Goal: Task Accomplishment & Management: Manage account settings

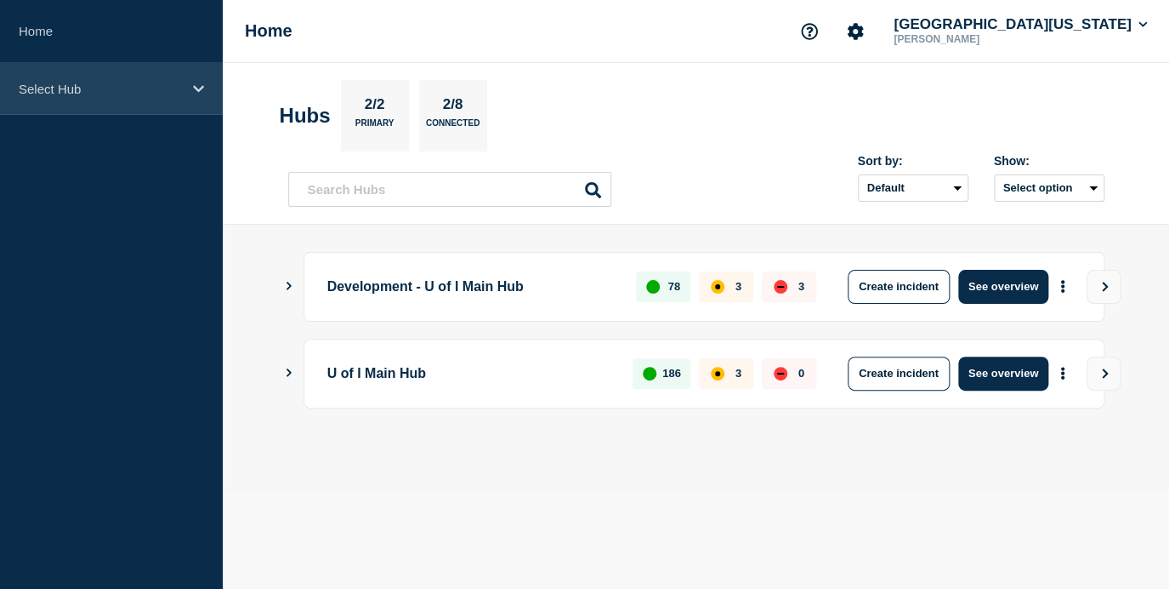
click at [146, 82] on p "Select Hub" at bounding box center [100, 89] width 163 height 14
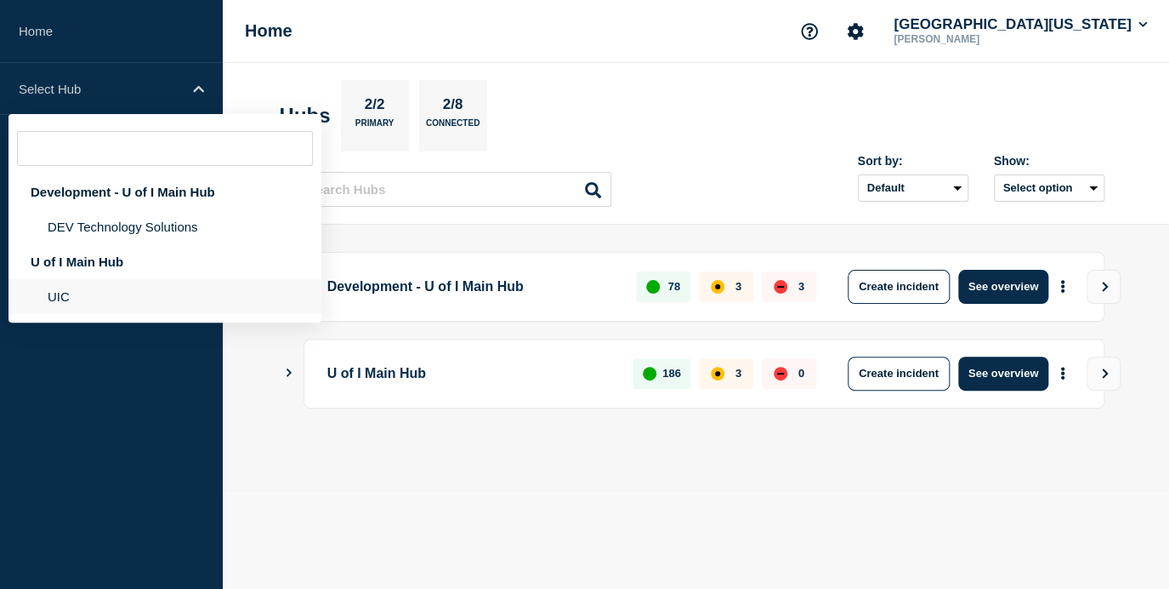
click at [82, 310] on li "UIC" at bounding box center [165, 296] width 313 height 35
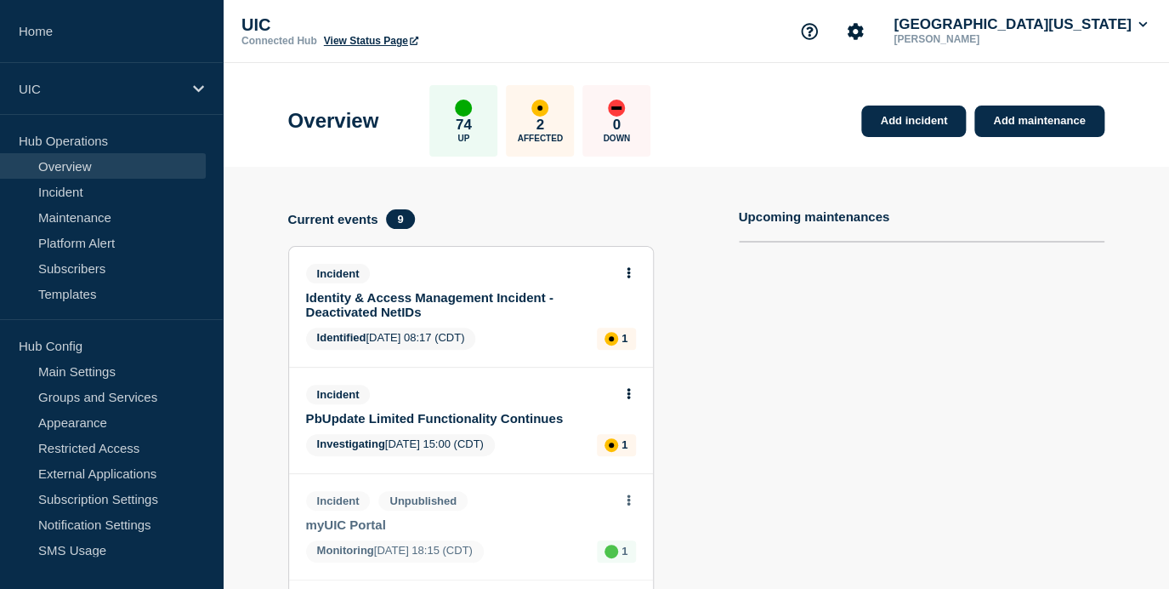
click at [913, 139] on div "Overview 74 Up 2 Affected 0 Down Add incident Add maintenance" at bounding box center [696, 115] width 855 height 104
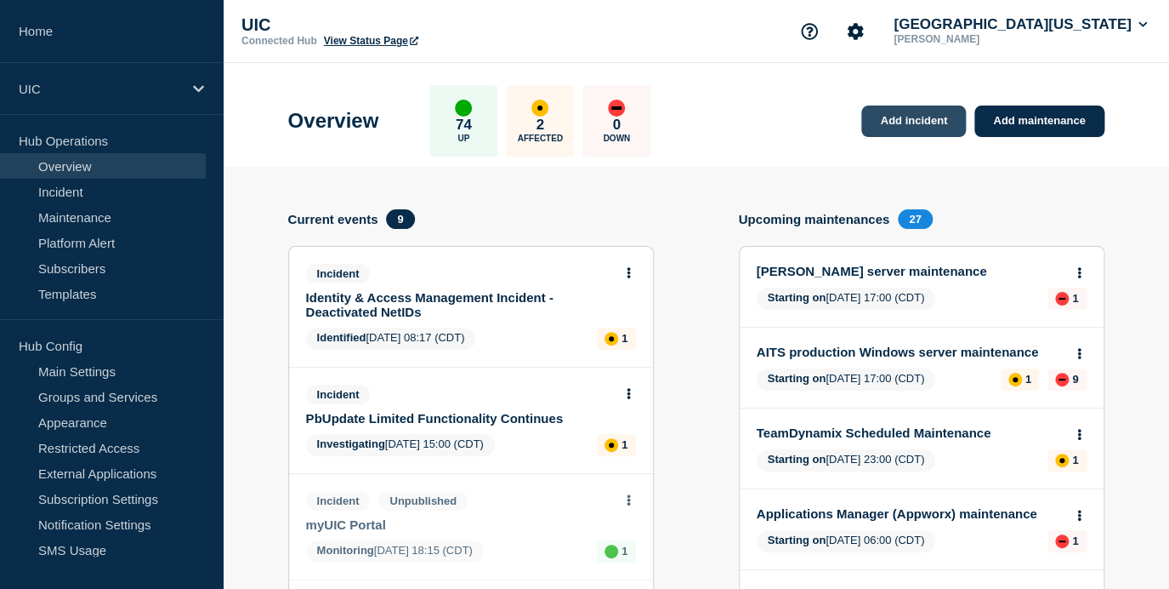
click at [907, 128] on link "Add incident" at bounding box center [914, 120] width 105 height 31
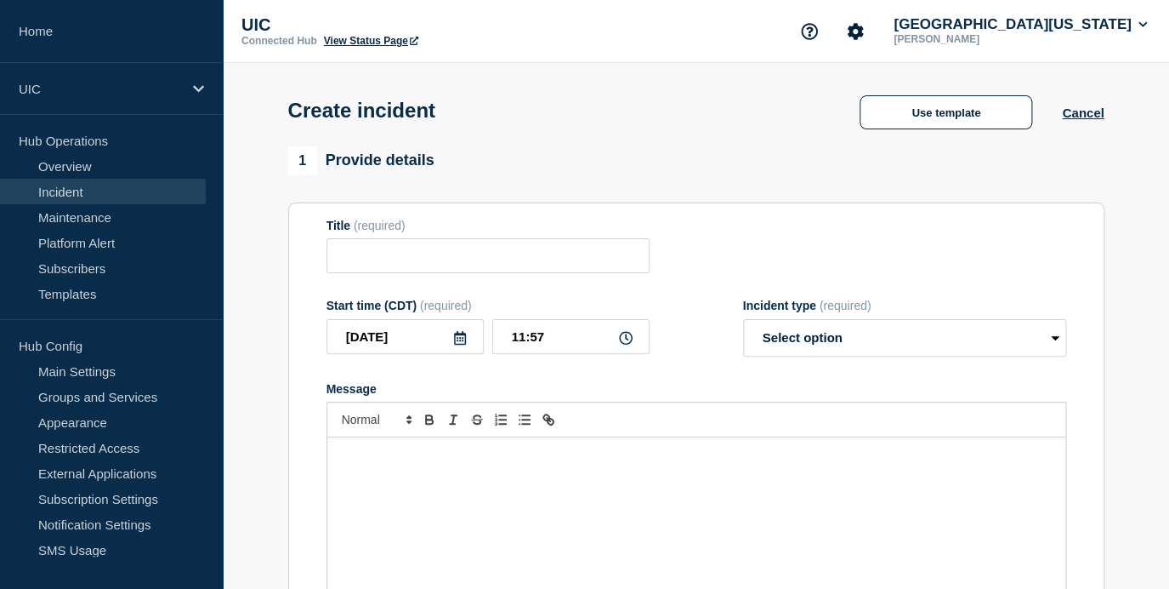
click at [631, 243] on div "Title (required)" at bounding box center [488, 246] width 323 height 55
click at [629, 255] on input "Title" at bounding box center [488, 255] width 323 height 35
click at [554, 250] on input "Title" at bounding box center [488, 255] width 323 height 35
click at [958, 117] on button "Use template" at bounding box center [946, 112] width 173 height 34
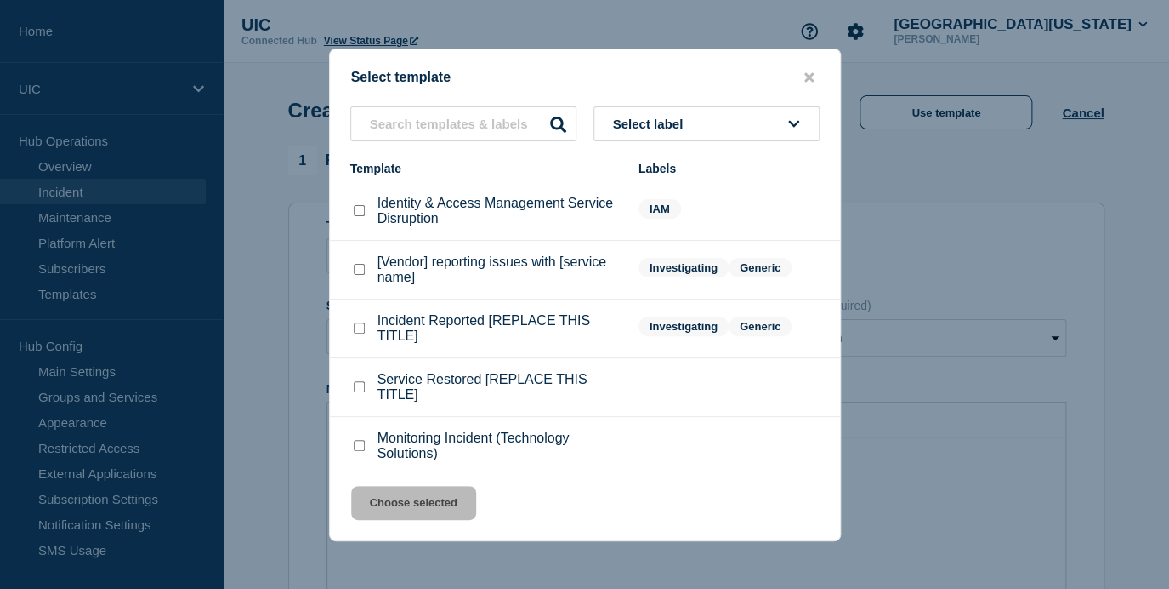
click at [409, 269] on p "[Vendor] reporting issues with [service name]" at bounding box center [500, 269] width 244 height 31
click at [367, 279] on div "[Vendor] reporting issues with [service name]" at bounding box center [485, 269] width 271 height 31
click at [361, 275] on checkbox"] "[Vendor] reporting issues with [service name] checkbox" at bounding box center [359, 269] width 11 height 11
checkbox checkbox"] "true"
click at [406, 500] on button "Choose selected" at bounding box center [413, 503] width 125 height 34
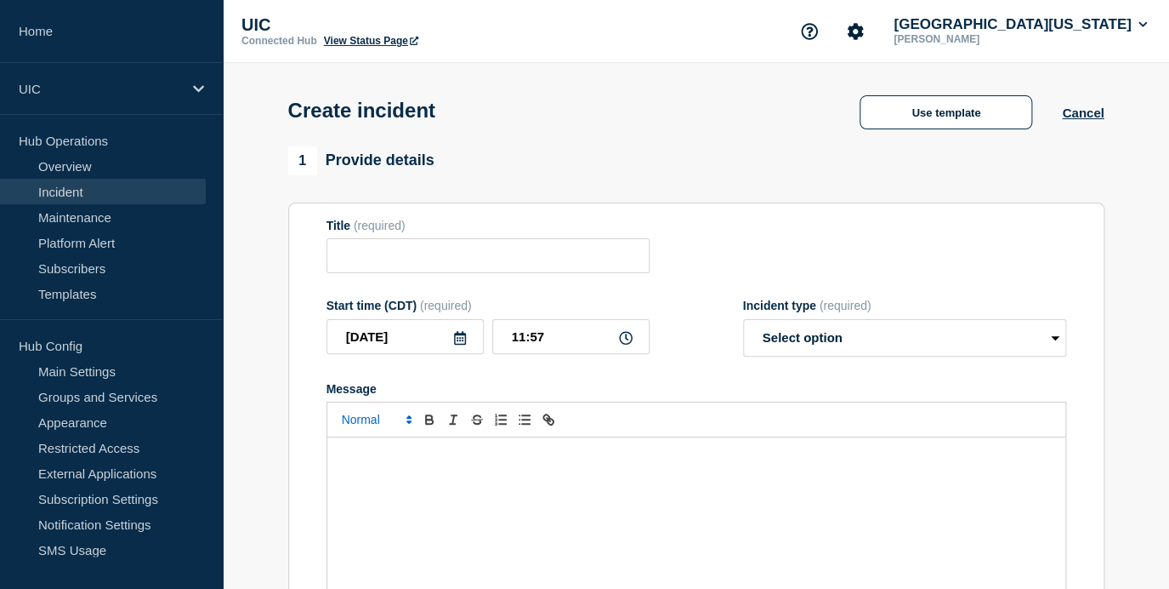
type input "[Vendor] reporting issues with [service name]"
select select "investigating"
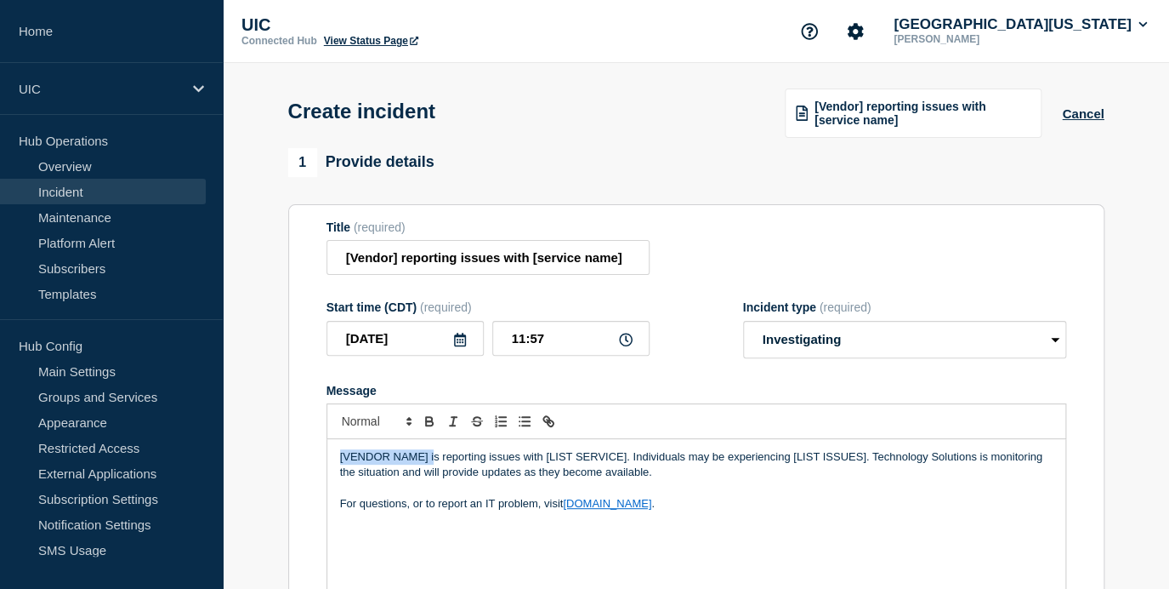
drag, startPoint x: 432, startPoint y: 473, endPoint x: 291, endPoint y: 473, distance: 141.2
click at [291, 473] on section "Title (required) [Vendor] reporting issues with [service name] Start time (CDT)…" at bounding box center [696, 432] width 817 height 457
click at [1002, 116] on span "[Vendor] reporting issues with [service name]" at bounding box center [923, 113] width 216 height 27
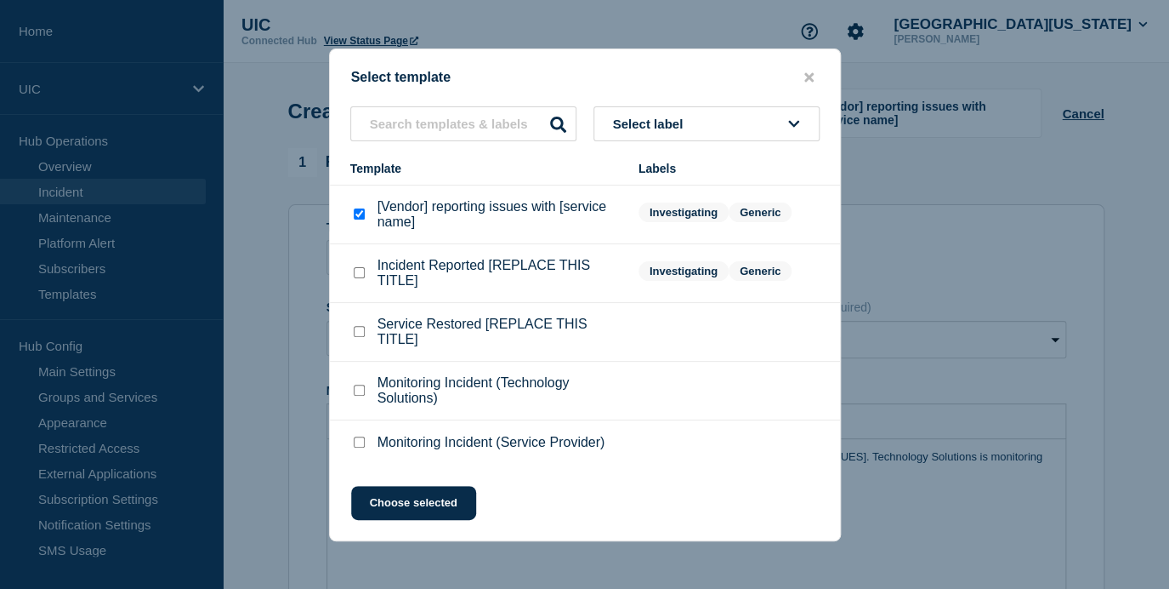
scroll to position [62, 0]
click at [396, 280] on p "Incident Reported [REPLACE THIS TITLE]" at bounding box center [500, 273] width 244 height 31
click at [365, 282] on div at bounding box center [358, 273] width 17 height 17
click at [361, 278] on checkbox"] "Incident Reported [REPLACE THIS TITLE] checkbox" at bounding box center [359, 272] width 11 height 11
checkbox checkbox"] "true"
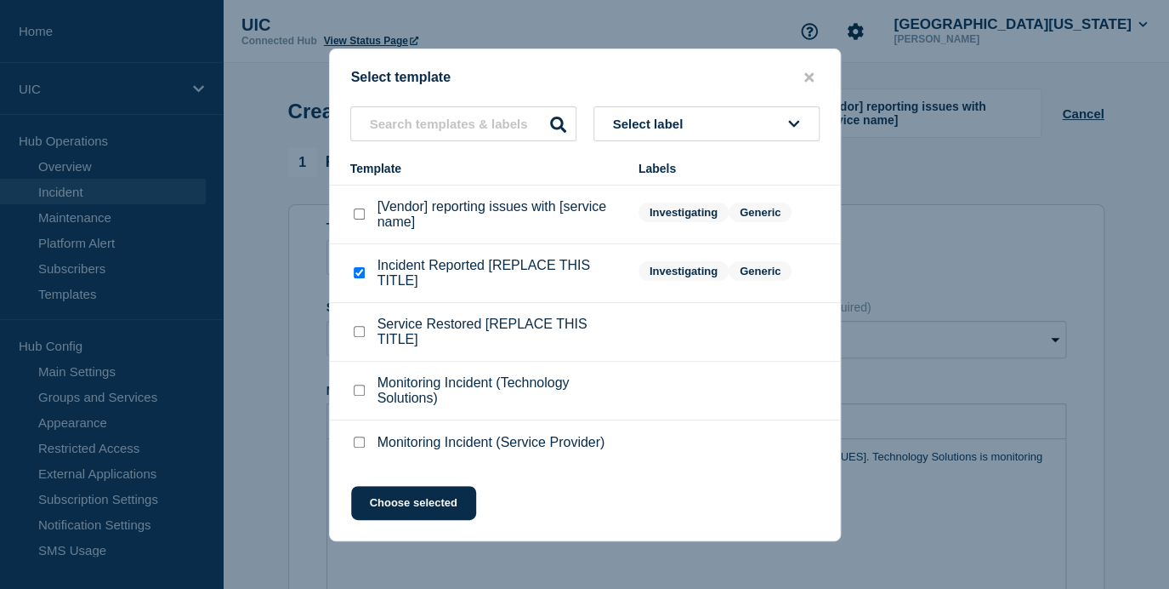
checkbox checkbox"] "false"
click at [414, 505] on button "Choose selected" at bounding box center [413, 503] width 125 height 34
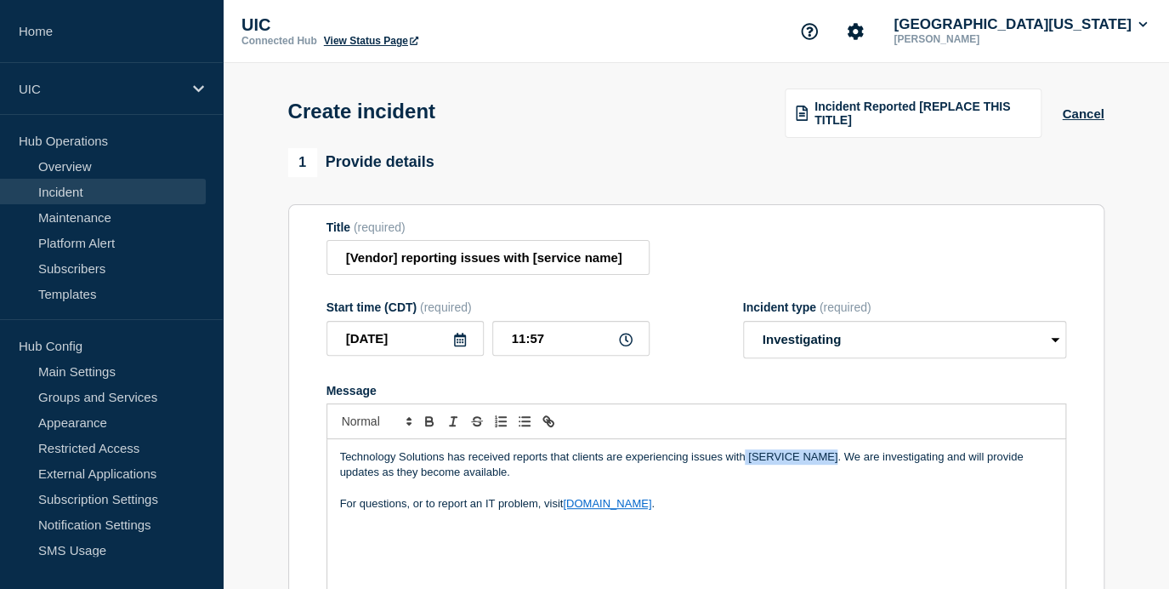
drag, startPoint x: 837, startPoint y: 471, endPoint x: 745, endPoint y: 471, distance: 91.9
click at [745, 471] on p "Technology Solutions has received reports that clients are experiencing issues …" at bounding box center [696, 464] width 713 height 31
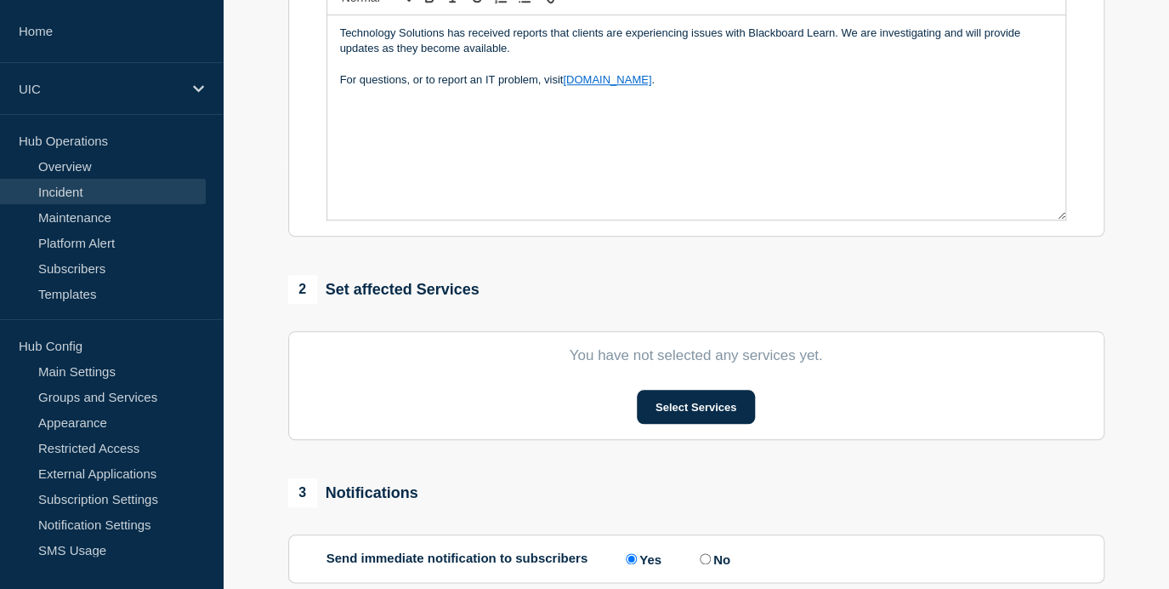
scroll to position [621, 0]
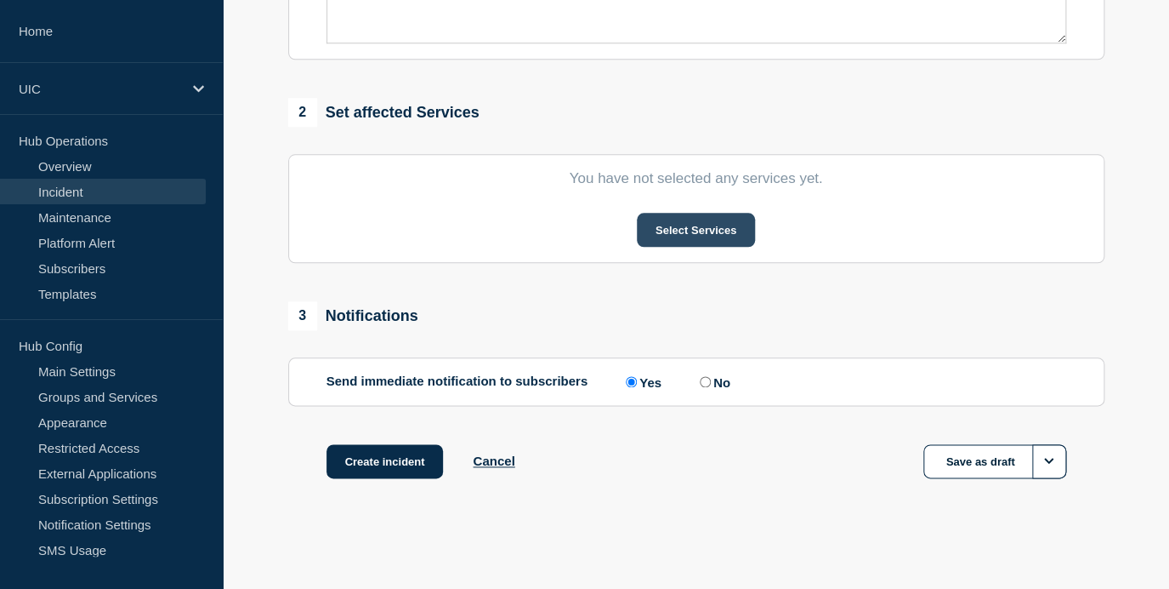
click at [678, 231] on button "Select Services" at bounding box center [696, 230] width 118 height 34
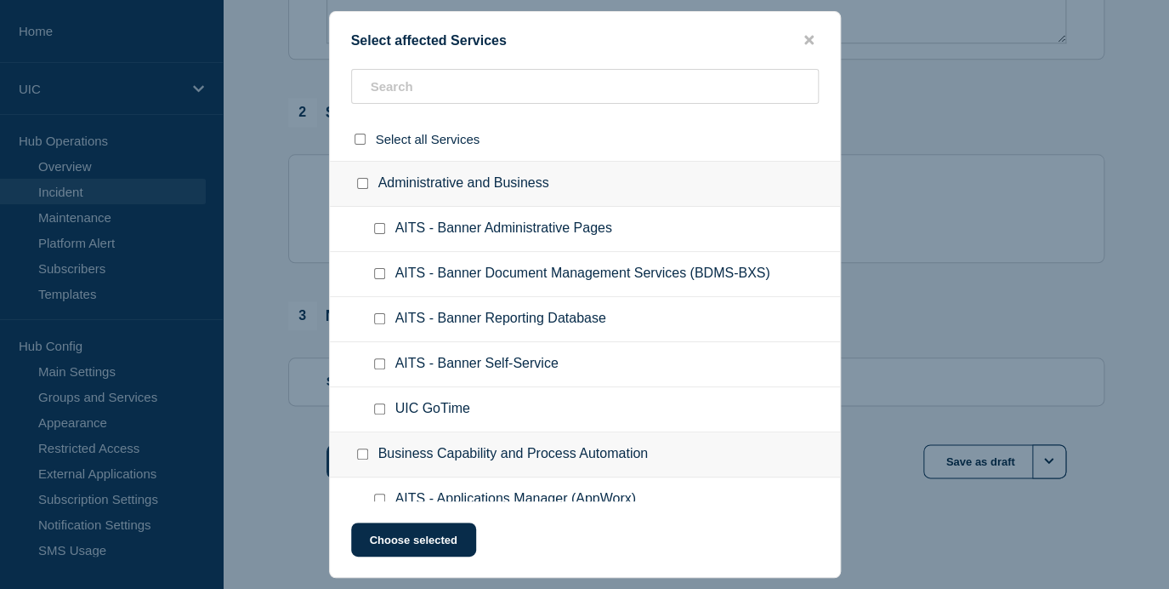
click at [440, 250] on ul "AITS - Banner Administrative Pages" at bounding box center [585, 229] width 510 height 45
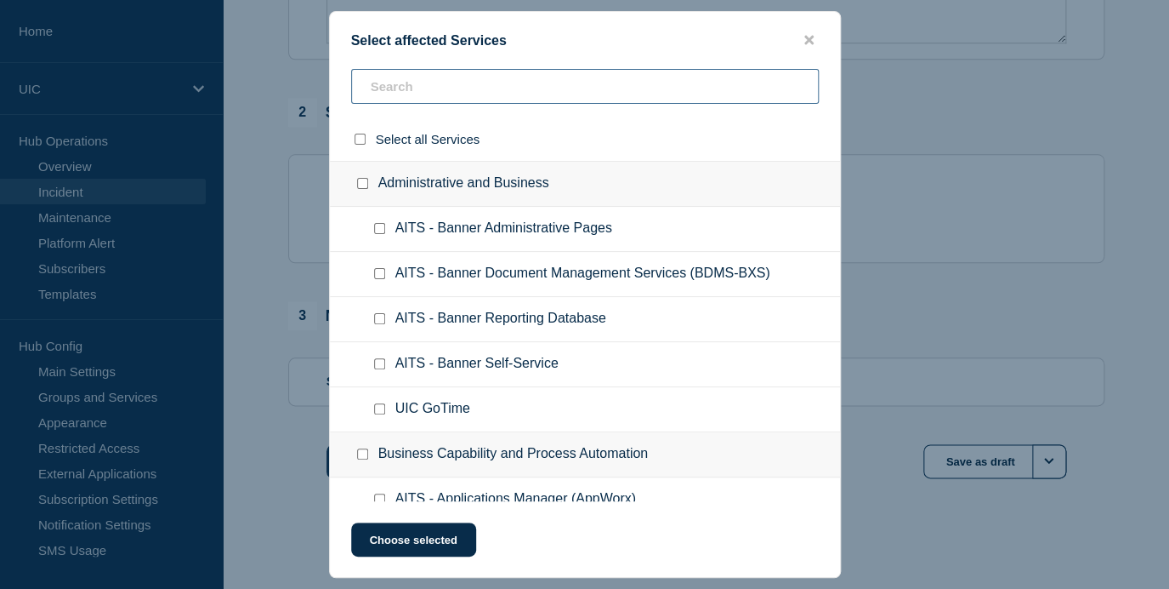
click at [430, 83] on input "text" at bounding box center [585, 86] width 468 height 35
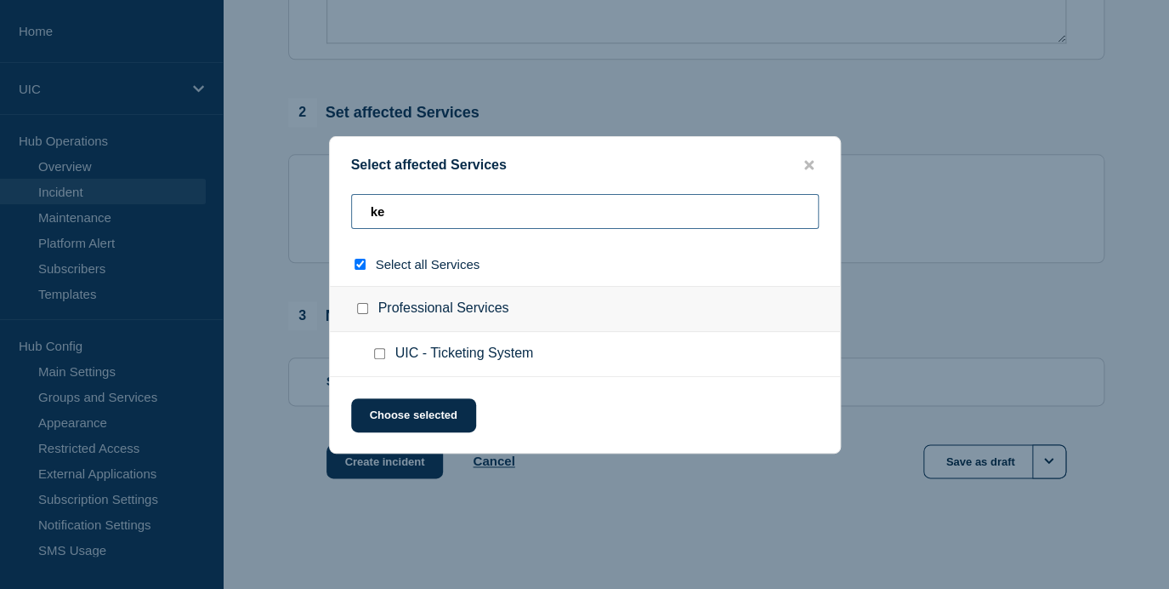
type input "kea"
checkbox input "true"
type input "ke"
checkbox input "false"
type input "k"
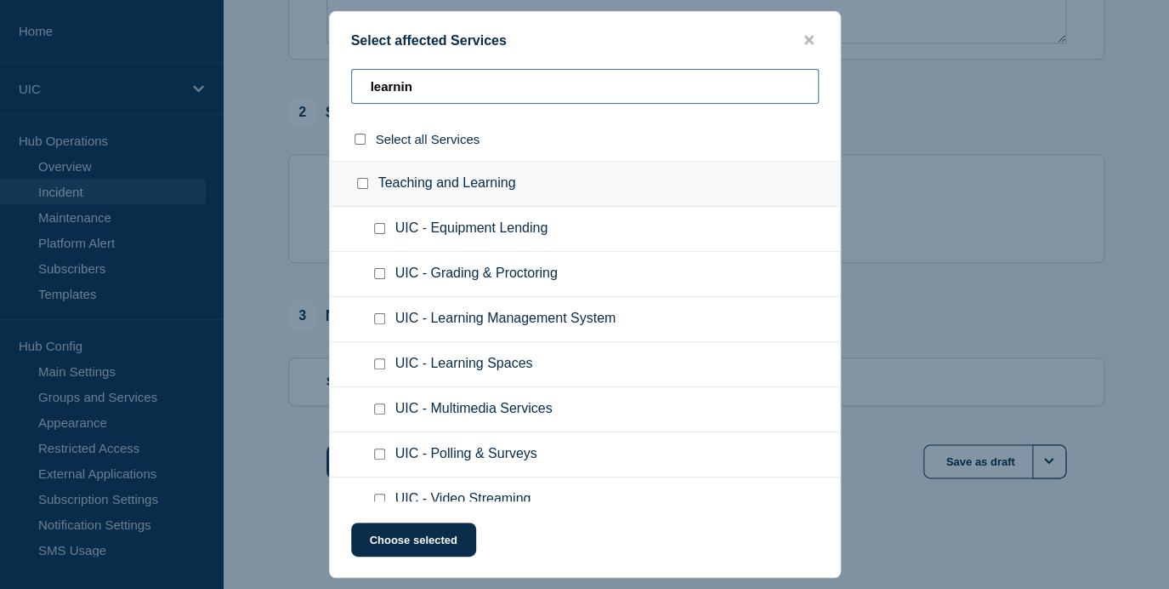
type input "learnin"
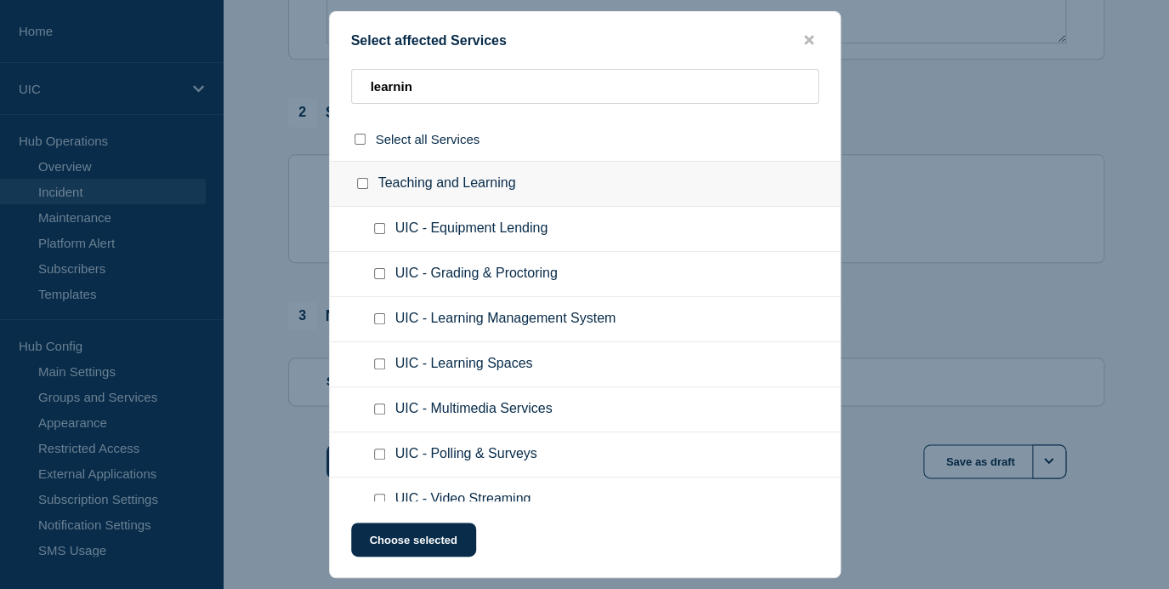
click at [447, 327] on span "UIC - Learning Management System" at bounding box center [506, 318] width 221 height 17
click at [375, 324] on input "UIC - Learning Management System checkbox" at bounding box center [379, 318] width 11 height 11
checkbox input "true"
click at [427, 549] on button "Choose selected" at bounding box center [413, 539] width 125 height 34
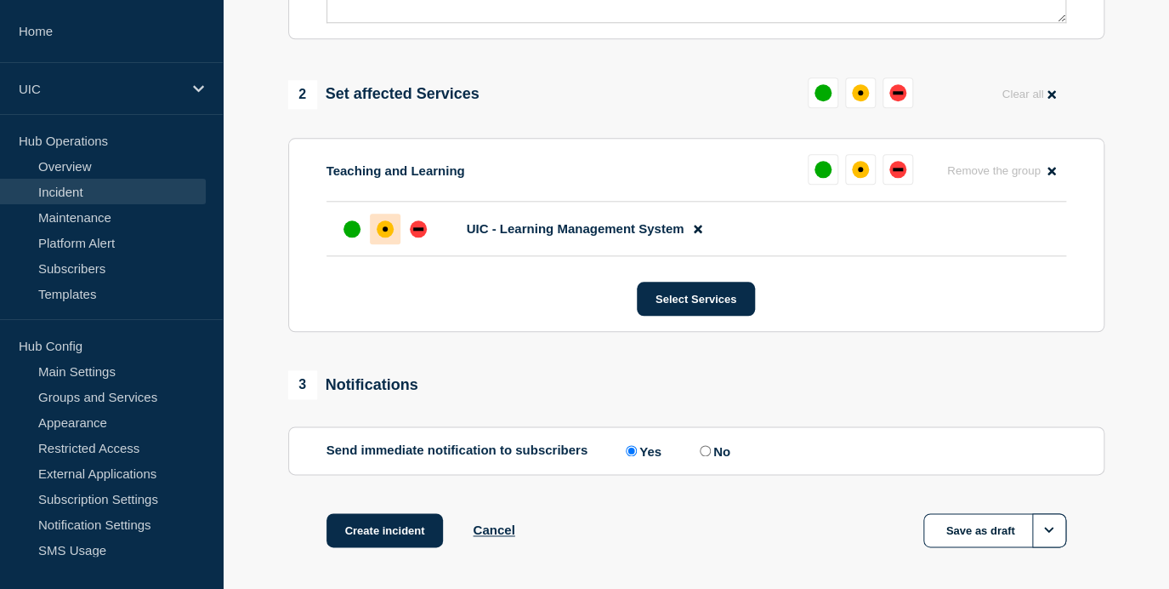
click at [389, 237] on div "affected" at bounding box center [385, 228] width 17 height 17
click at [418, 230] on div "down" at bounding box center [418, 228] width 10 height 3
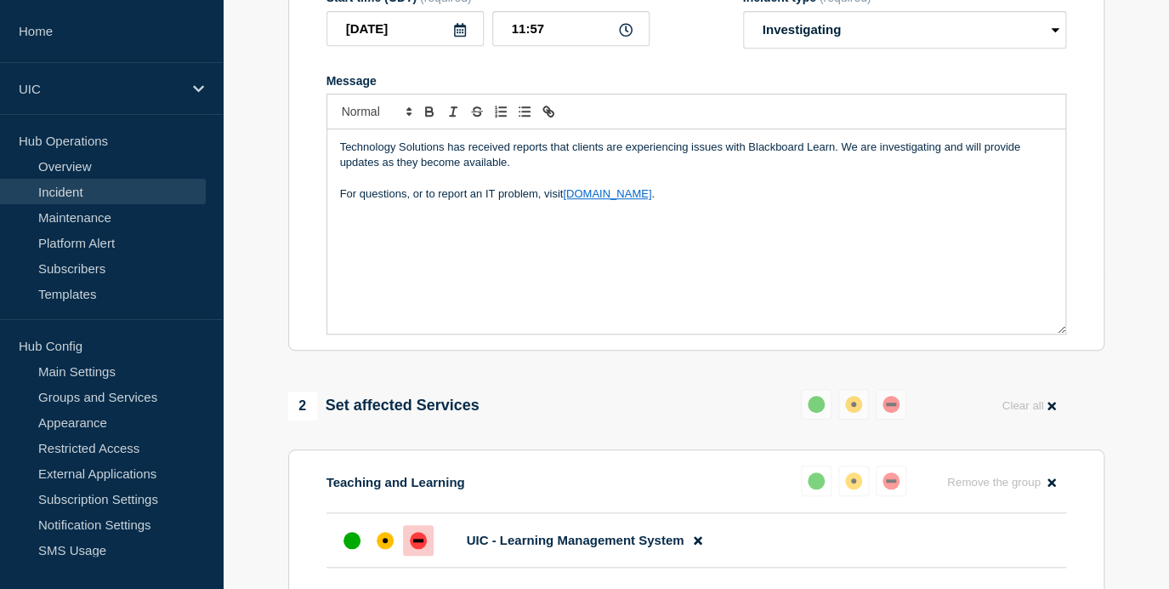
scroll to position [303, 0]
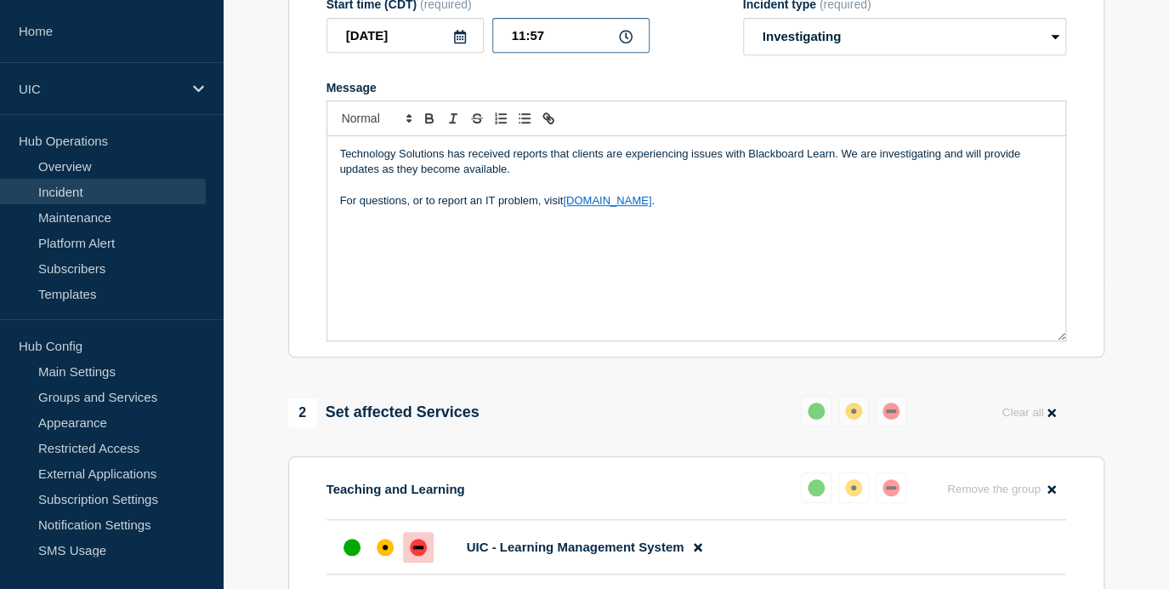
click at [562, 53] on input "11:57" at bounding box center [570, 35] width 157 height 35
type input "11:32"
click at [836, 169] on p "Technology Solutions has received reports that clients are experiencing issues …" at bounding box center [696, 161] width 713 height 31
click at [393, 208] on p "For questions, or to report an IT problem, visit help.uic.edu ." at bounding box center [696, 200] width 713 height 15
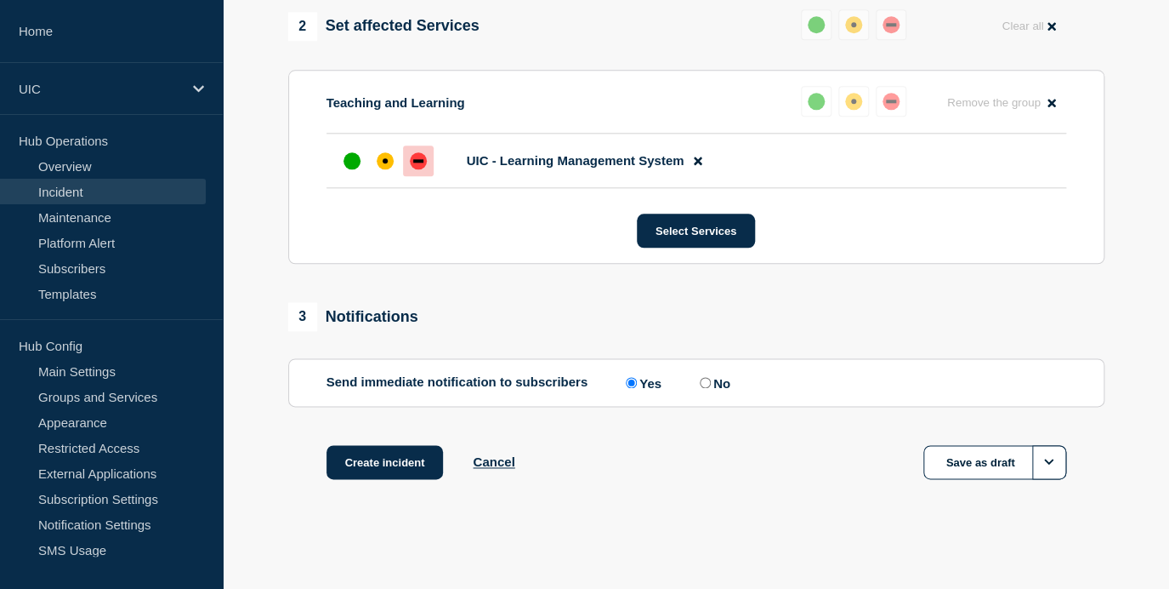
scroll to position [715, 0]
click at [359, 452] on button "Create incident" at bounding box center [385, 461] width 117 height 34
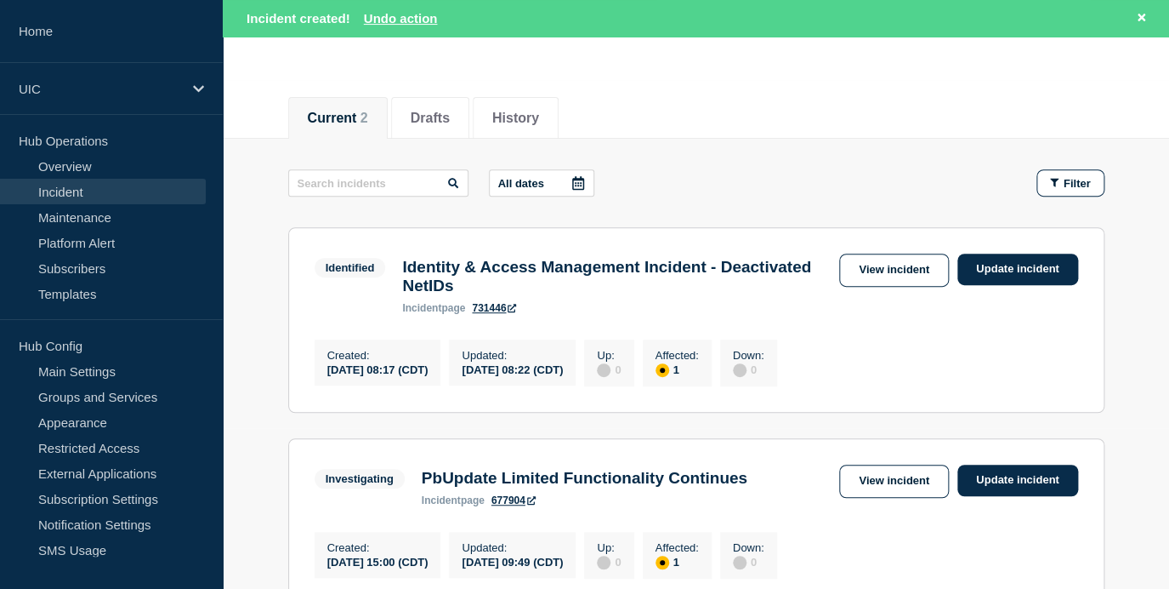
scroll to position [173, 0]
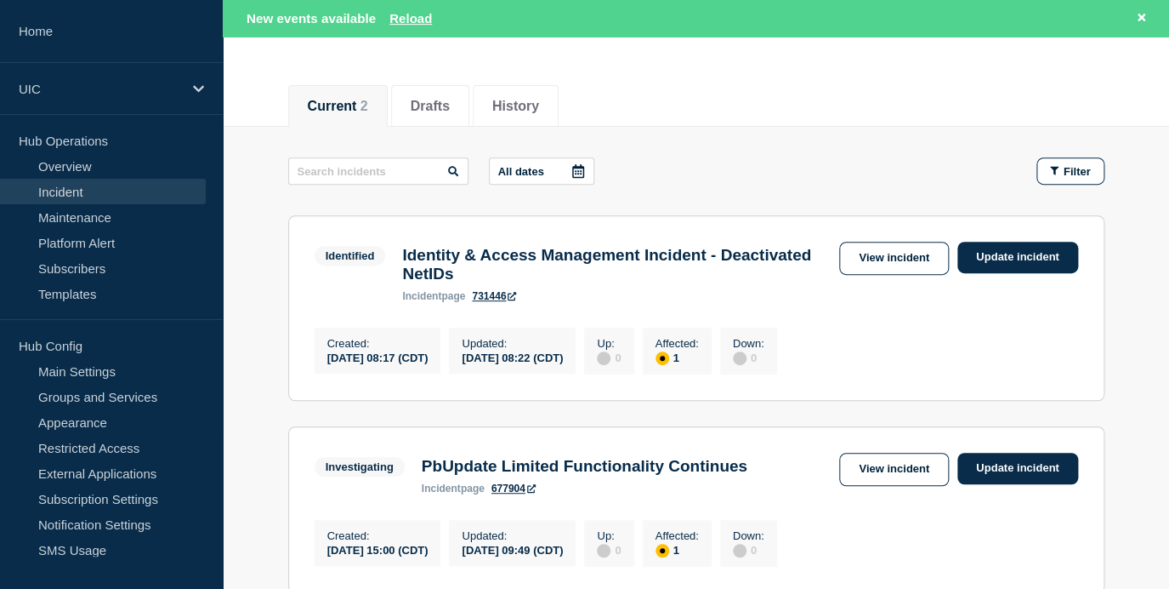
click at [179, 191] on link "Incident" at bounding box center [103, 192] width 206 height 26
click at [139, 199] on link "Incident" at bounding box center [103, 192] width 206 height 26
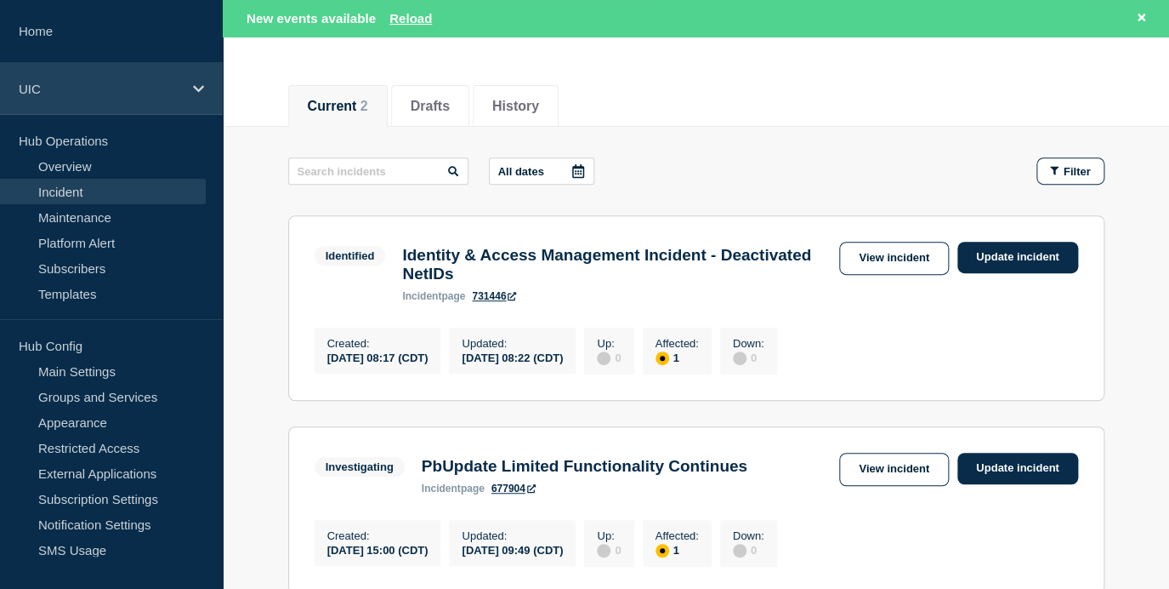
click at [117, 97] on div "UIC" at bounding box center [111, 89] width 223 height 52
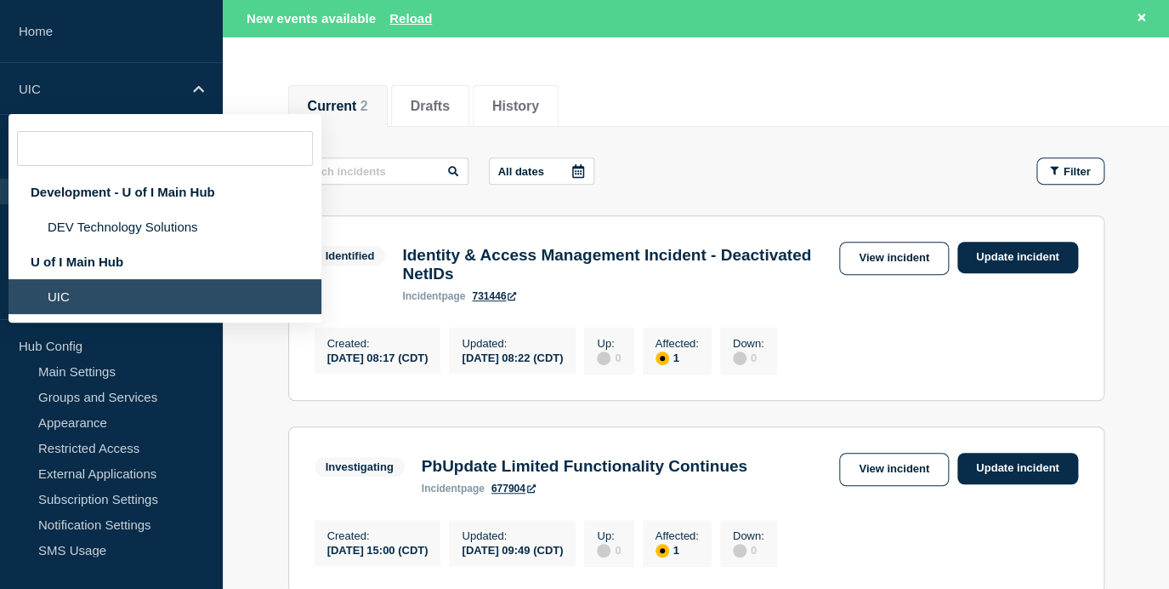
click at [87, 313] on li "UIC" at bounding box center [165, 296] width 313 height 35
click at [58, 311] on li "UIC" at bounding box center [165, 296] width 313 height 35
click at [629, 164] on div "All dates Filter" at bounding box center [696, 170] width 817 height 27
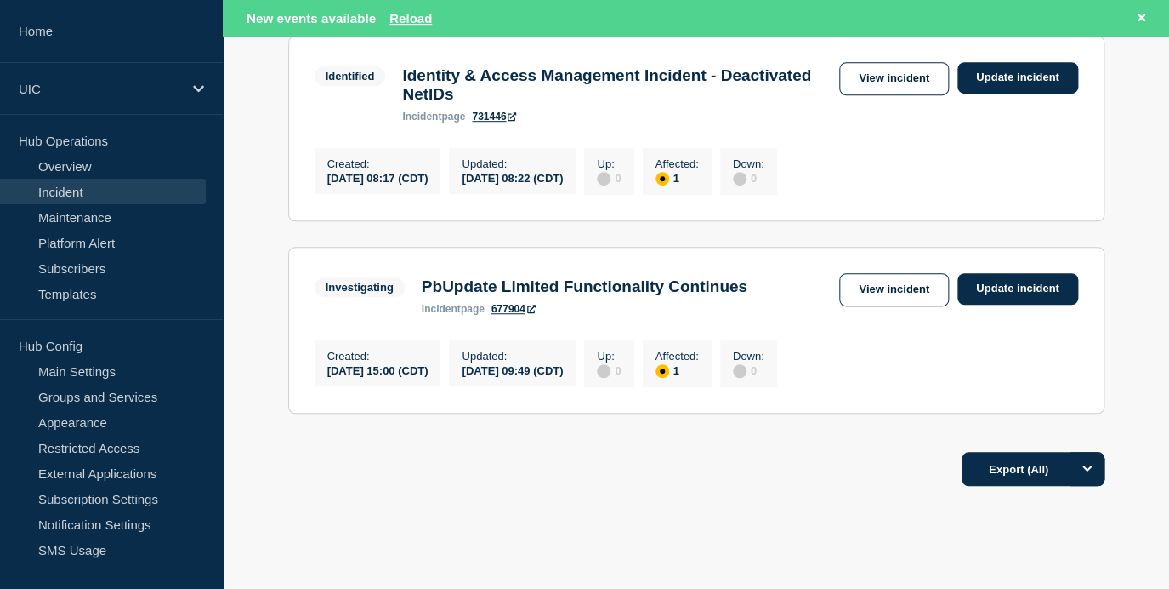
scroll to position [346, 0]
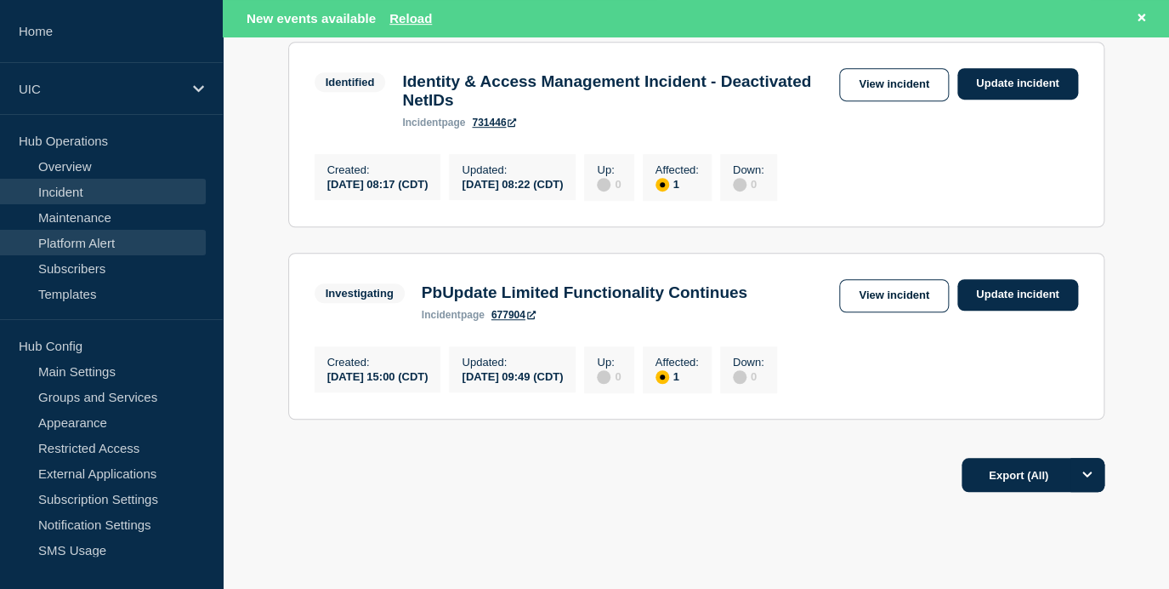
click at [132, 246] on link "Platform Alert" at bounding box center [103, 243] width 206 height 26
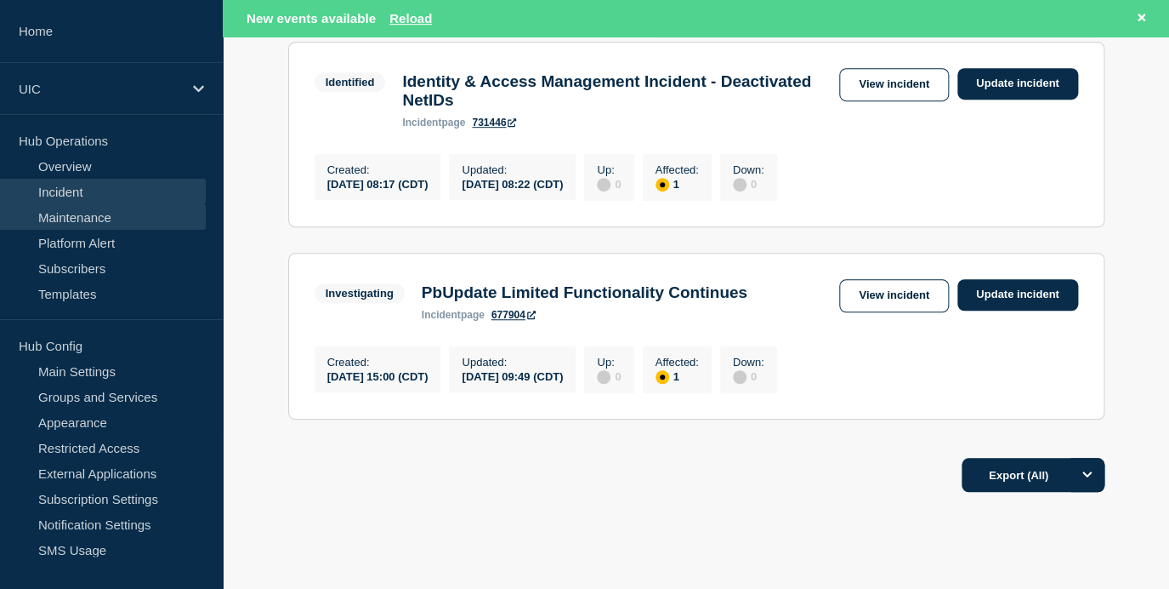
scroll to position [290, 0]
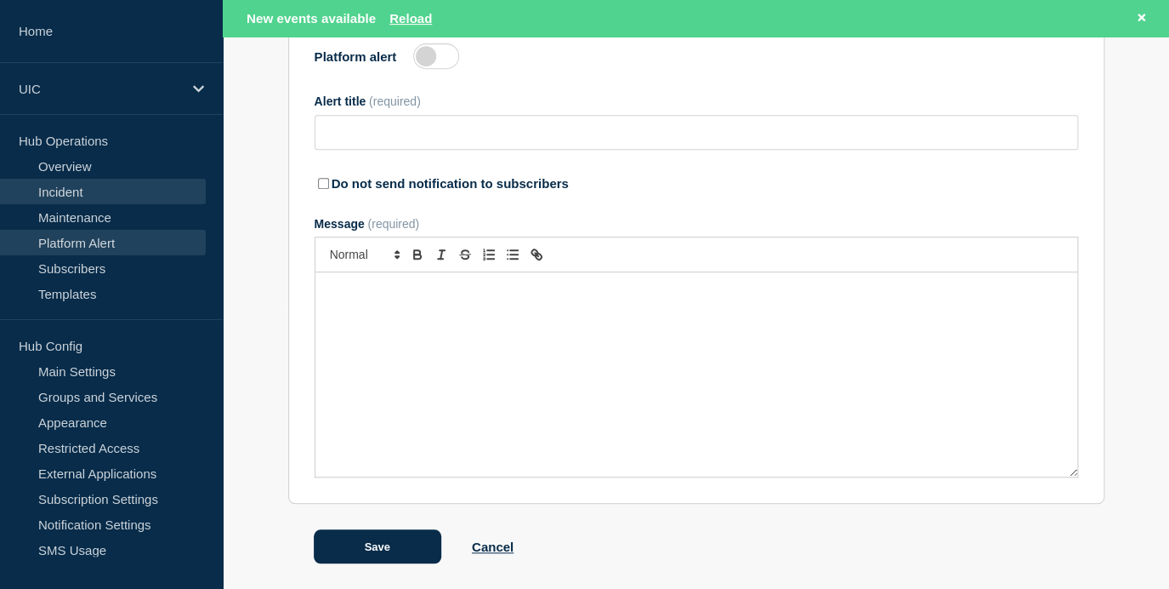
click at [91, 198] on link "Incident" at bounding box center [103, 192] width 206 height 26
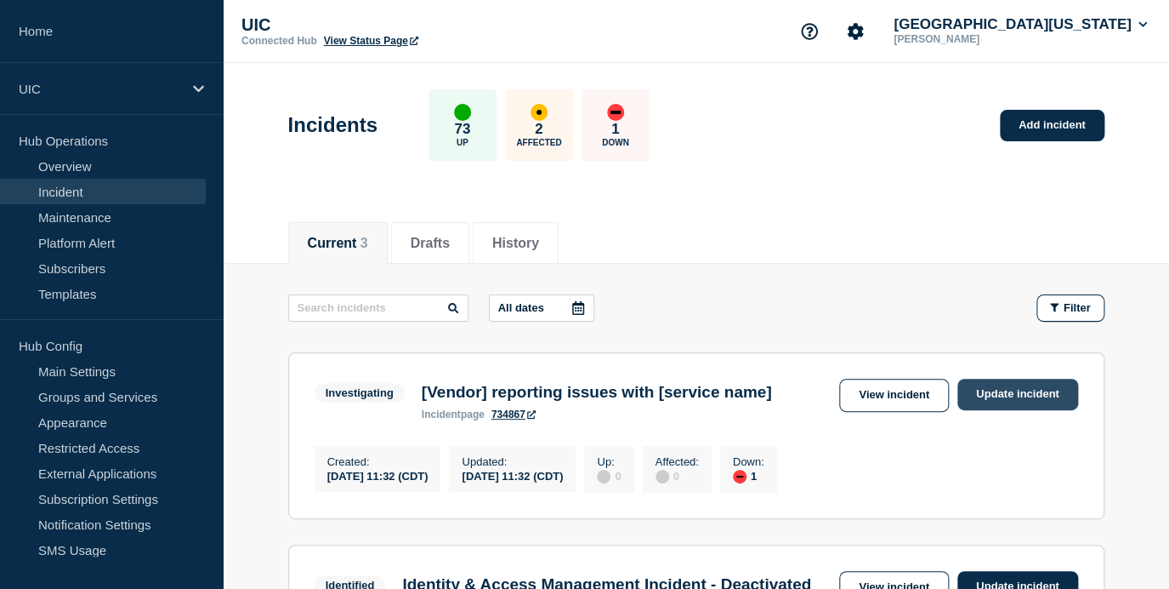
click at [1021, 401] on link "Update incident" at bounding box center [1018, 393] width 121 height 31
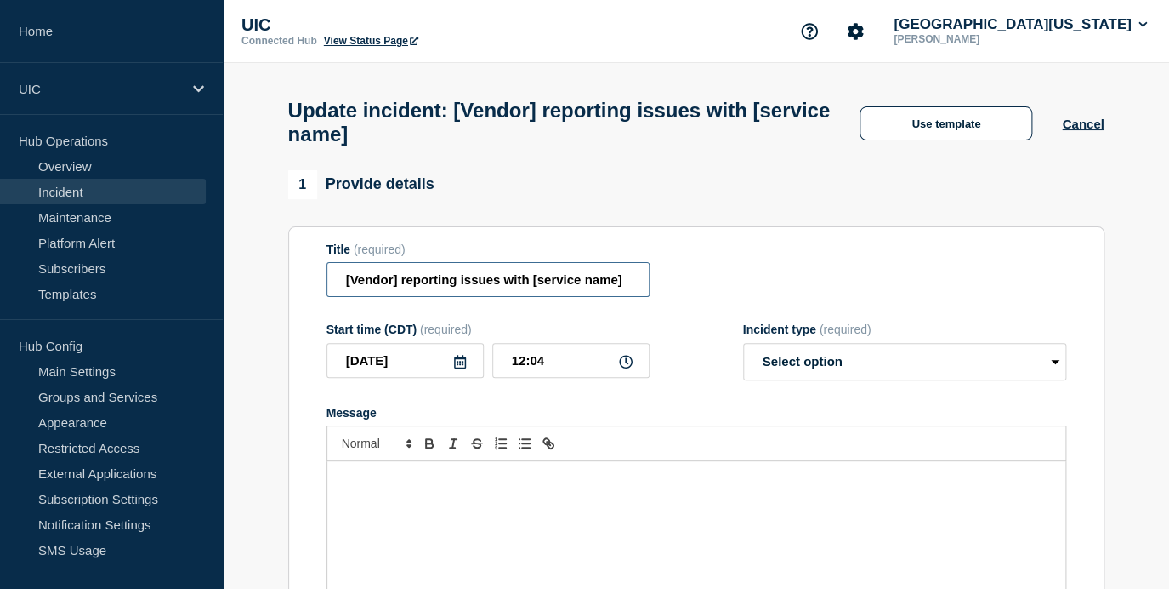
drag, startPoint x: 396, startPoint y: 293, endPoint x: 295, endPoint y: 293, distance: 101.2
click at [295, 293] on section "Title (required) [Vendor] reporting issues with [service name] Start time (CDT)…" at bounding box center [696, 454] width 817 height 457
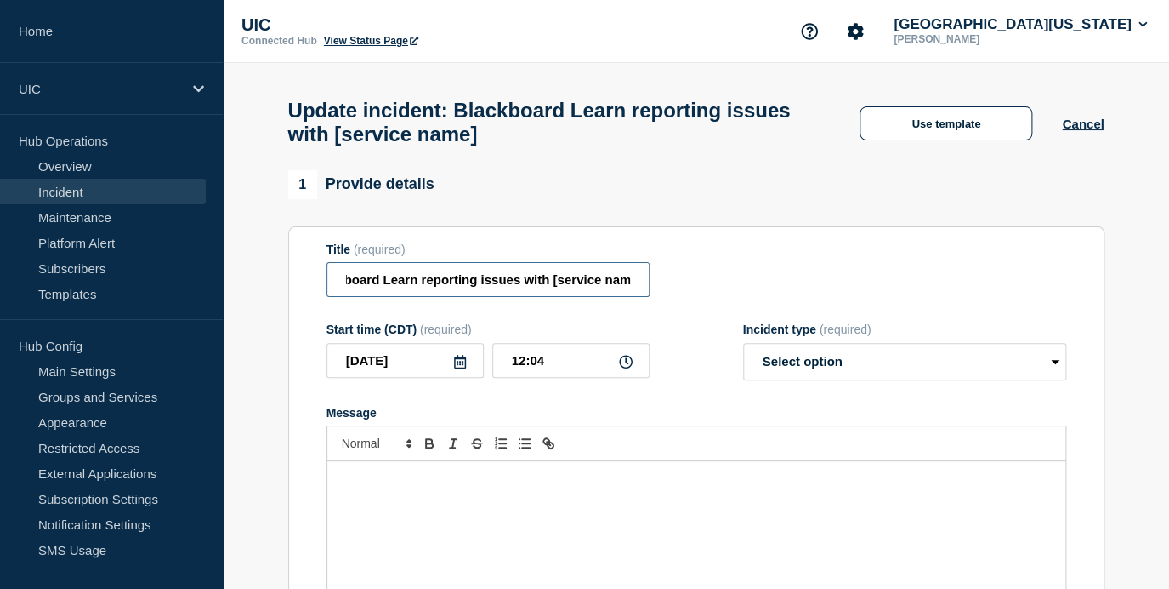
scroll to position [0, 33]
drag, startPoint x: 527, startPoint y: 289, endPoint x: 670, endPoint y: 293, distance: 142.9
click at [670, 293] on div "Title (required) Blackboard Learn reporting issues with [service name" at bounding box center [697, 269] width 740 height 55
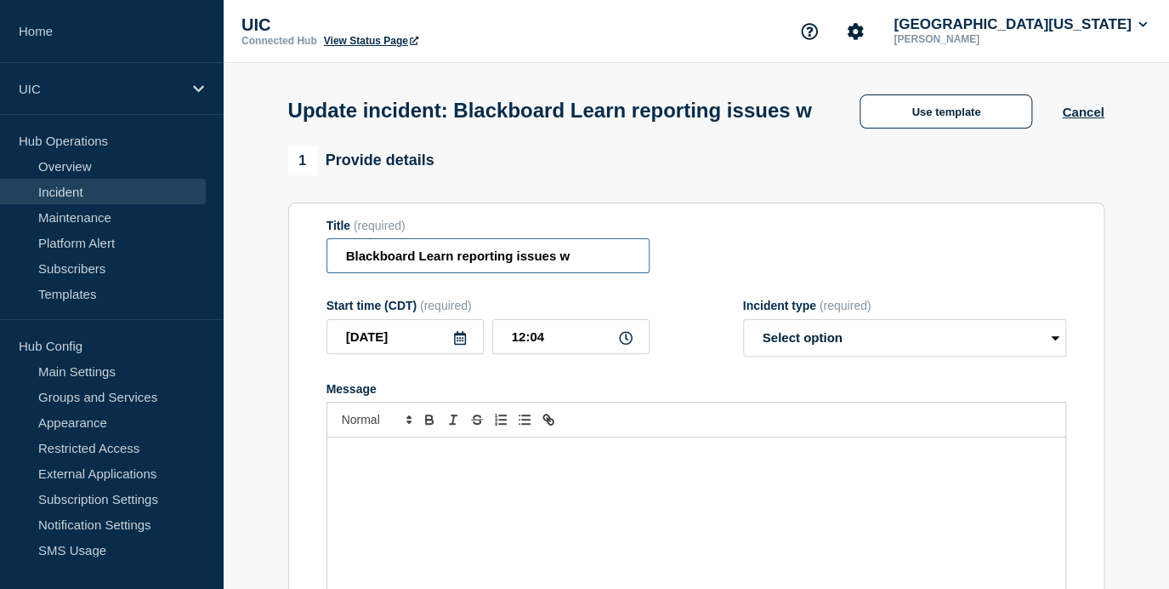
scroll to position [0, 0]
type input "Blackboard Learn reporting issues"
click at [1072, 142] on div "Update incident: Blackboard Learn reporting issues Use template Cancel" at bounding box center [696, 104] width 855 height 83
click at [1072, 107] on button "Cancel" at bounding box center [1083, 112] width 42 height 14
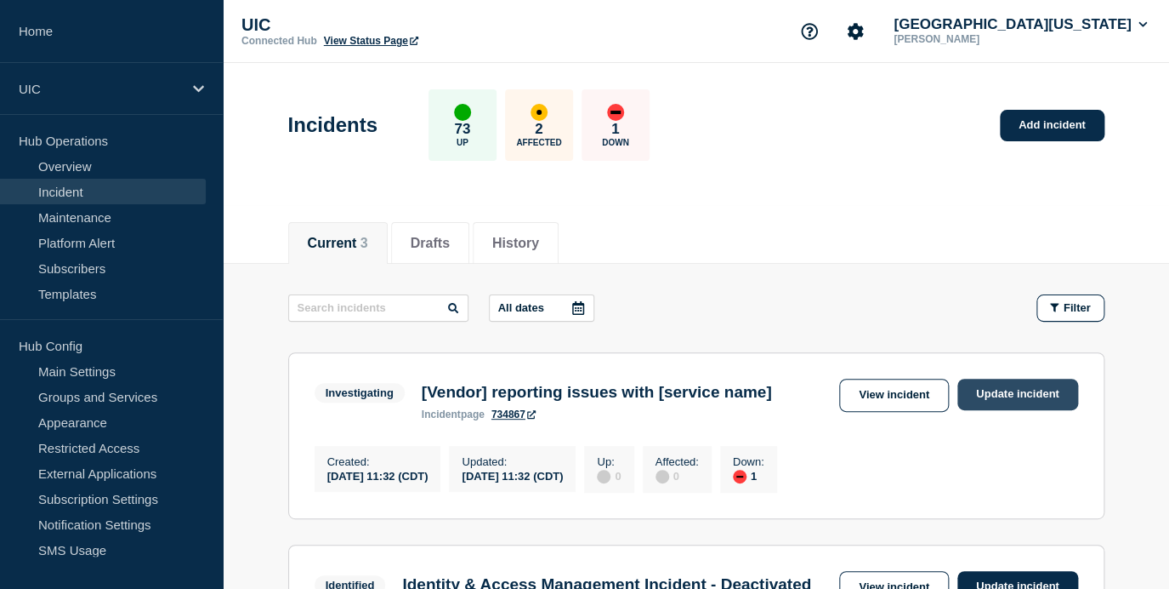
click at [985, 384] on link "Update incident" at bounding box center [1018, 393] width 121 height 31
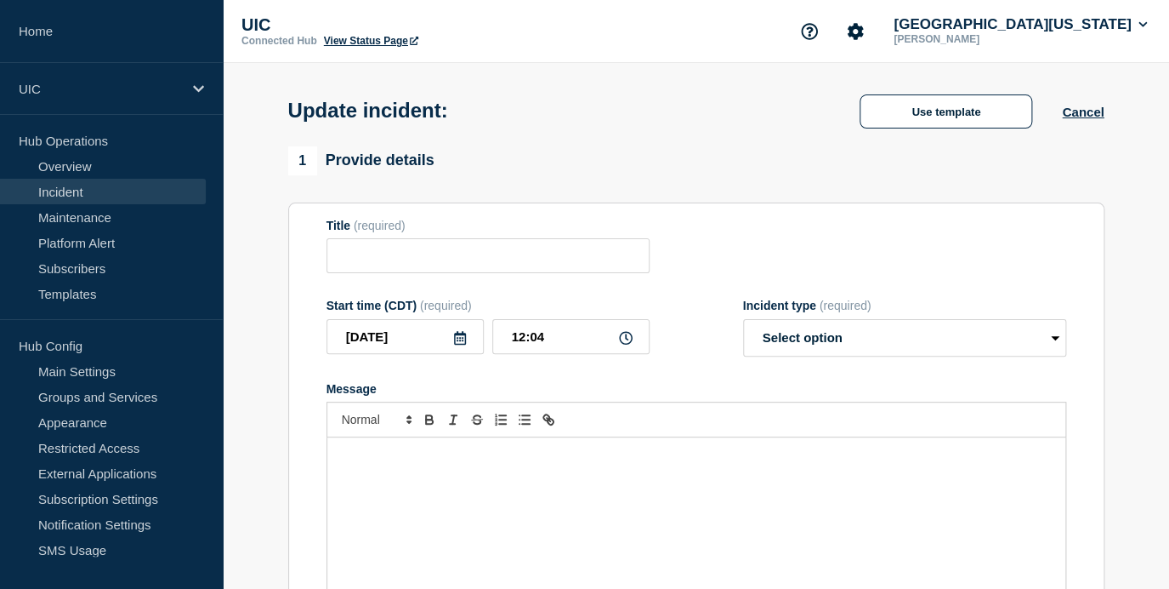
type input "[Vendor] reporting issues with [service name]"
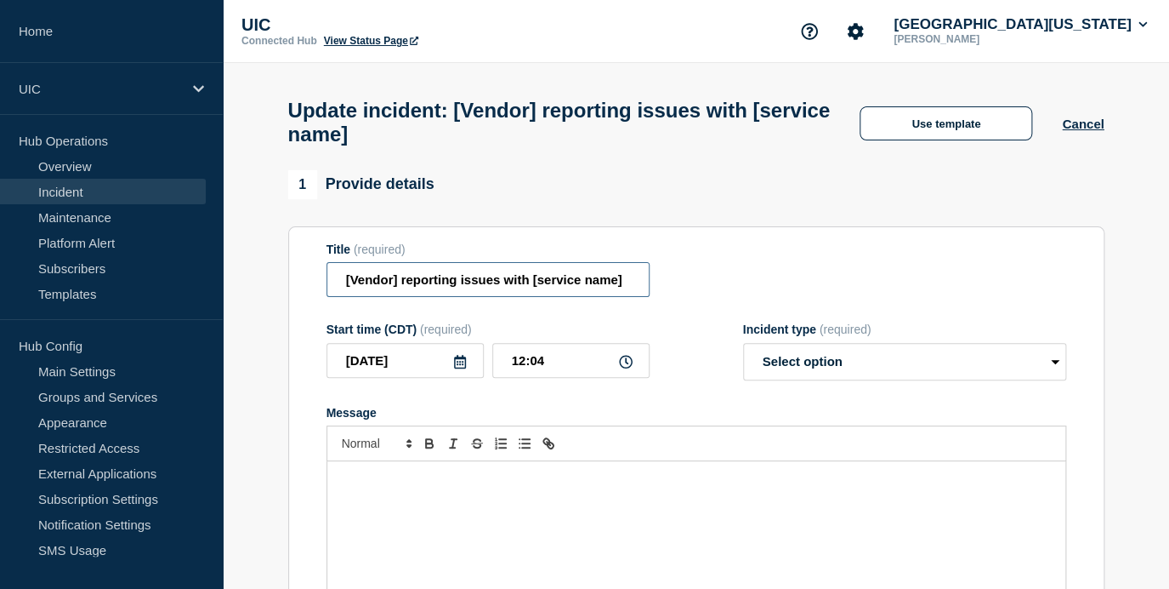
drag, startPoint x: 397, startPoint y: 299, endPoint x: 313, endPoint y: 296, distance: 84.2
click at [313, 295] on section "Title (required) [Vendor] reporting issues with [service name] Start time (CDT)…" at bounding box center [696, 454] width 817 height 457
drag, startPoint x: 1121, startPoint y: 112, endPoint x: 1112, endPoint y: 116, distance: 10.0
click at [1121, 112] on div "Update incident: [Vendor] reporting issues with [service name] Use template Can…" at bounding box center [696, 116] width 855 height 107
click at [1094, 118] on button "Cancel" at bounding box center [1083, 124] width 42 height 14
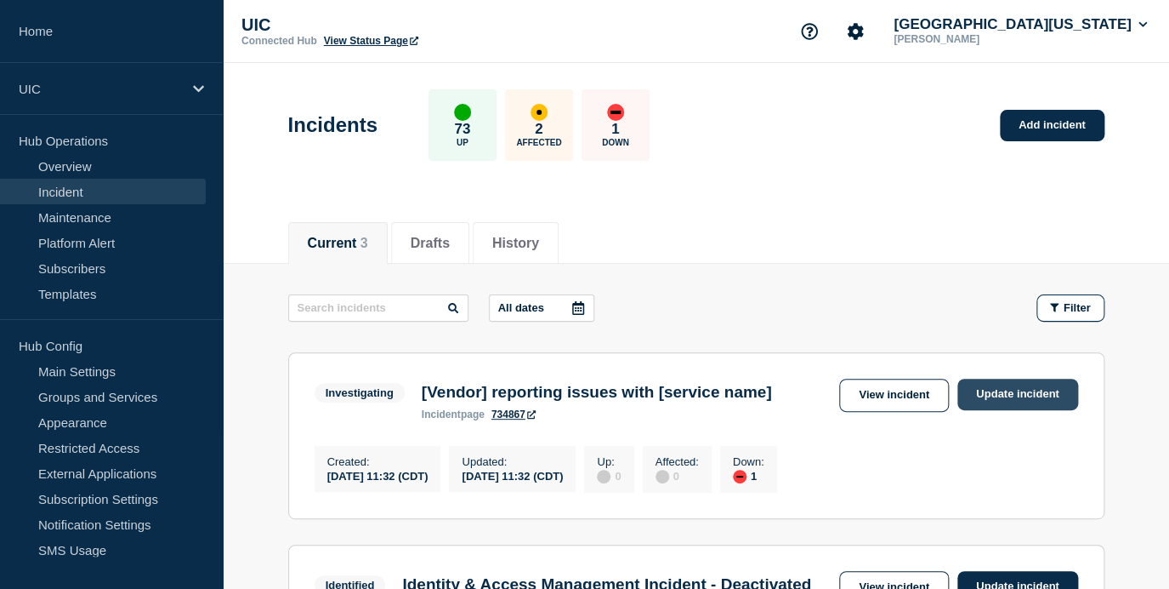
click at [976, 393] on link "Update incident" at bounding box center [1018, 393] width 121 height 31
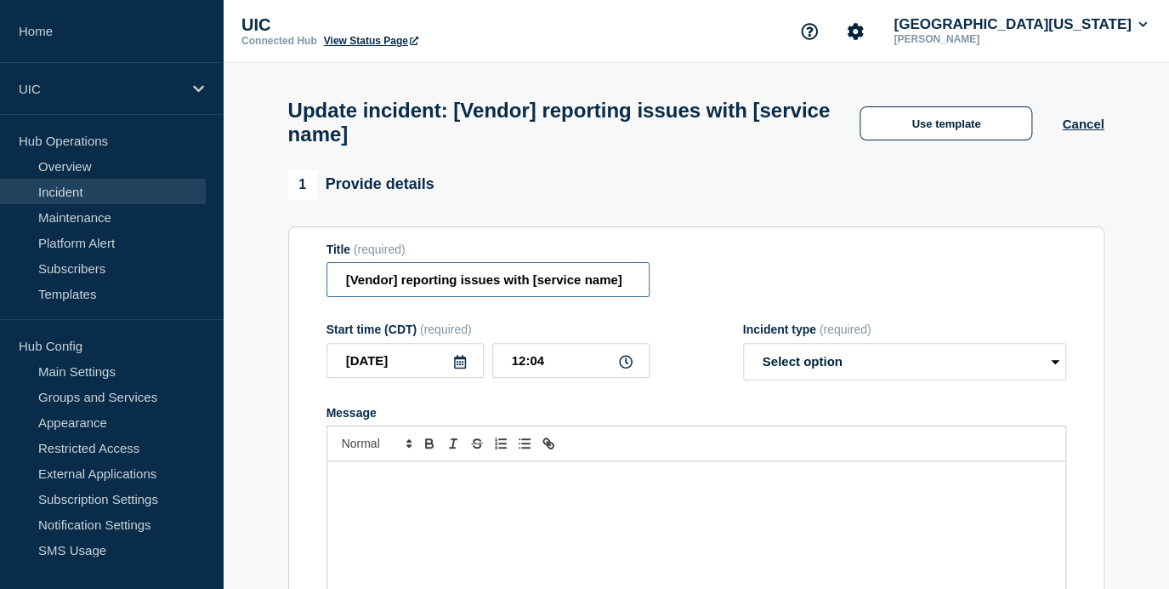
drag, startPoint x: 396, startPoint y: 294, endPoint x: 248, endPoint y: 292, distance: 148.0
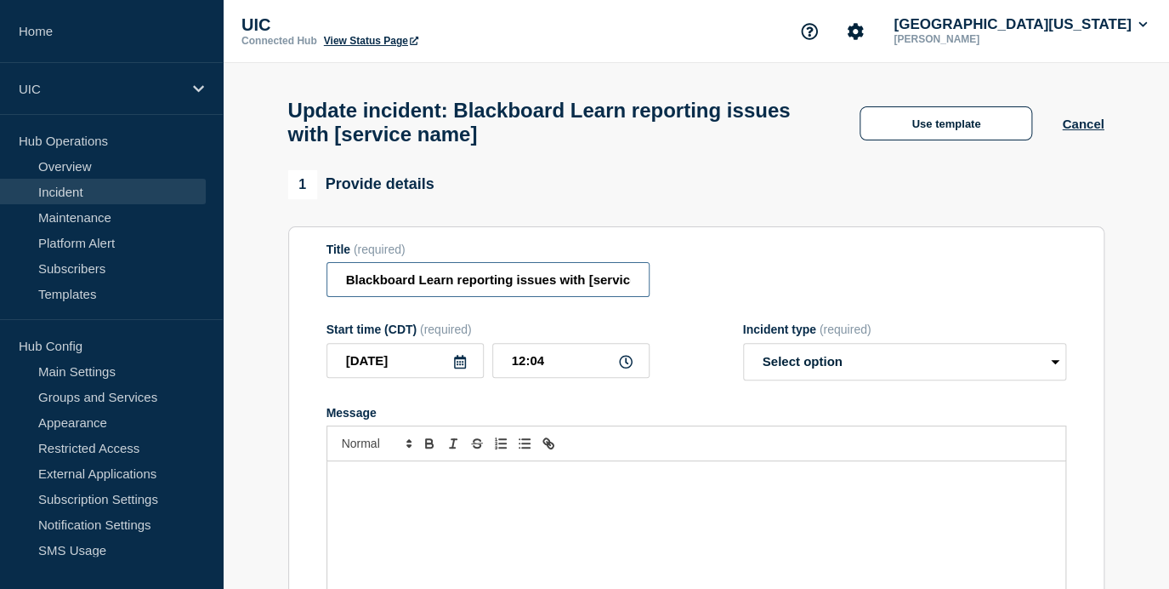
drag, startPoint x: 553, startPoint y: 293, endPoint x: 751, endPoint y: 290, distance: 198.2
click at [751, 290] on div "Title (required) Blackboard Learn reporting issues with [service name]" at bounding box center [697, 269] width 740 height 55
click at [515, 276] on input "Blackboard Learn reporting issues with [service name]" at bounding box center [488, 279] width 323 height 35
drag, startPoint x: 552, startPoint y: 293, endPoint x: 680, endPoint y: 294, distance: 127.6
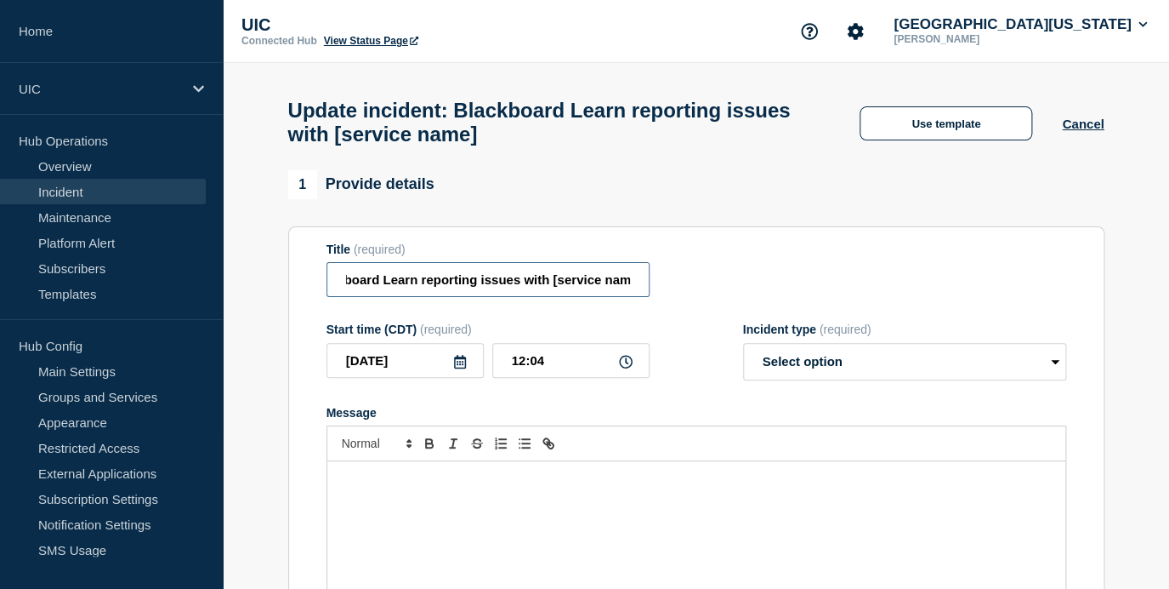
click at [680, 294] on div "Title (required) Blackboard Learn reporting issues with [service name]" at bounding box center [697, 269] width 740 height 55
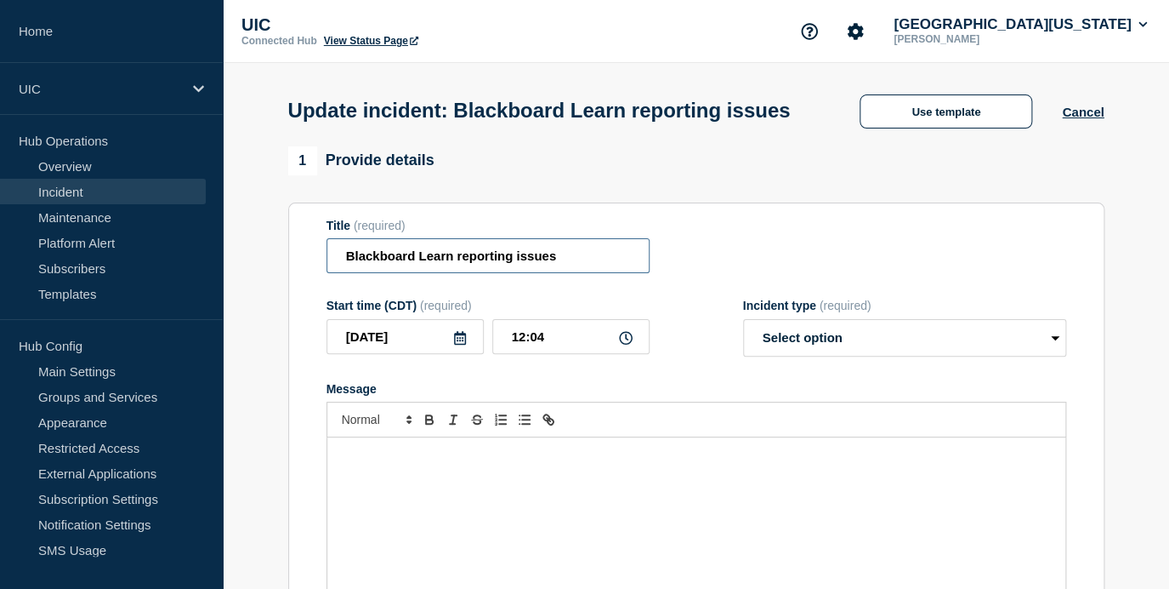
type input "Blackboard Learn reporting issues"
click at [599, 508] on div "Message" at bounding box center [696, 539] width 738 height 204
click at [583, 354] on input "12:04" at bounding box center [570, 336] width 157 height 35
drag, startPoint x: 577, startPoint y: 350, endPoint x: 674, endPoint y: 354, distance: 97.9
click at [677, 355] on div "Start time (CDT) (required) 2025-10-14 12:04 Incident type (required) Select op…" at bounding box center [697, 328] width 740 height 58
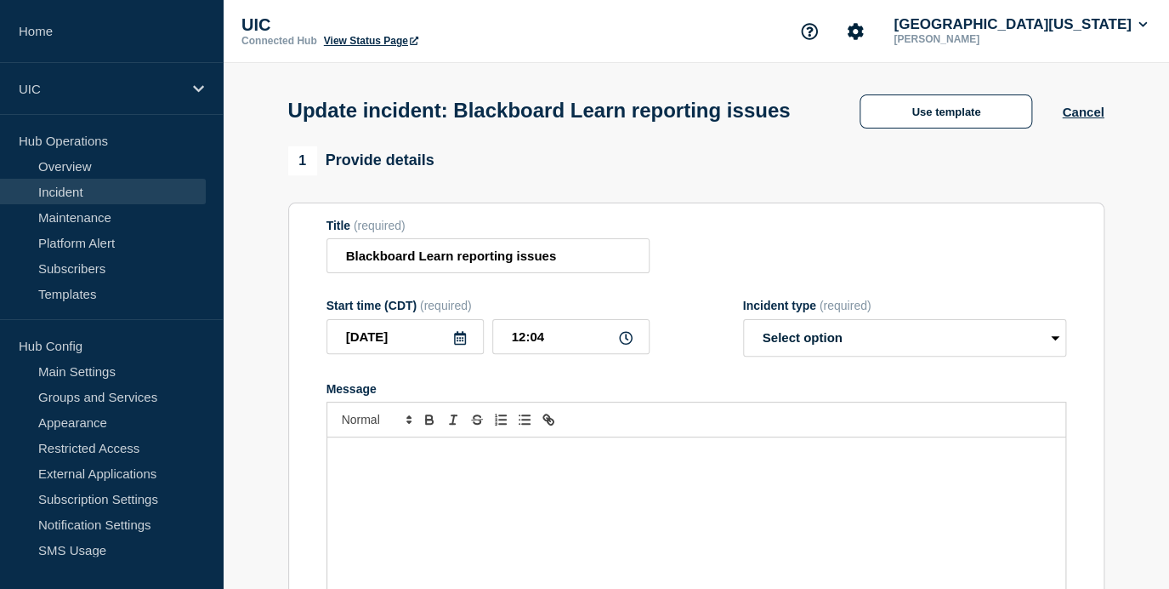
click at [772, 501] on div "Message" at bounding box center [696, 539] width 738 height 204
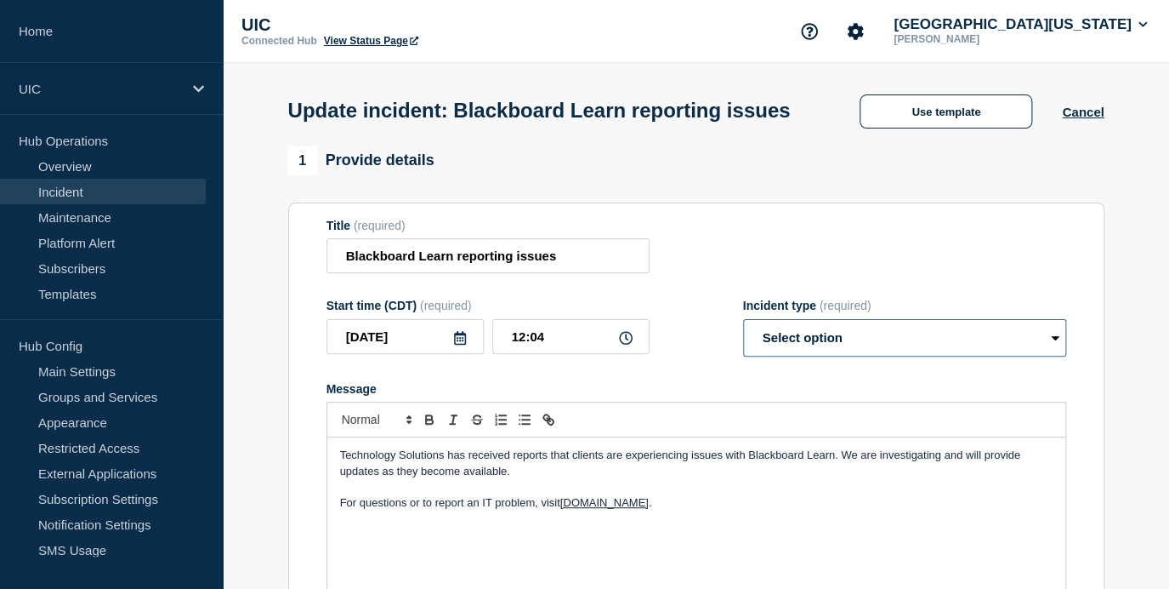
click at [862, 347] on select "Select option Investigating Identified Monitoring Resolved" at bounding box center [904, 337] width 323 height 37
select select "investigating"
click at [601, 354] on input "12:04" at bounding box center [570, 336] width 157 height 35
drag, startPoint x: 594, startPoint y: 352, endPoint x: 475, endPoint y: 344, distance: 119.3
click at [475, 344] on div "2025-10-14 12:04" at bounding box center [488, 336] width 323 height 35
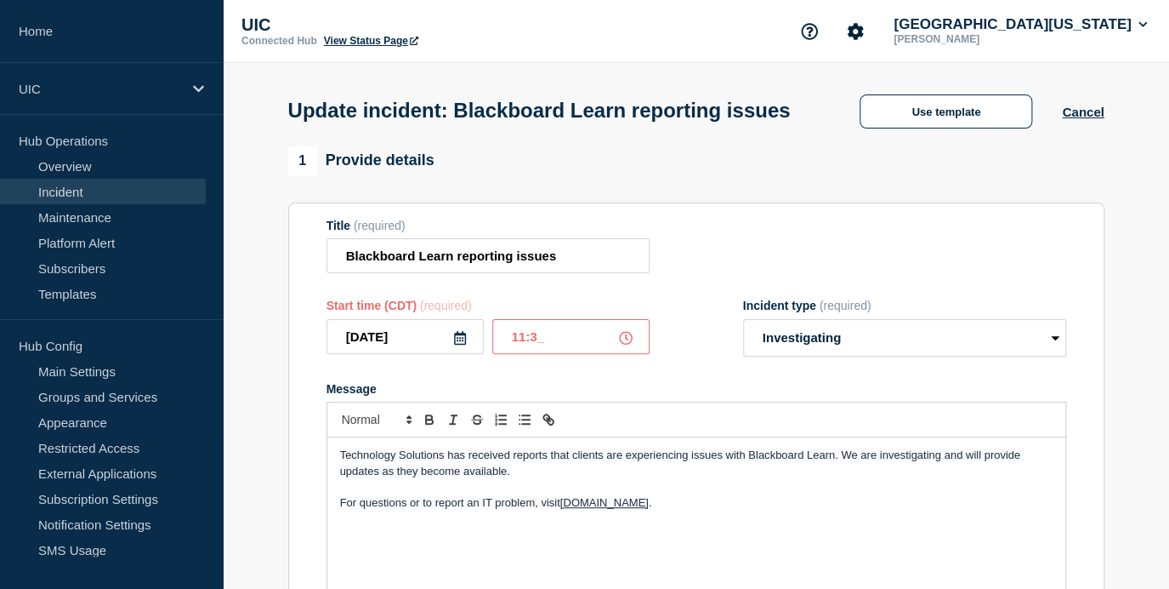
type input "11:32"
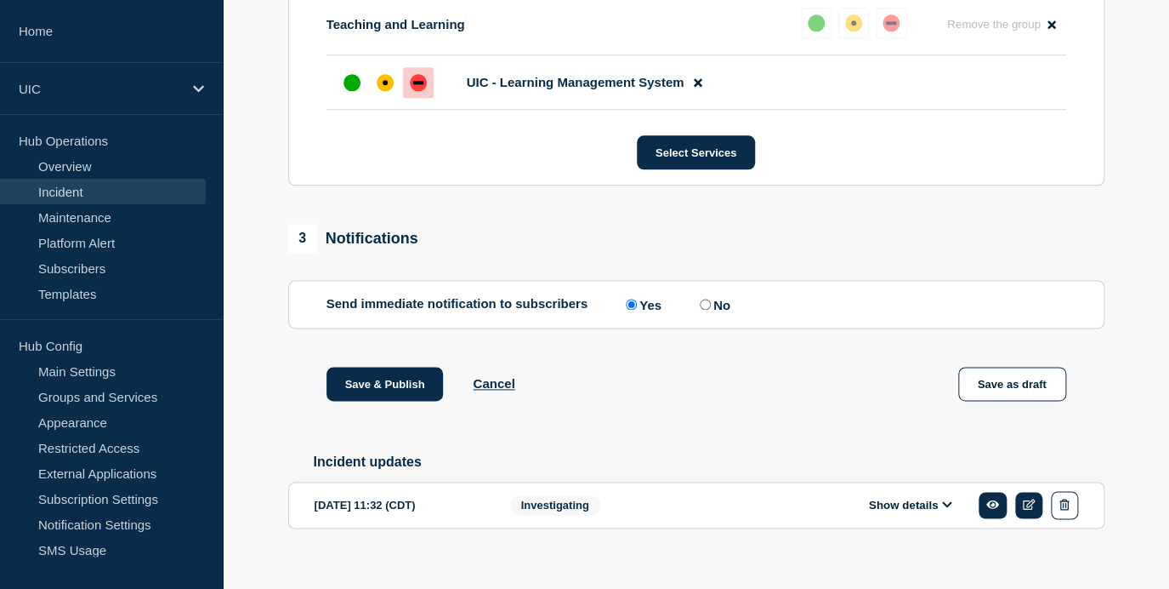
scroll to position [813, 0]
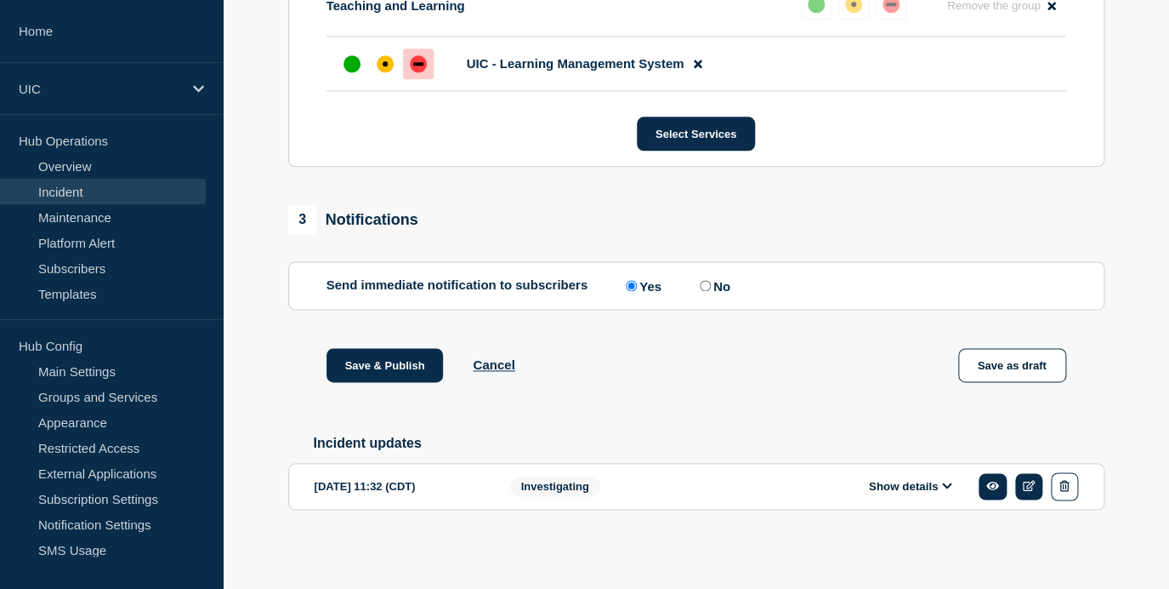
click at [750, 261] on section "Send immediate notification to subscribers Send immediate notification to subsc…" at bounding box center [696, 285] width 817 height 48
click at [729, 265] on section "Send immediate notification to subscribers Send immediate notification to subsc…" at bounding box center [696, 285] width 817 height 48
click at [723, 277] on label "No" at bounding box center [713, 285] width 35 height 16
click at [711, 280] on input "No" at bounding box center [705, 285] width 11 height 11
radio input "true"
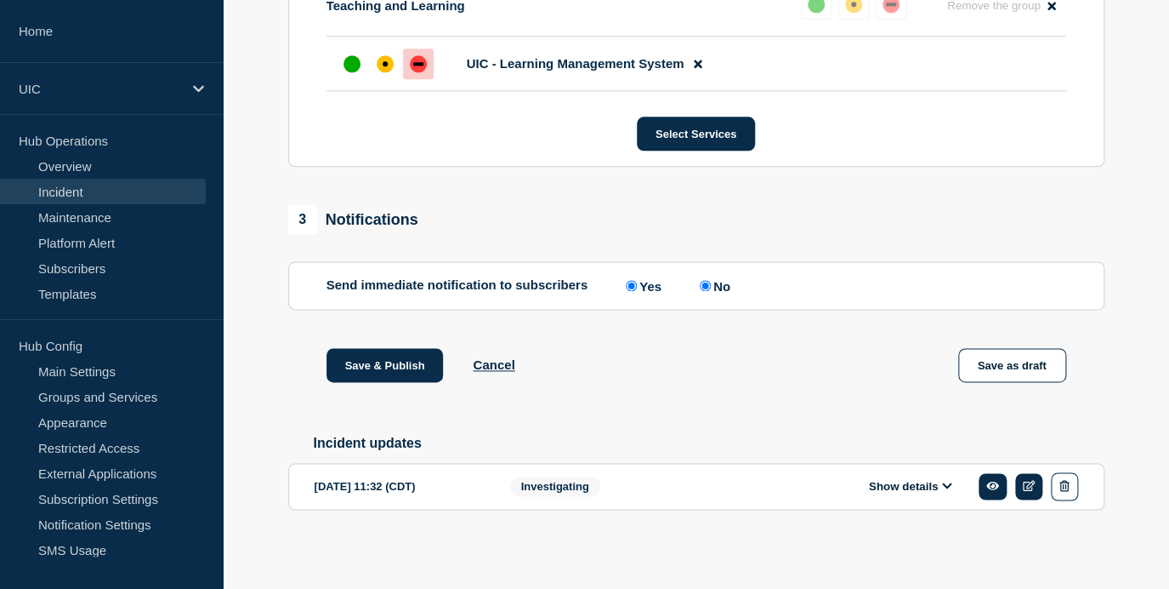
radio input "false"
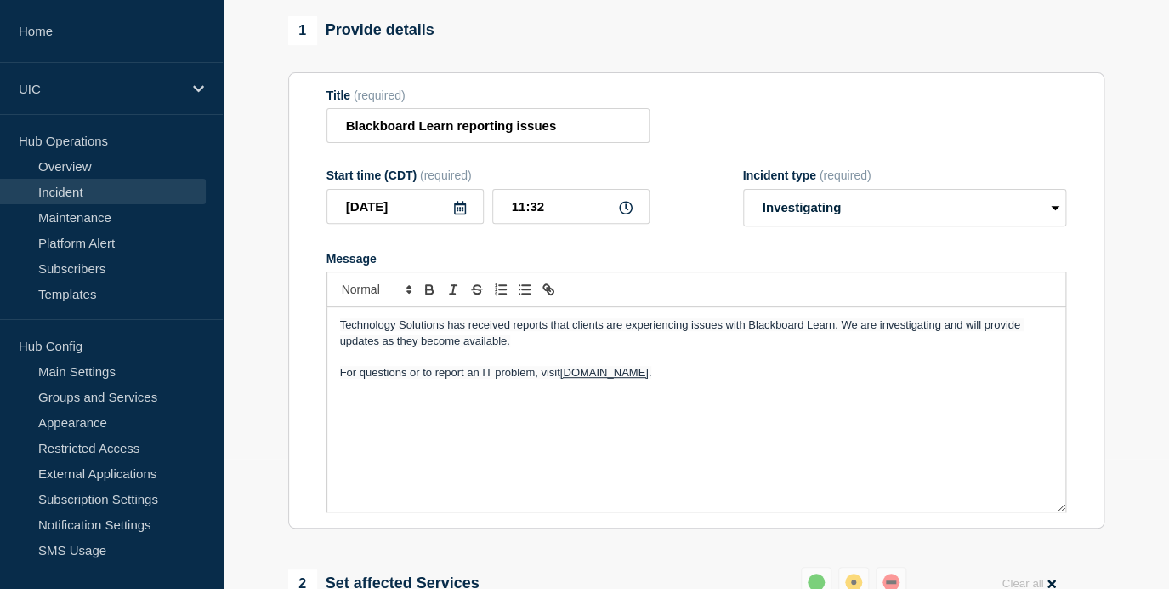
scroll to position [99, 0]
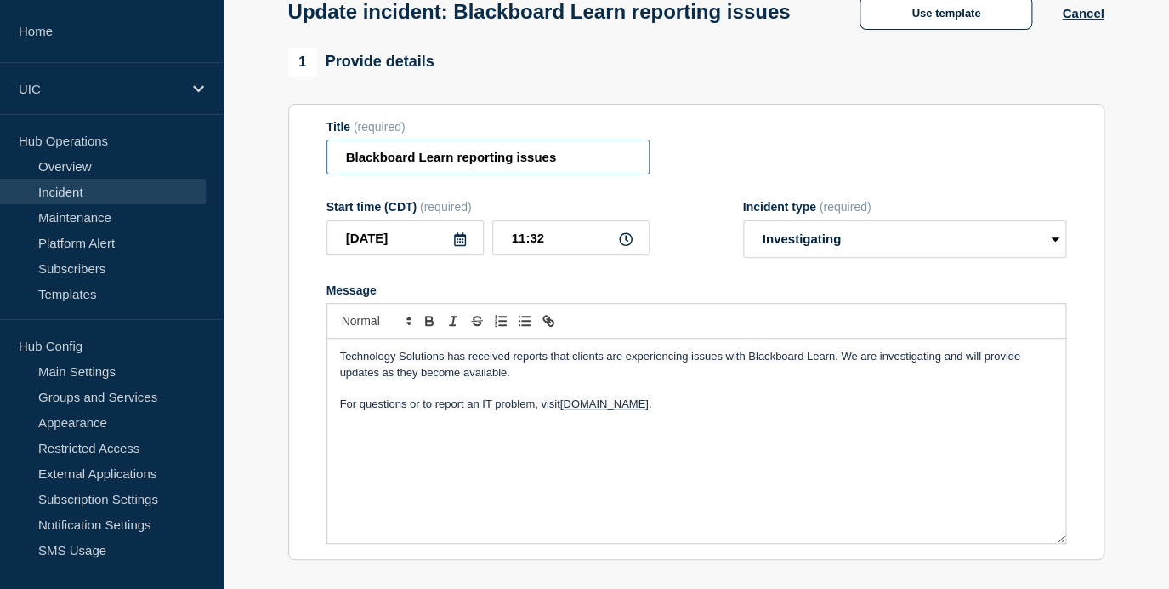
click at [573, 174] on input "Blackboard Learn reporting issues" at bounding box center [488, 156] width 323 height 35
click at [662, 506] on div "Technology Solutions has received reports that clients are experiencing issues …" at bounding box center [696, 441] width 738 height 204
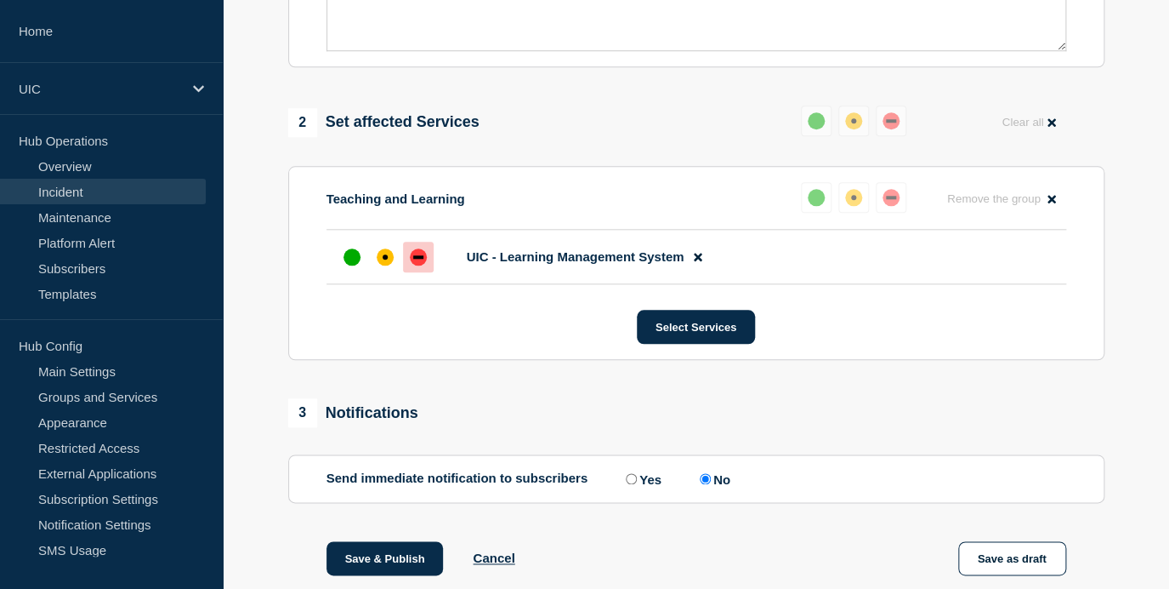
scroll to position [649, 0]
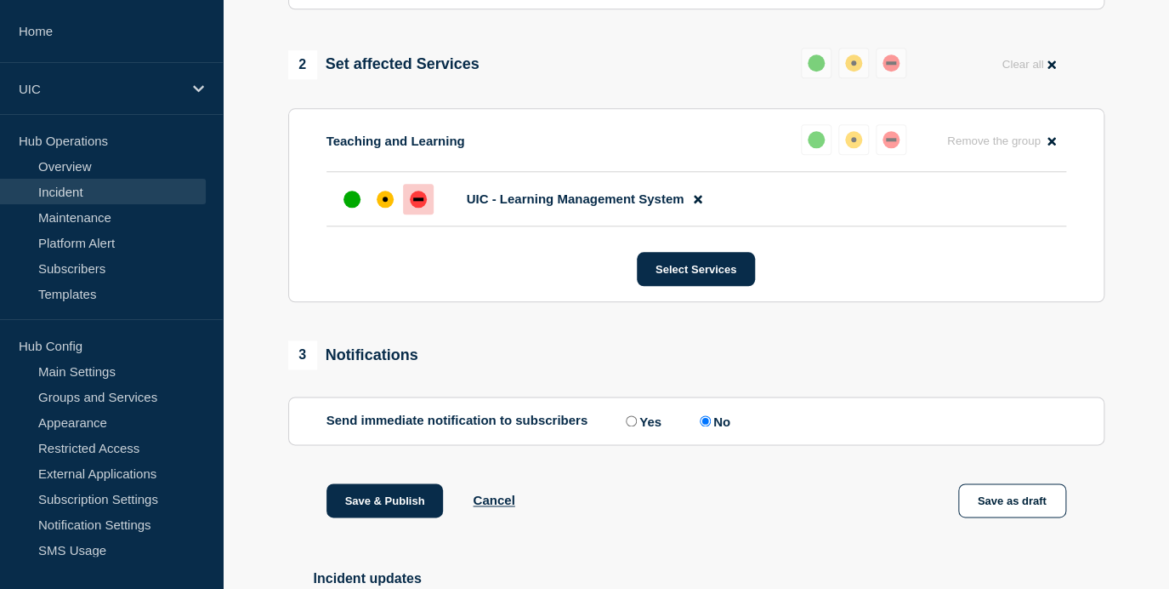
click at [446, 517] on div "Save & Publish Cancel" at bounding box center [421, 500] width 189 height 34
click at [424, 517] on button "Save & Publish" at bounding box center [385, 500] width 117 height 34
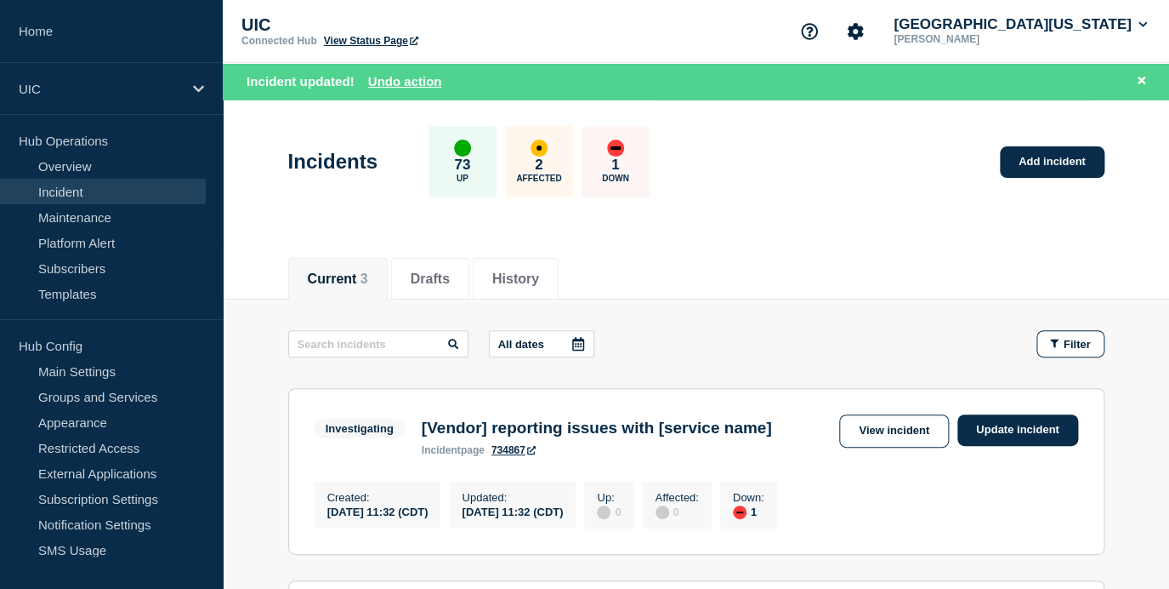
click at [130, 202] on link "Incident" at bounding box center [103, 192] width 206 height 26
click at [126, 197] on link "Incident" at bounding box center [103, 192] width 206 height 26
click at [100, 196] on link "Incident" at bounding box center [103, 192] width 206 height 26
click at [66, 160] on link "Overview" at bounding box center [103, 166] width 206 height 26
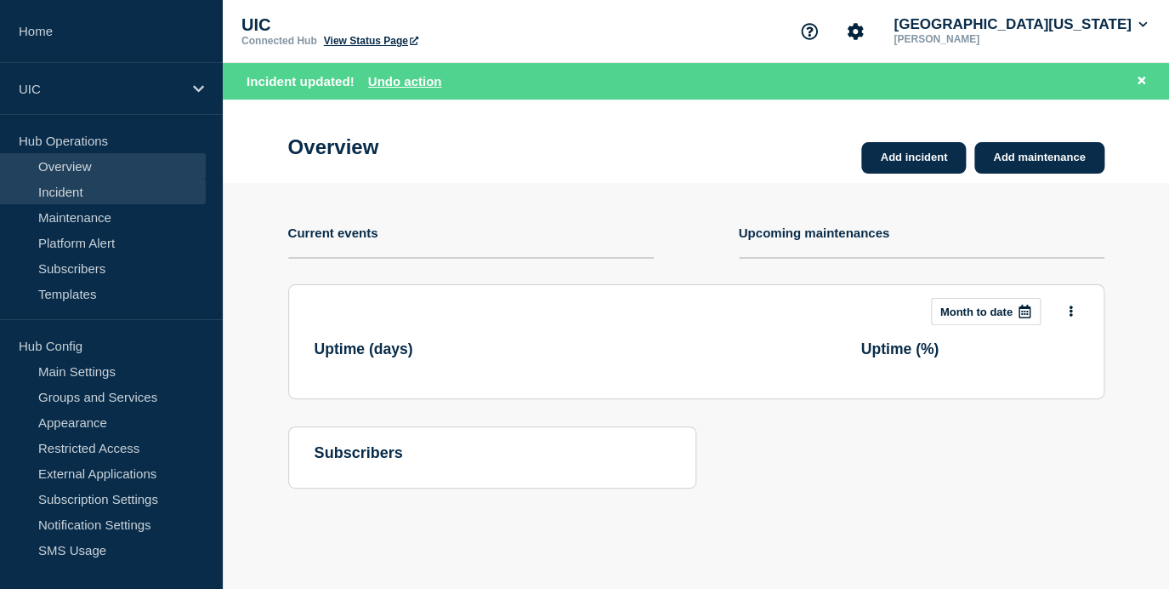
click at [64, 185] on link "Incident" at bounding box center [103, 192] width 206 height 26
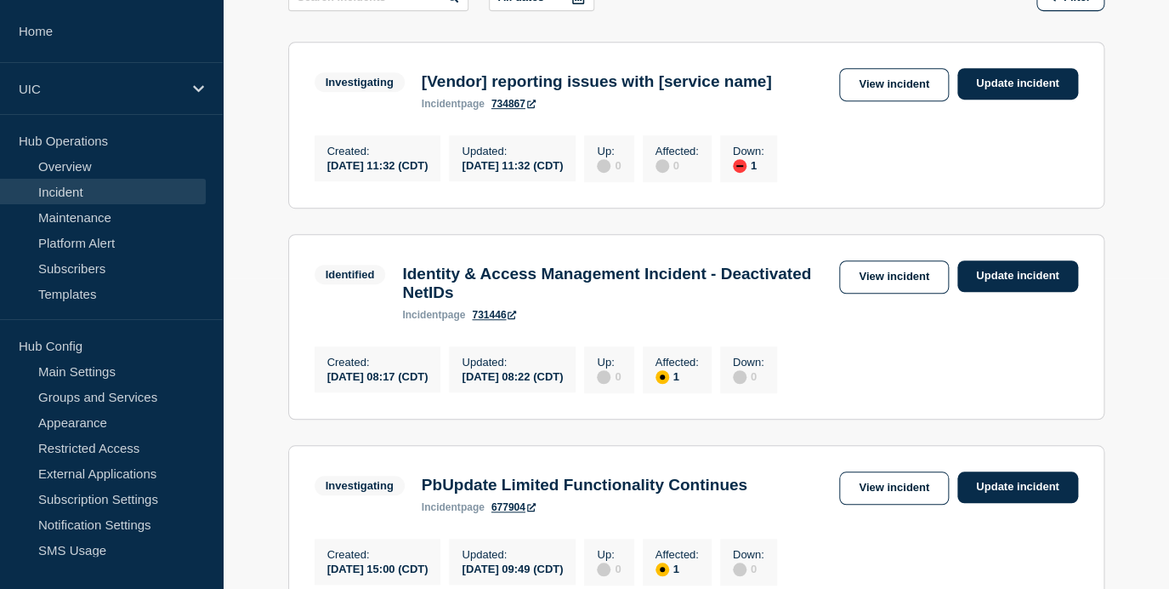
scroll to position [310, 0]
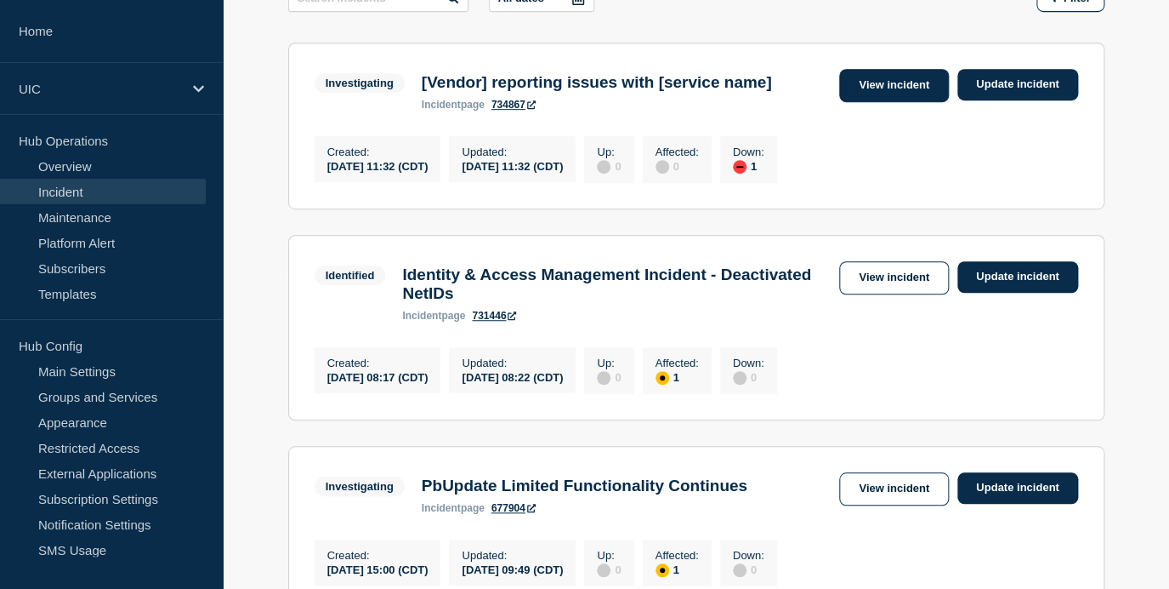
click at [921, 86] on link "View incident" at bounding box center [894, 85] width 110 height 33
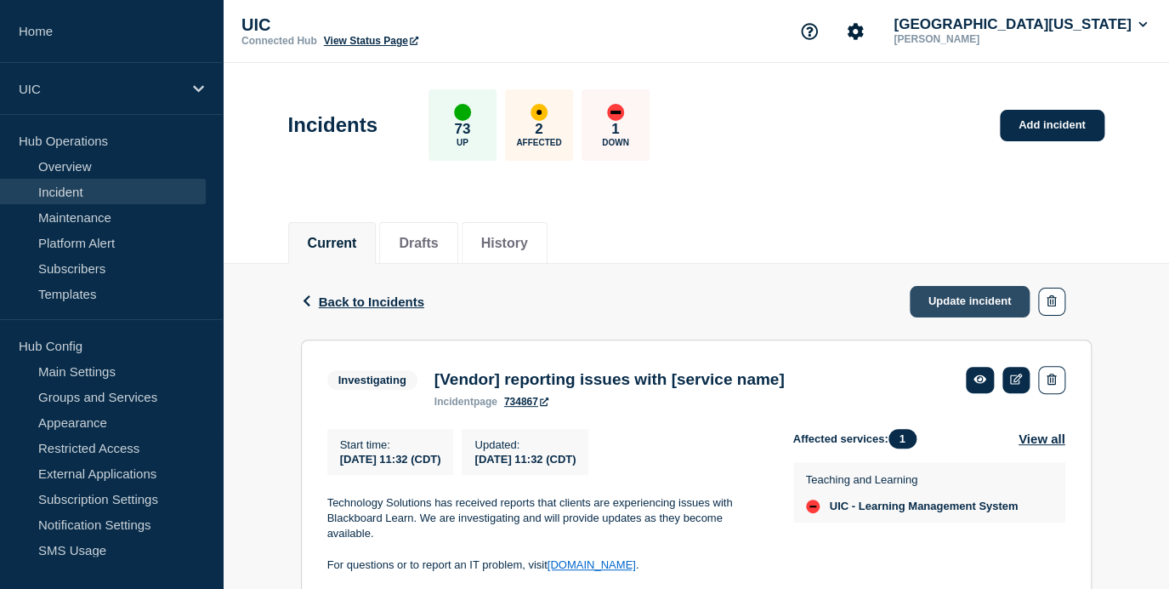
click at [963, 304] on link "Update incident" at bounding box center [970, 301] width 121 height 31
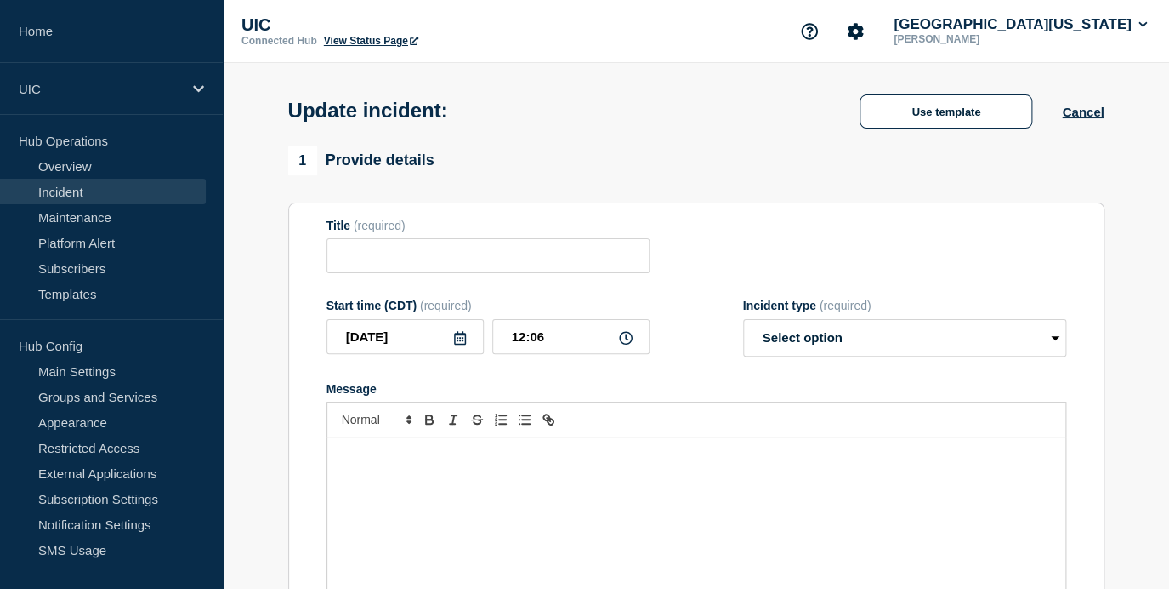
type input "[Vendor] reporting issues with [service name]"
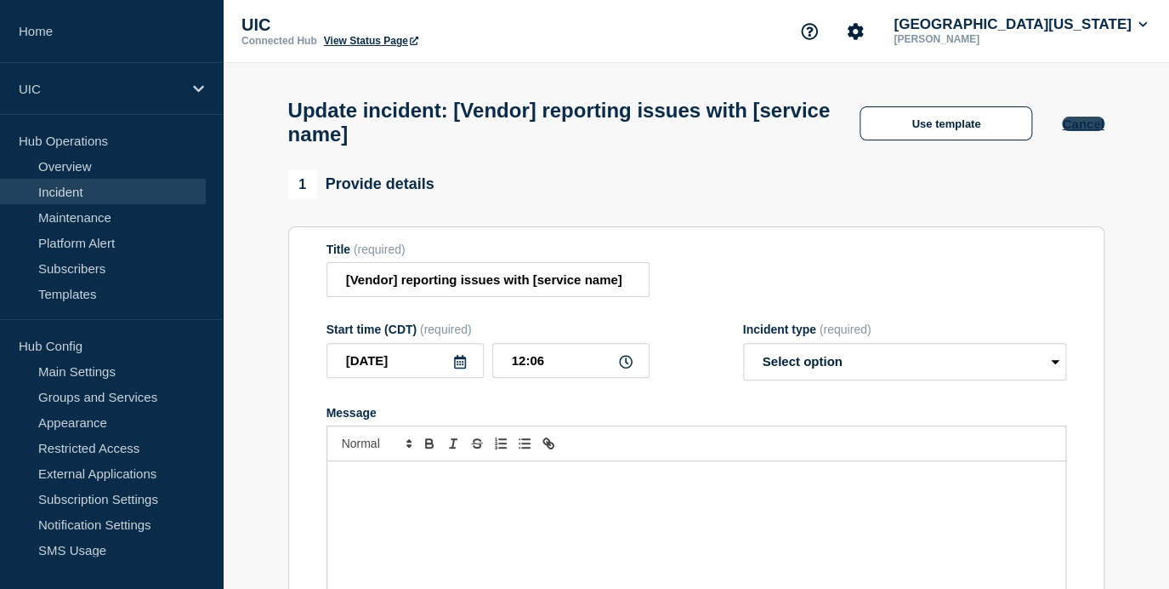
click at [1078, 123] on button "Cancel" at bounding box center [1083, 124] width 42 height 14
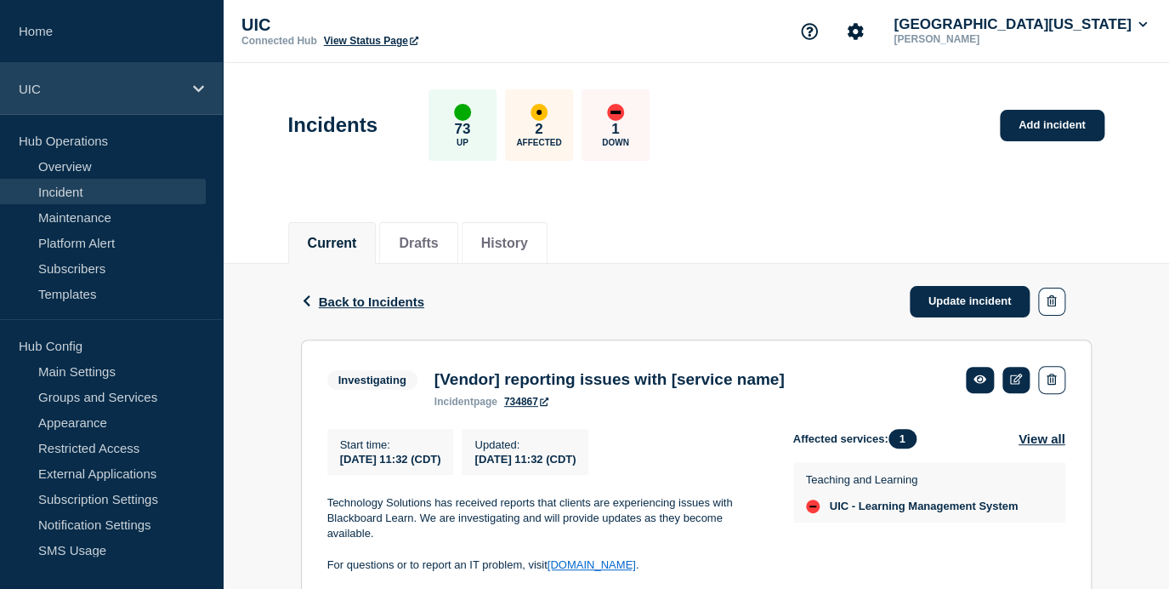
click at [48, 89] on p "UIC" at bounding box center [100, 89] width 163 height 14
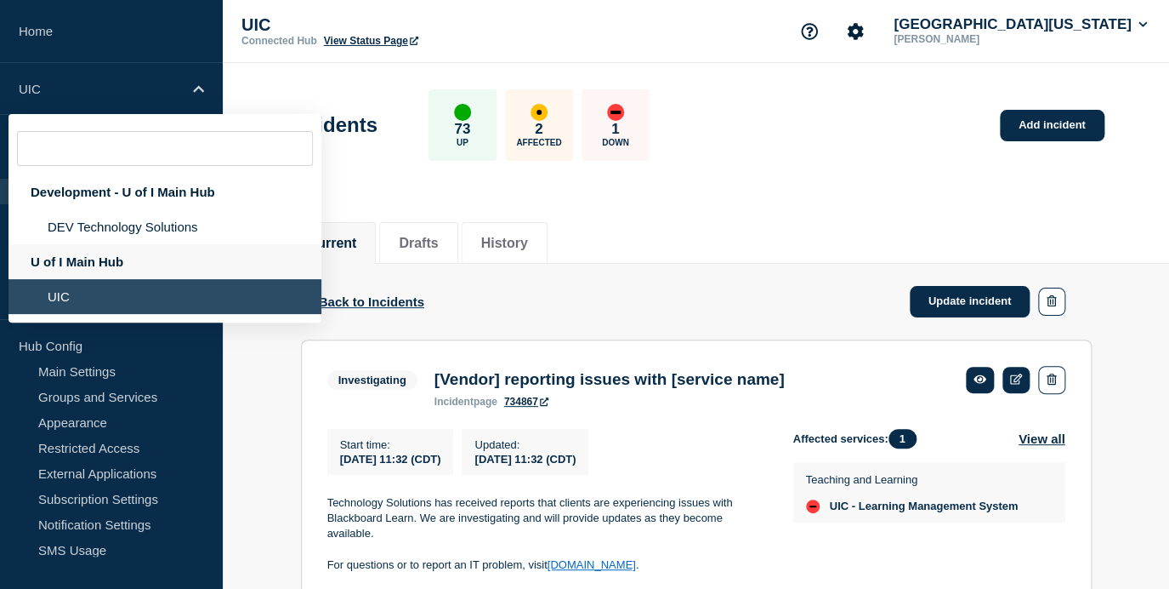
click at [55, 279] on div "U of I Main Hub" at bounding box center [165, 261] width 313 height 35
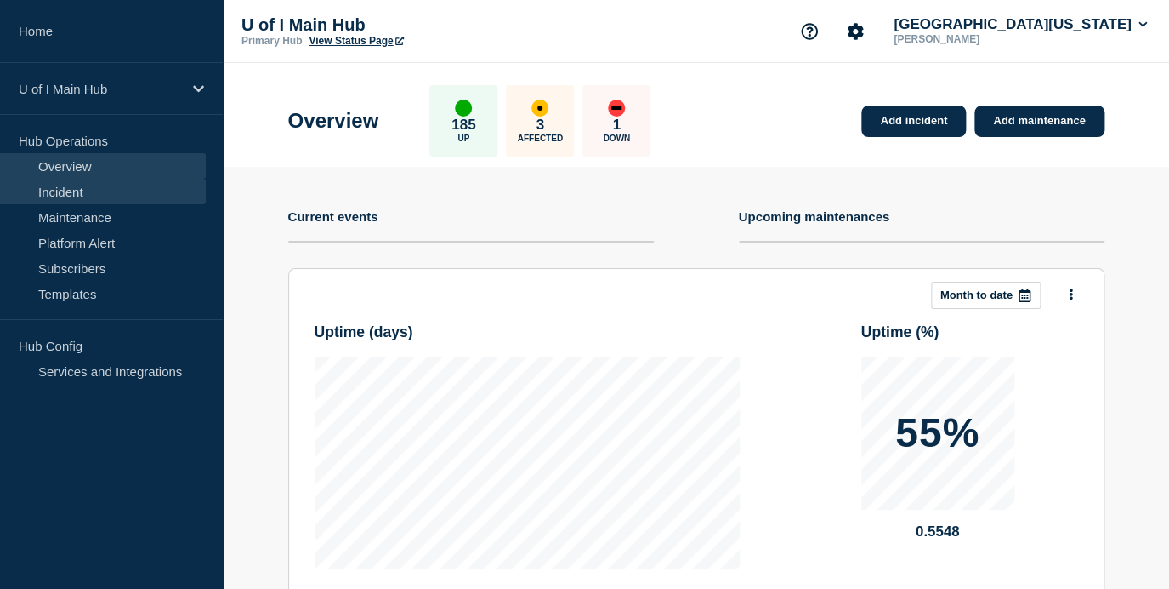
click at [86, 196] on link "Incident" at bounding box center [103, 192] width 206 height 26
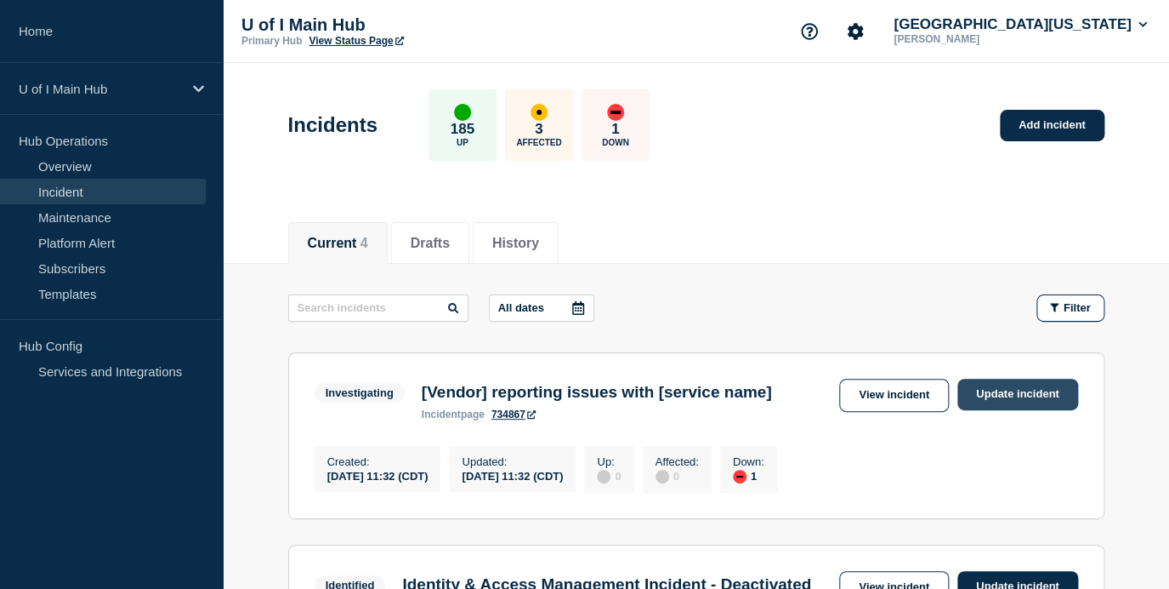
click at [1001, 398] on link "Update incident" at bounding box center [1018, 393] width 121 height 31
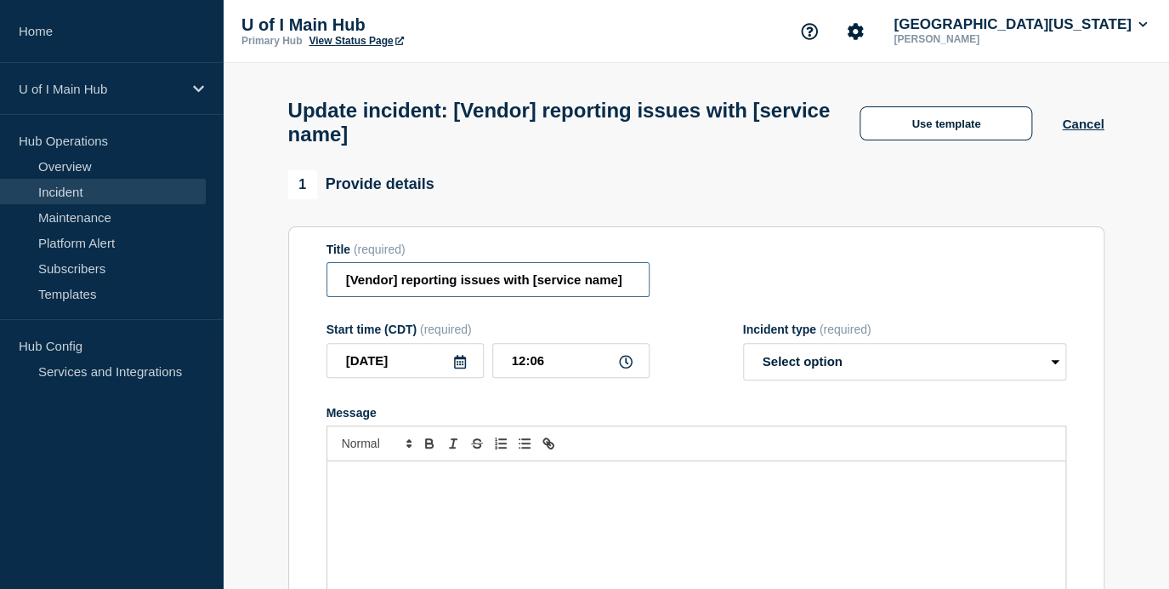
drag, startPoint x: 401, startPoint y: 288, endPoint x: 256, endPoint y: 288, distance: 144.6
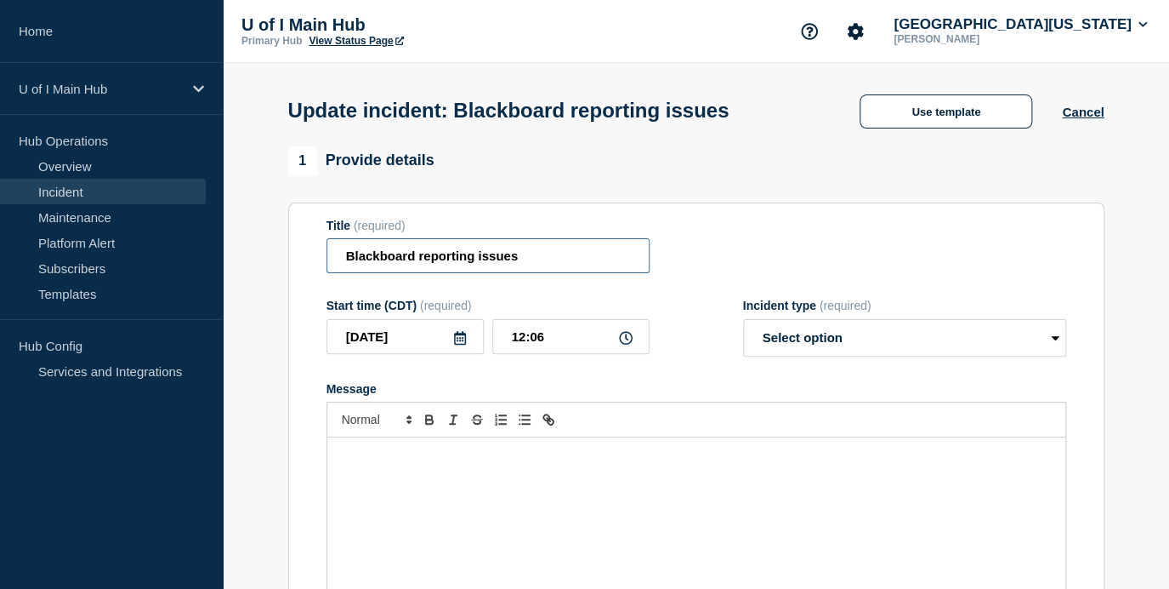
type input "Blackboard reporting issues"
click at [424, 526] on div "Message" at bounding box center [696, 539] width 738 height 204
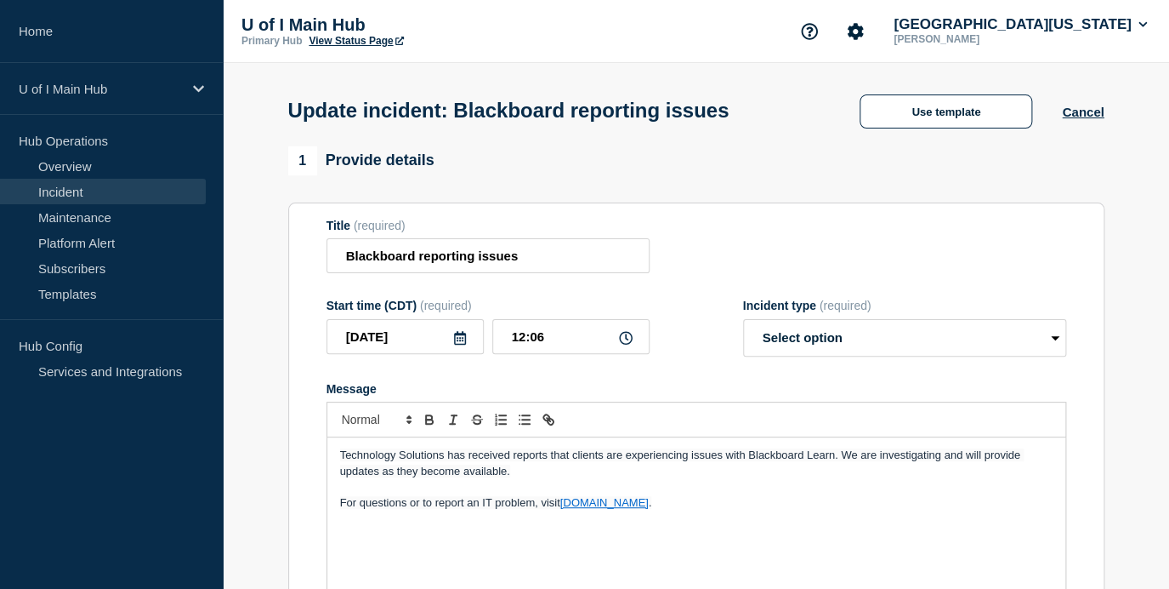
click at [868, 370] on form "Title (required) Blackboard reporting issues Start time (CDT) (required) [DATE]…" at bounding box center [697, 431] width 740 height 424
click at [868, 356] on select "Select option Investigating Identified Monitoring Resolved" at bounding box center [904, 337] width 323 height 37
click at [861, 356] on select "Select option Investigating Identified Monitoring Resolved" at bounding box center [904, 337] width 323 height 37
select select "investigating"
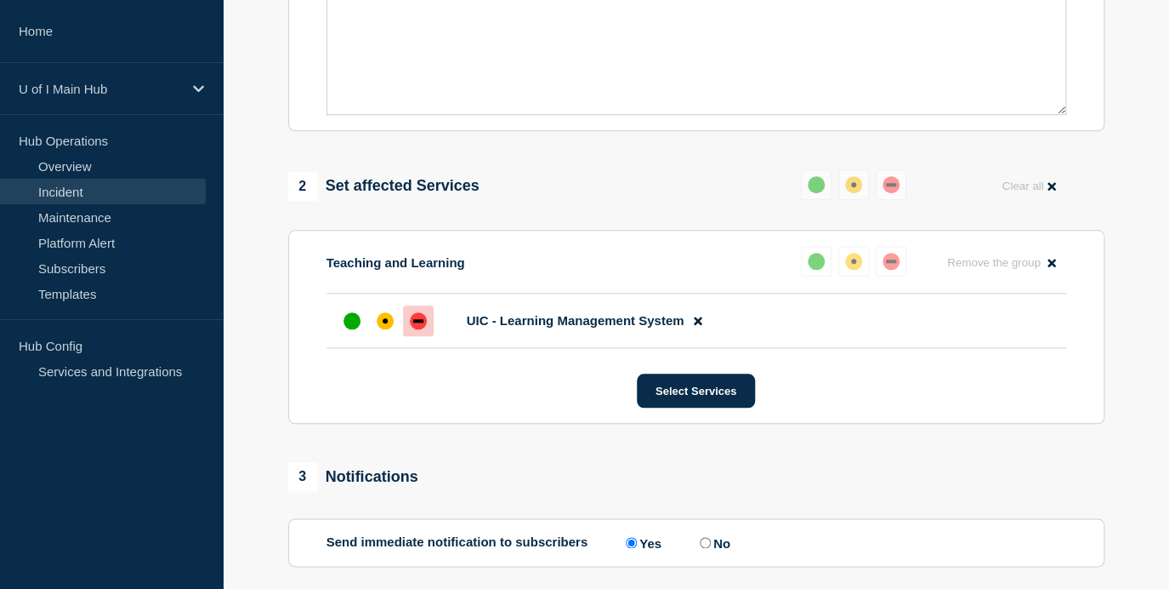
scroll to position [563, 0]
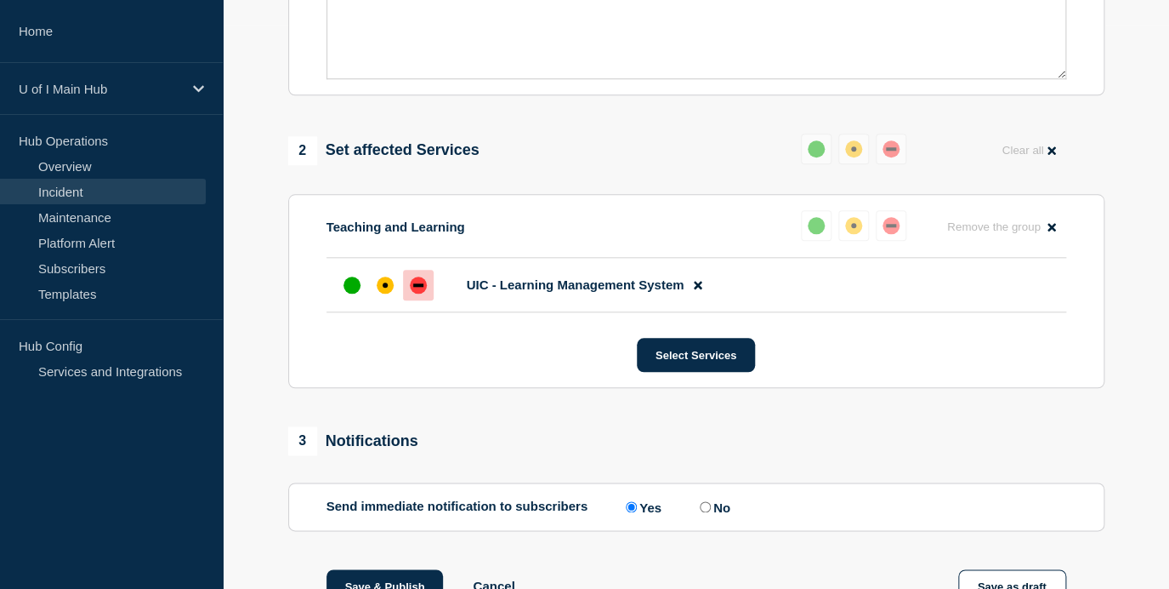
click at [687, 515] on div "Send immediate notification to subscribers Yes No" at bounding box center [697, 506] width 740 height 16
click at [696, 515] on label "No" at bounding box center [713, 506] width 35 height 16
click at [700, 512] on input "No" at bounding box center [705, 506] width 11 height 11
radio input "true"
radio input "false"
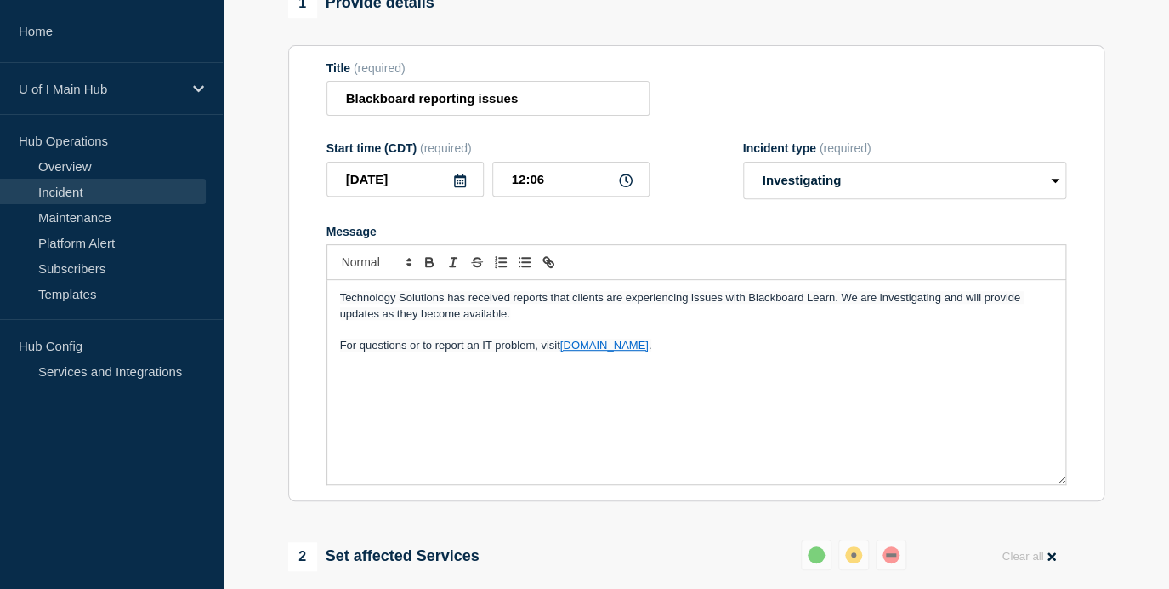
scroll to position [99, 0]
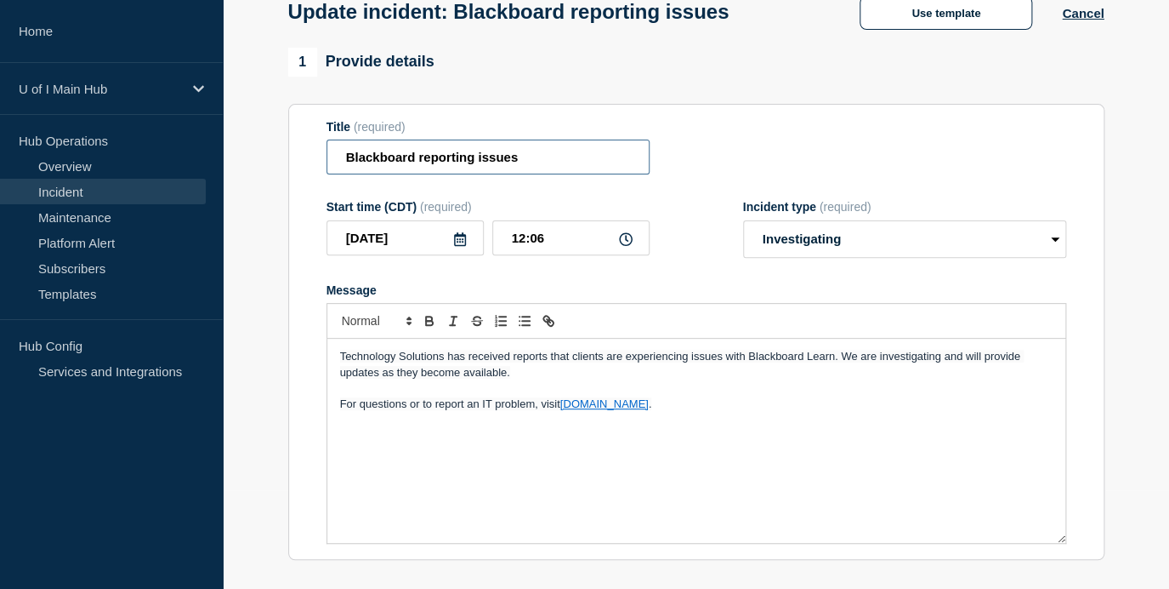
click at [577, 167] on input "Blackboard reporting issues" at bounding box center [488, 156] width 323 height 35
drag, startPoint x: 418, startPoint y: 164, endPoint x: 470, endPoint y: 162, distance: 52.8
click at [470, 162] on input "Blackboard reporting issues" at bounding box center [488, 156] width 323 height 35
drag, startPoint x: 453, startPoint y: 165, endPoint x: 543, endPoint y: 165, distance: 90.2
click at [543, 165] on input "Blackboard Learn Access Issues" at bounding box center [488, 156] width 323 height 35
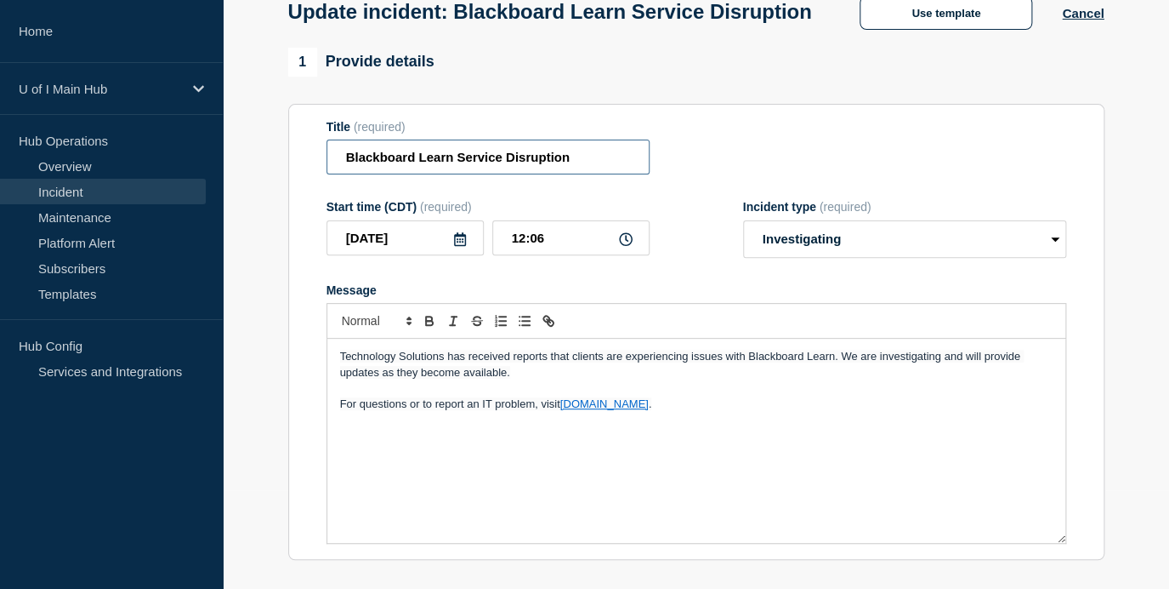
scroll to position [96, 0]
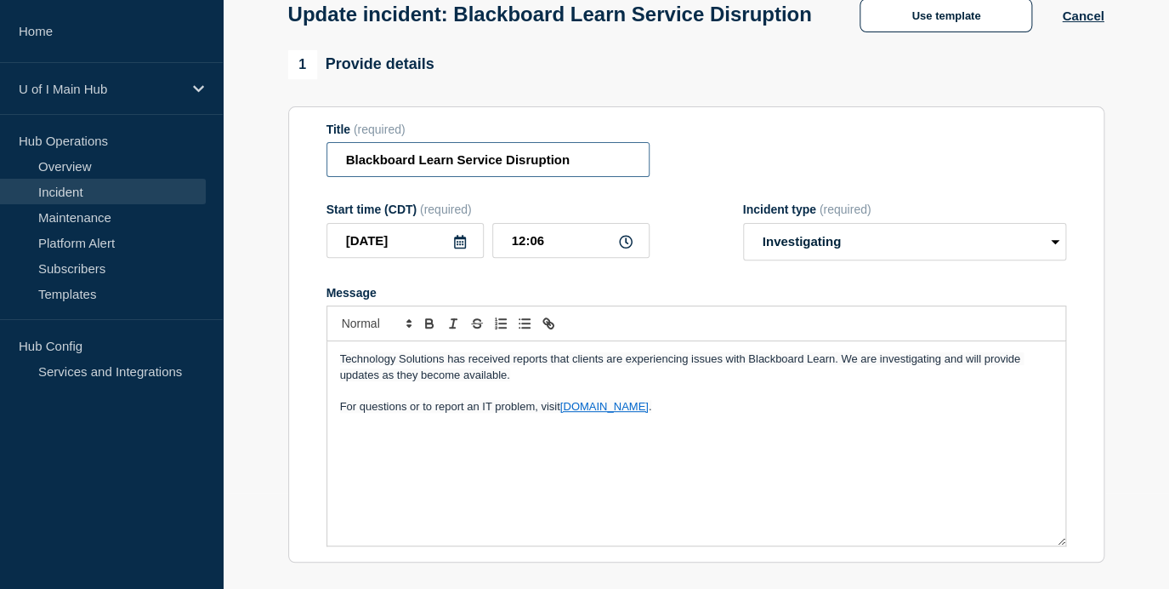
type input "Blackboard Learn Service Disruption"
click at [637, 379] on span "Technology Solutions has received reports that clients are experiencing issues …" at bounding box center [682, 366] width 684 height 28
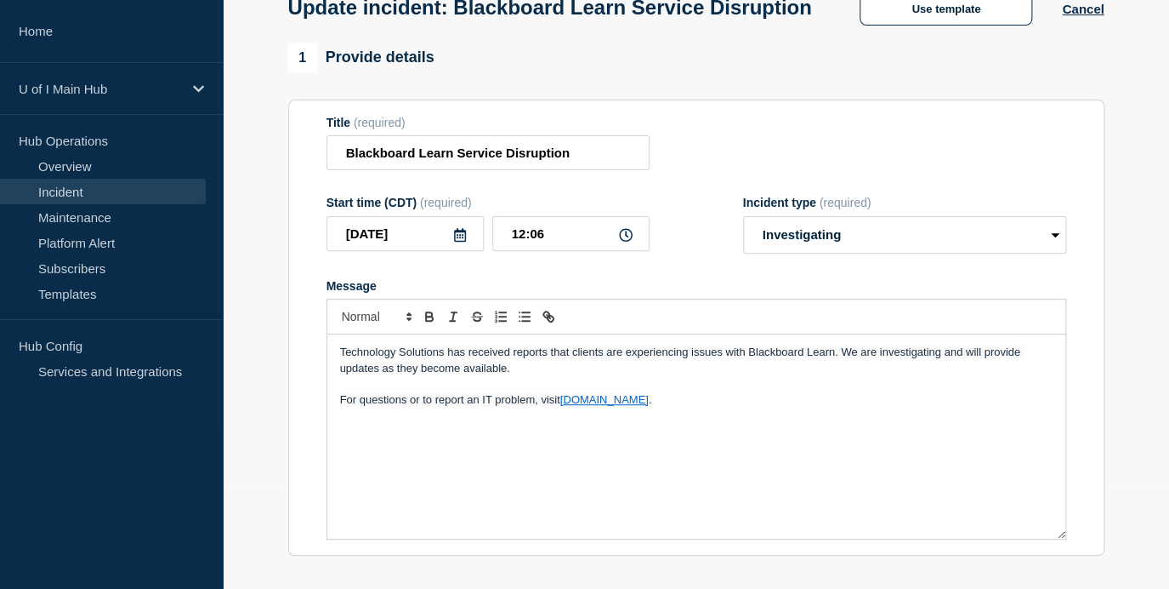
scroll to position [107, 0]
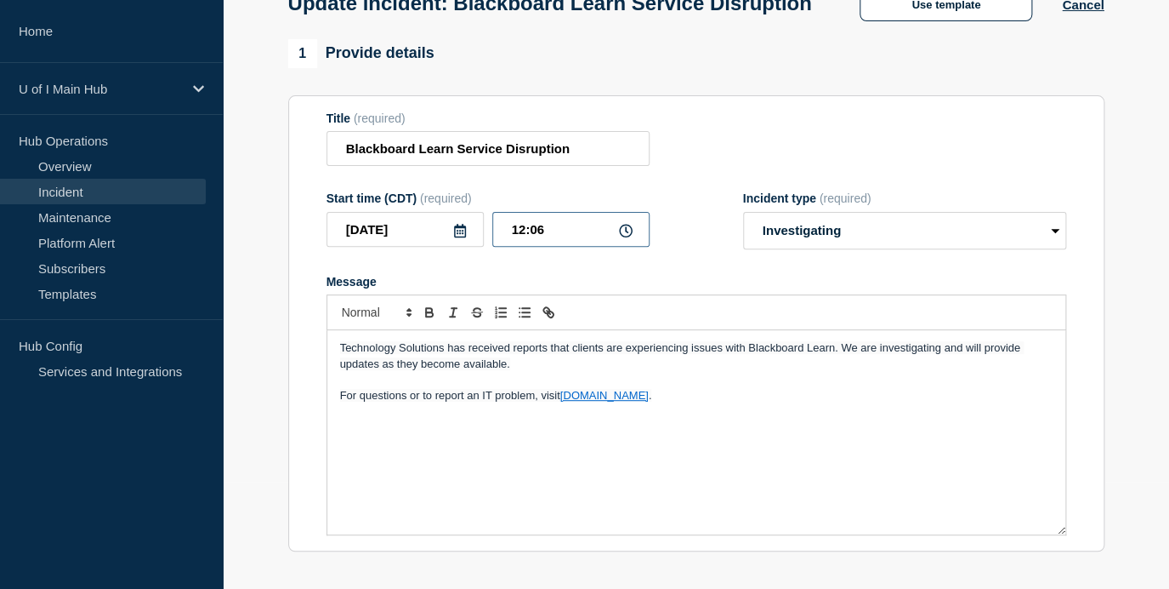
drag, startPoint x: 557, startPoint y: 240, endPoint x: 490, endPoint y: 237, distance: 67.2
click at [490, 237] on div "[DATE] 12:06" at bounding box center [488, 229] width 323 height 35
type input "11:33"
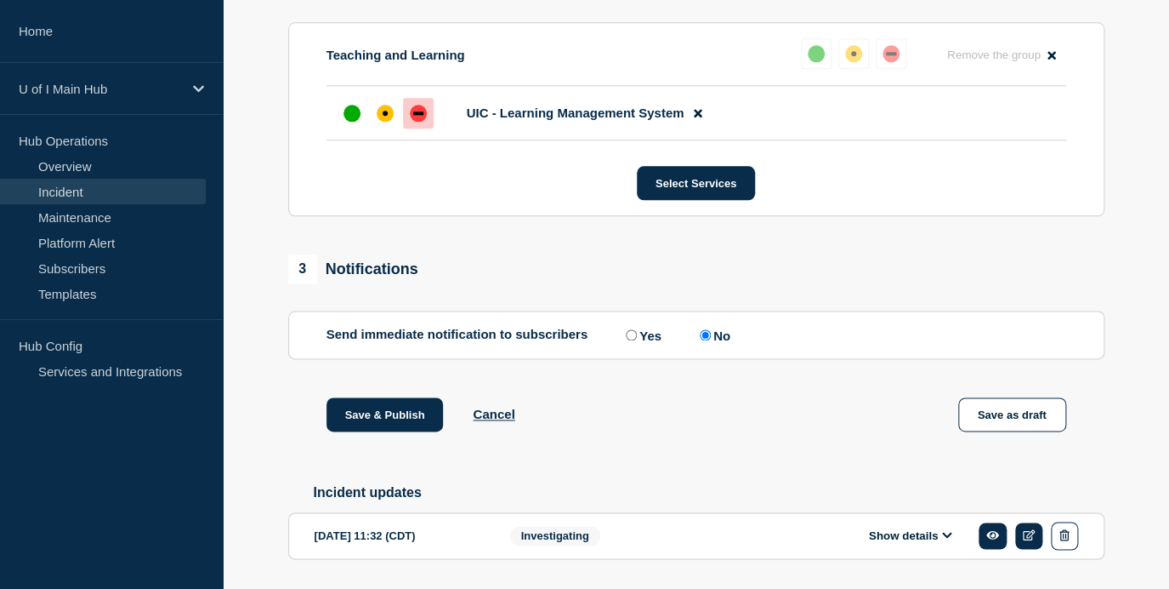
scroll to position [760, 0]
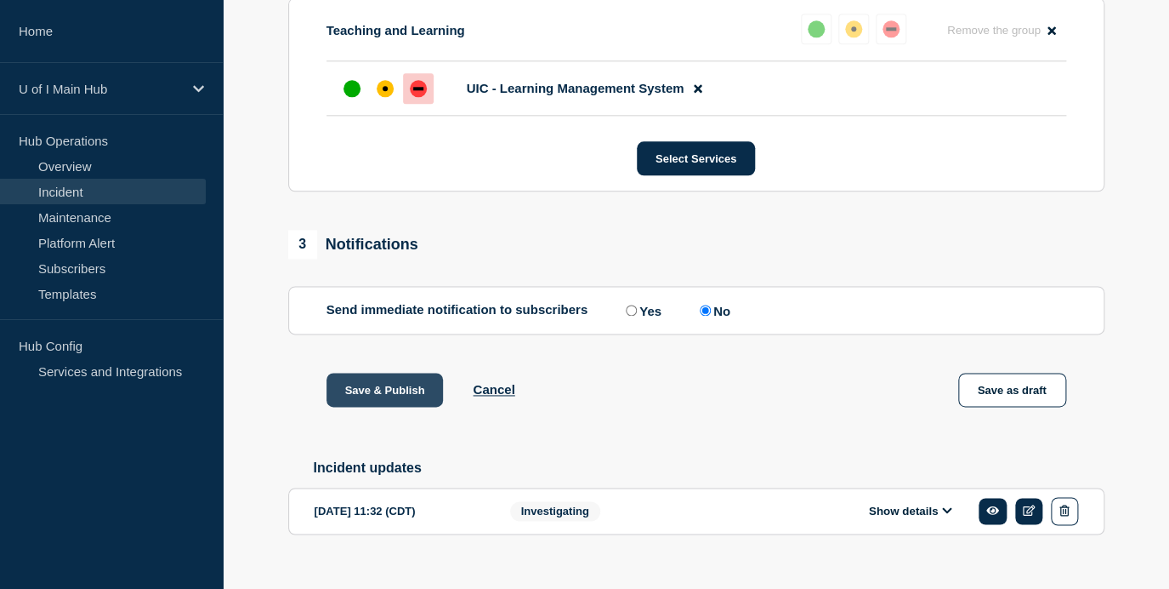
click at [413, 407] on button "Save & Publish" at bounding box center [385, 390] width 117 height 34
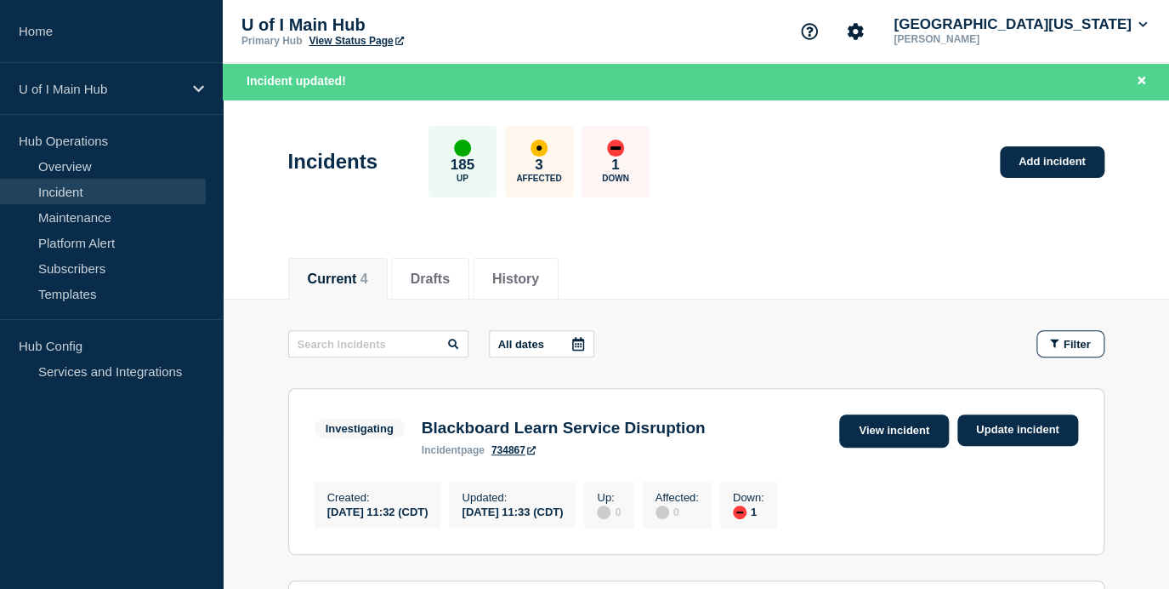
click at [928, 424] on link "View incident" at bounding box center [894, 430] width 110 height 33
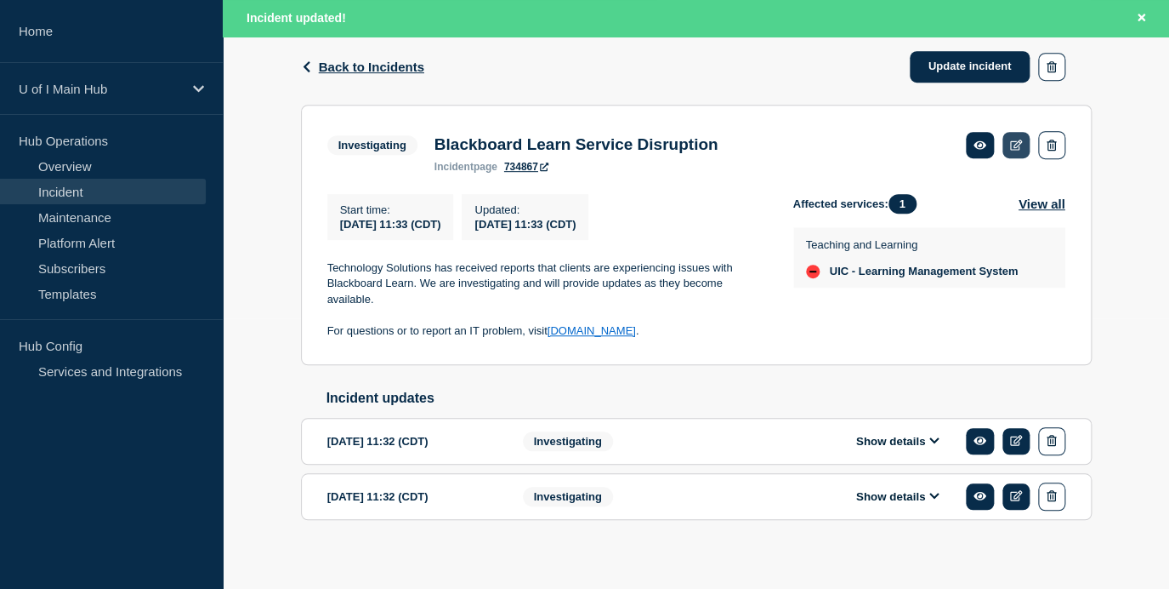
scroll to position [299, 0]
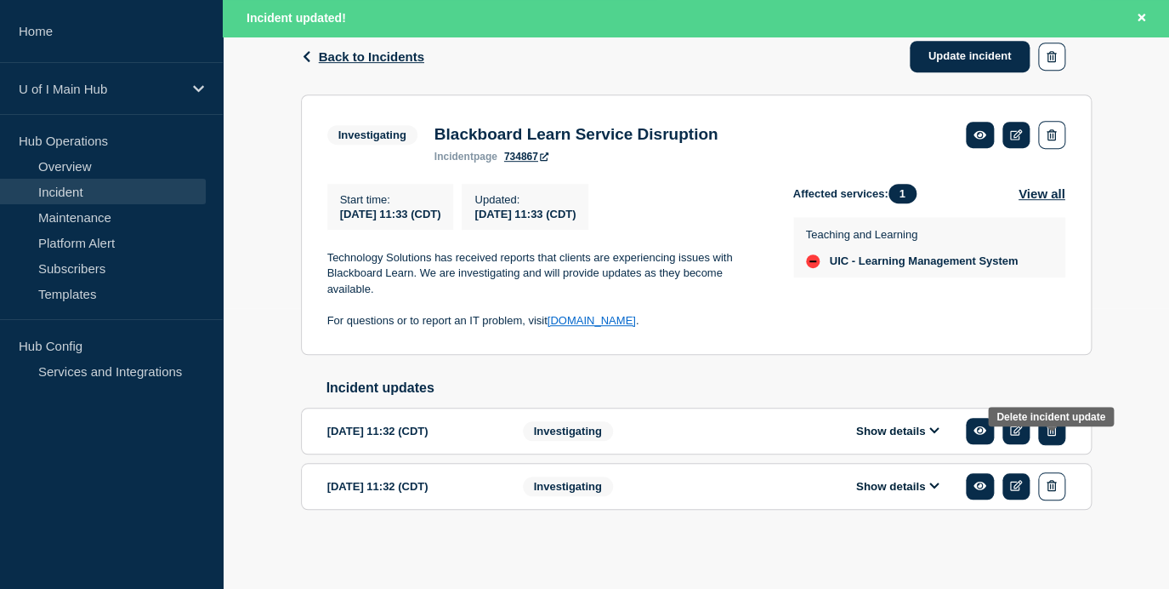
click at [1050, 429] on icon "button" at bounding box center [1051, 429] width 9 height 11
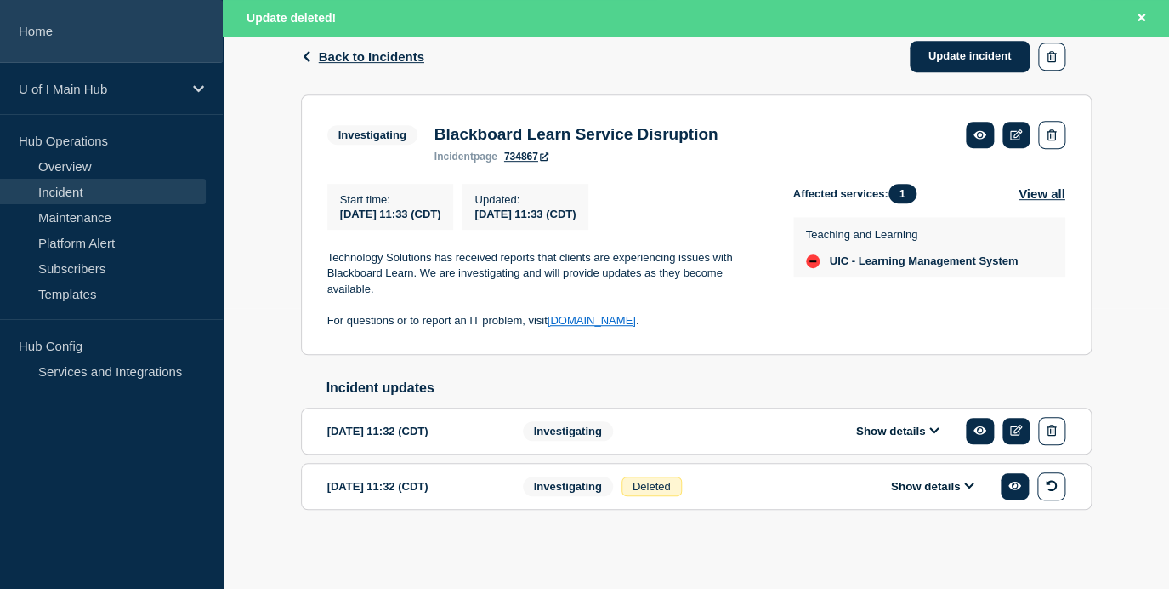
click at [66, 29] on link "Home" at bounding box center [111, 31] width 223 height 63
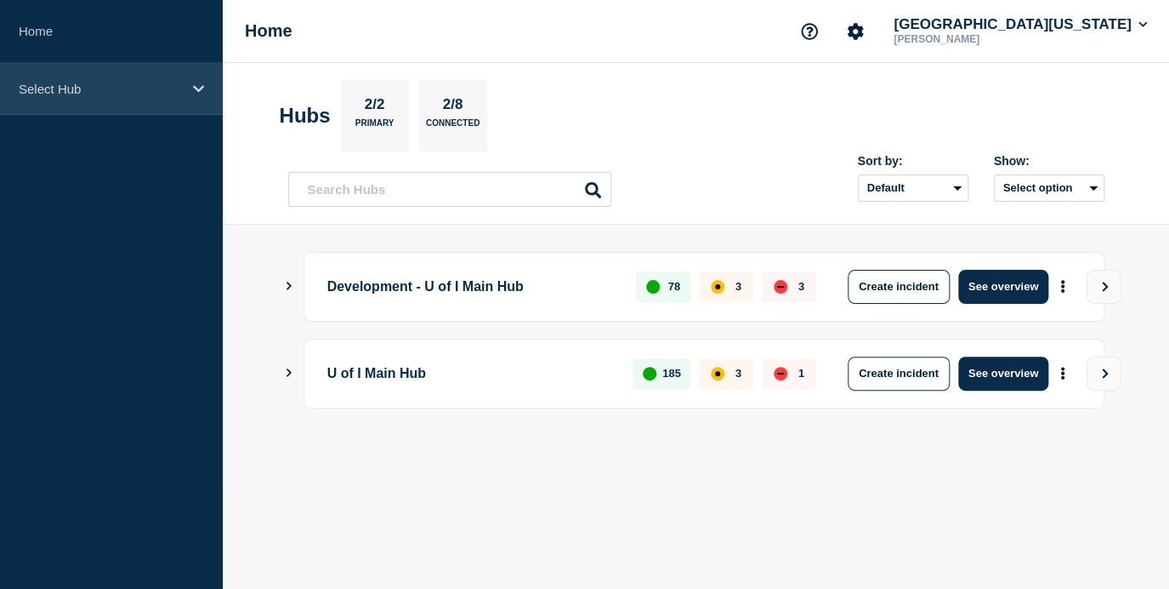
click at [124, 105] on div "Select Hub" at bounding box center [111, 89] width 223 height 52
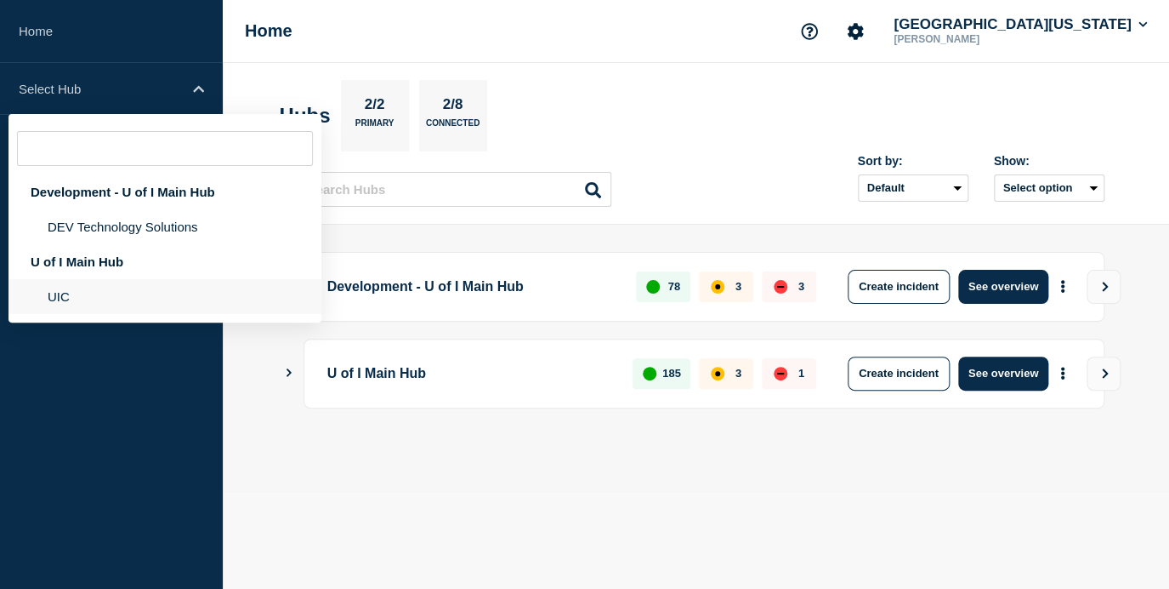
click at [71, 314] on li "UIC" at bounding box center [165, 296] width 313 height 35
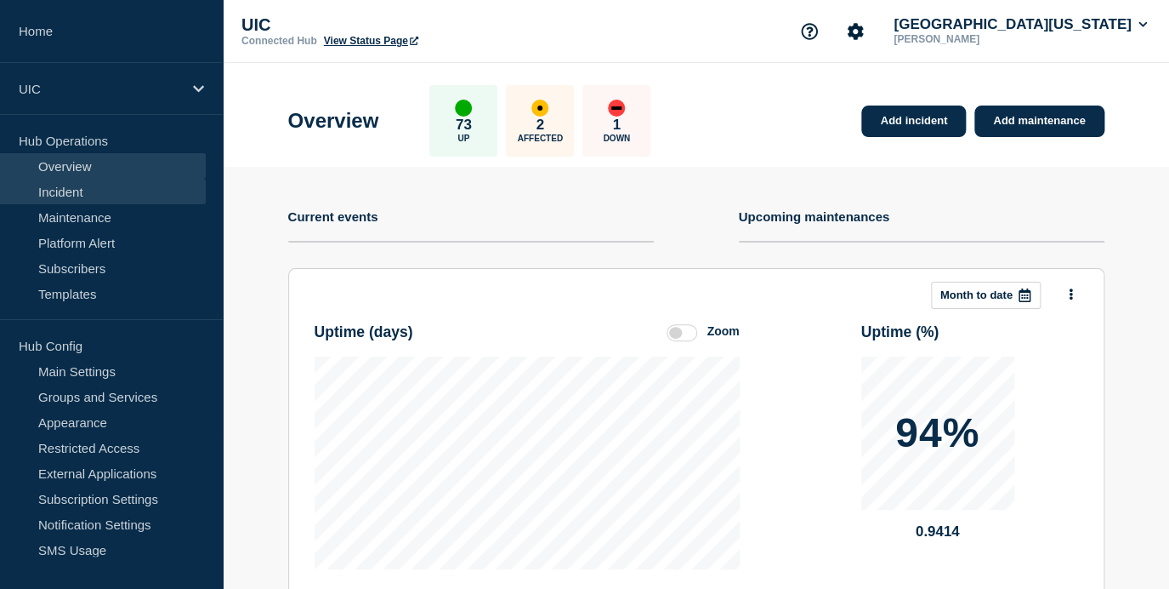
click at [91, 192] on link "Incident" at bounding box center [103, 192] width 206 height 26
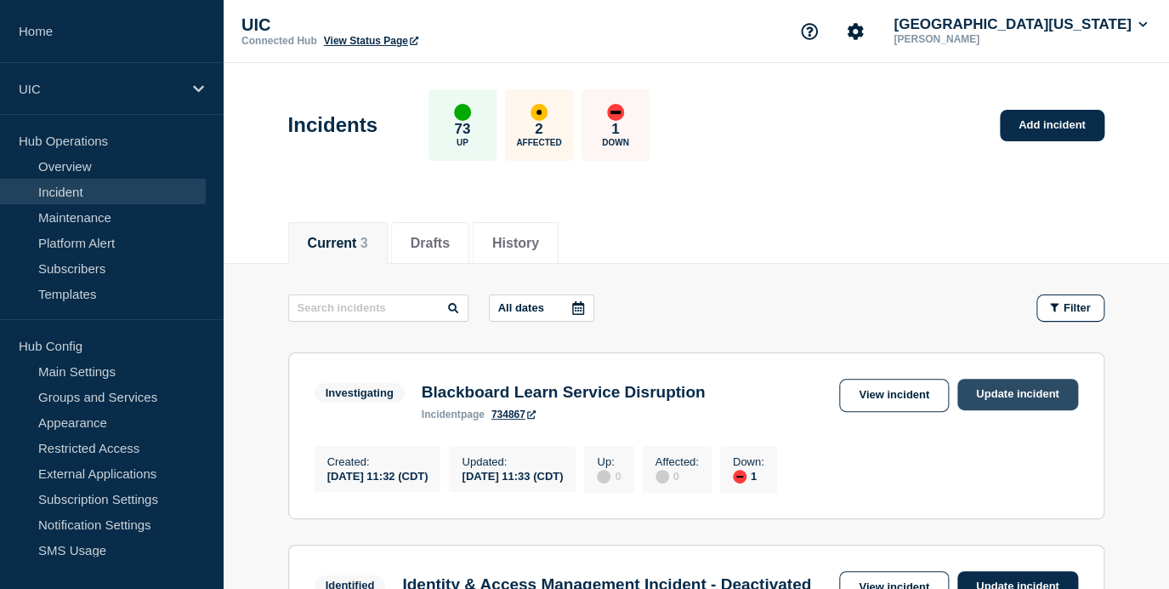
click at [999, 405] on link "Update incident" at bounding box center [1018, 393] width 121 height 31
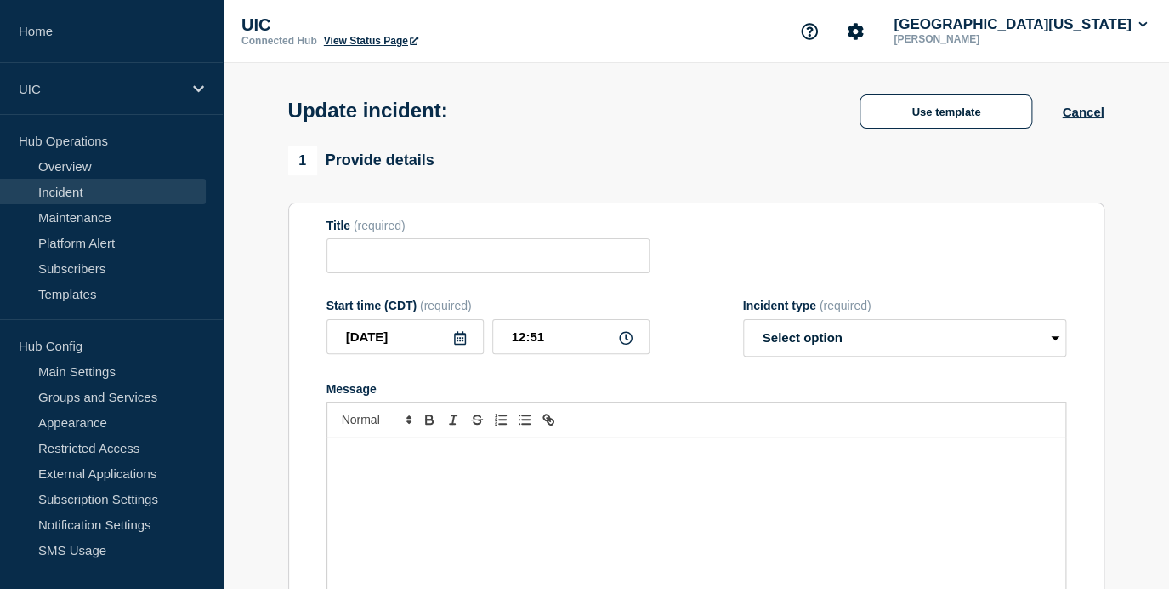
type input "Blackboard Learn Service Disruption"
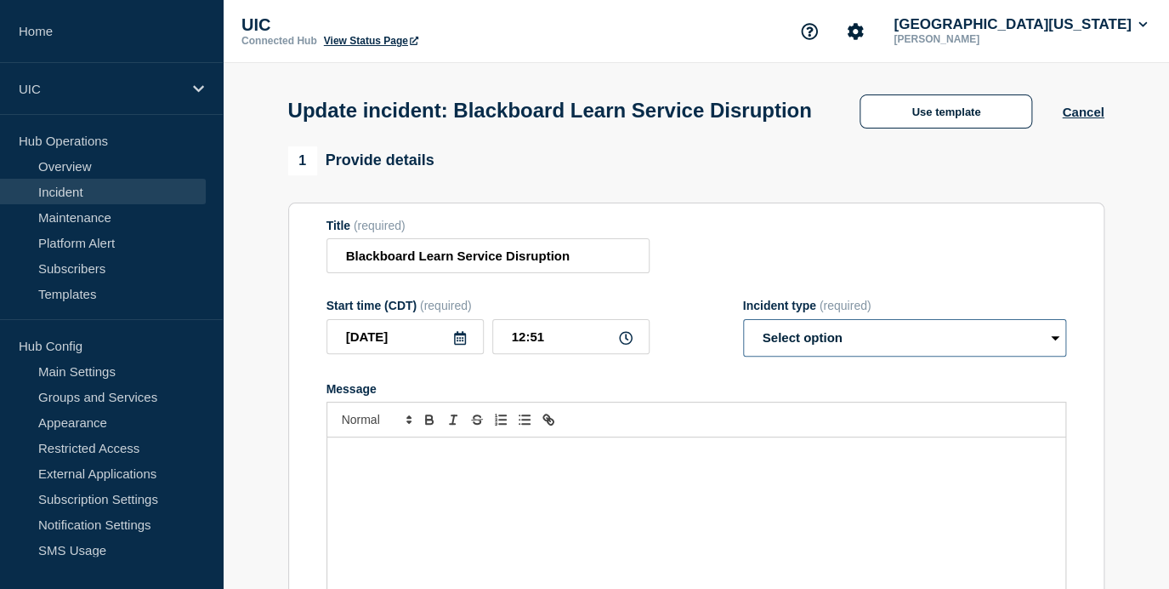
click at [878, 348] on select "Select option Investigating Identified Monitoring Resolved" at bounding box center [904, 337] width 323 height 37
select select "resolved"
click at [482, 266] on input "Blackboard Learn Service Disruption" at bounding box center [488, 255] width 323 height 35
click at [538, 263] on input "Blackboard Learn Service Disruption" at bounding box center [488, 255] width 323 height 35
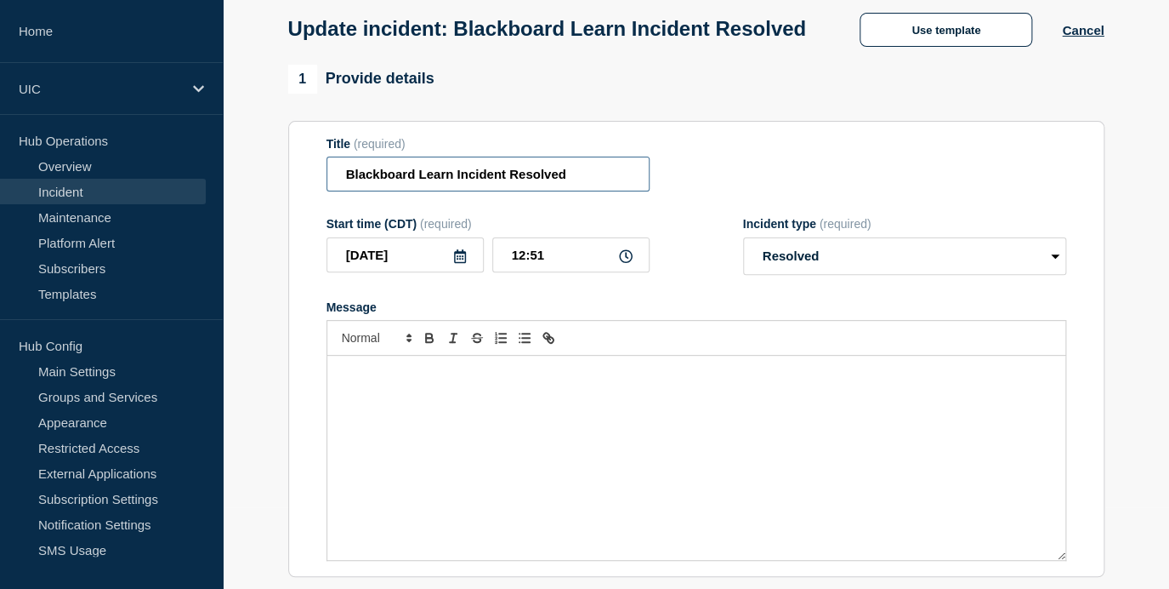
scroll to position [88, 0]
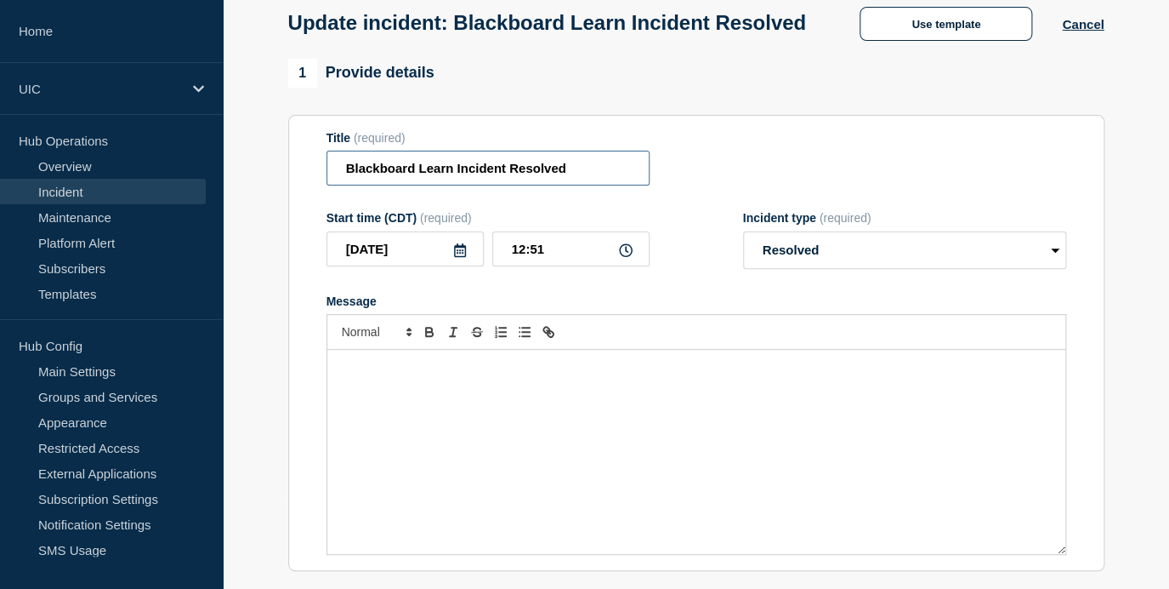
type input "Blackboard Learn Incident Resolved"
click at [506, 507] on div "Message" at bounding box center [696, 452] width 738 height 204
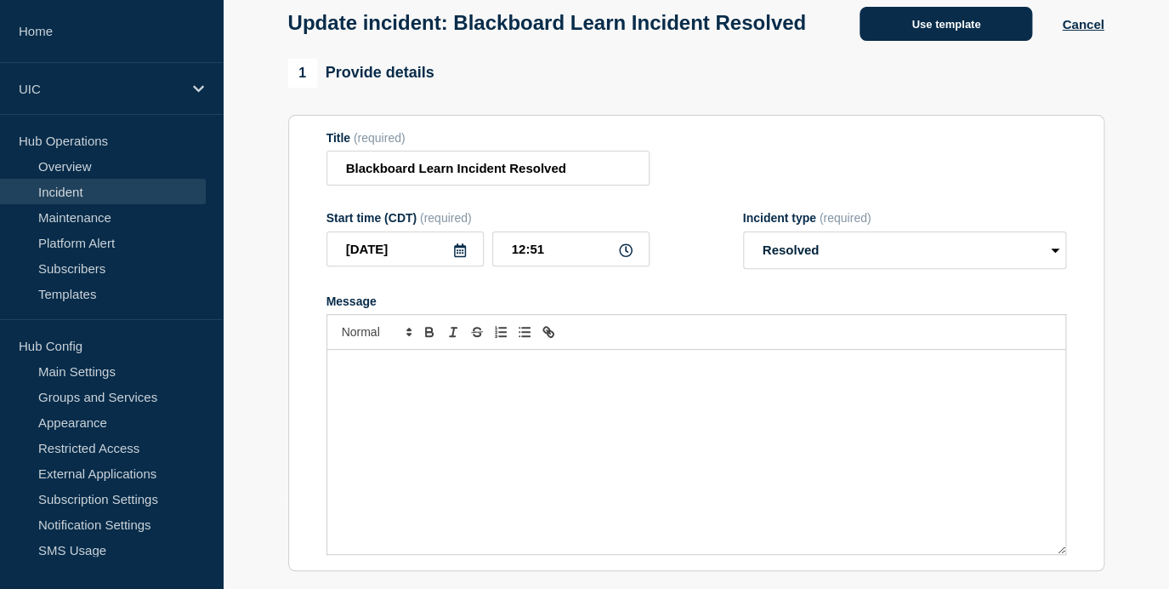
click at [908, 23] on button "Use template" at bounding box center [946, 24] width 173 height 34
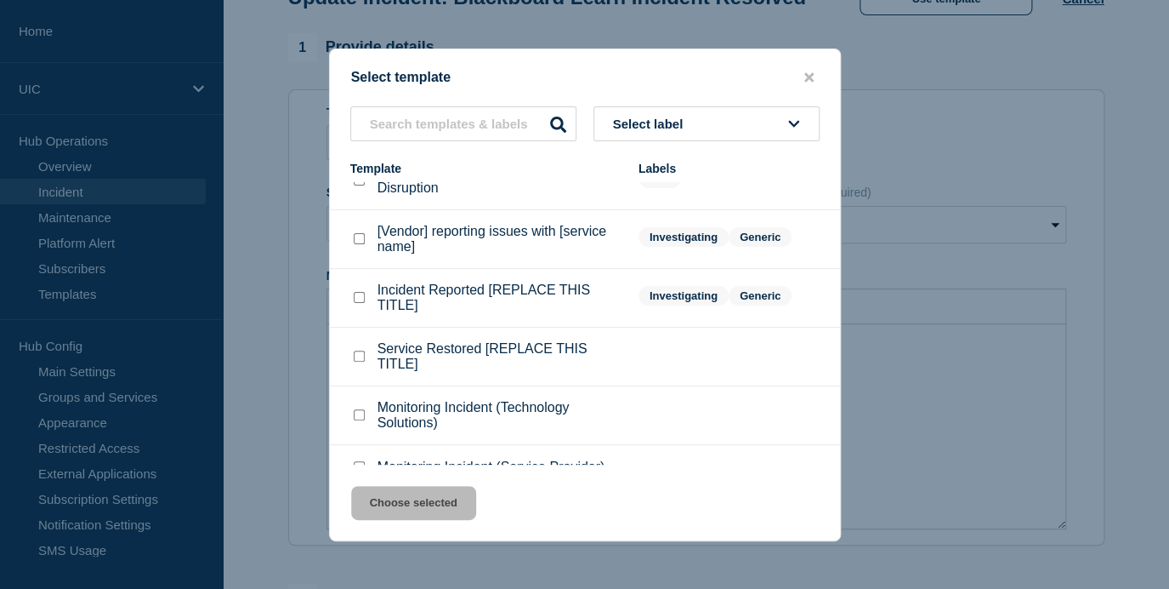
scroll to position [26, 0]
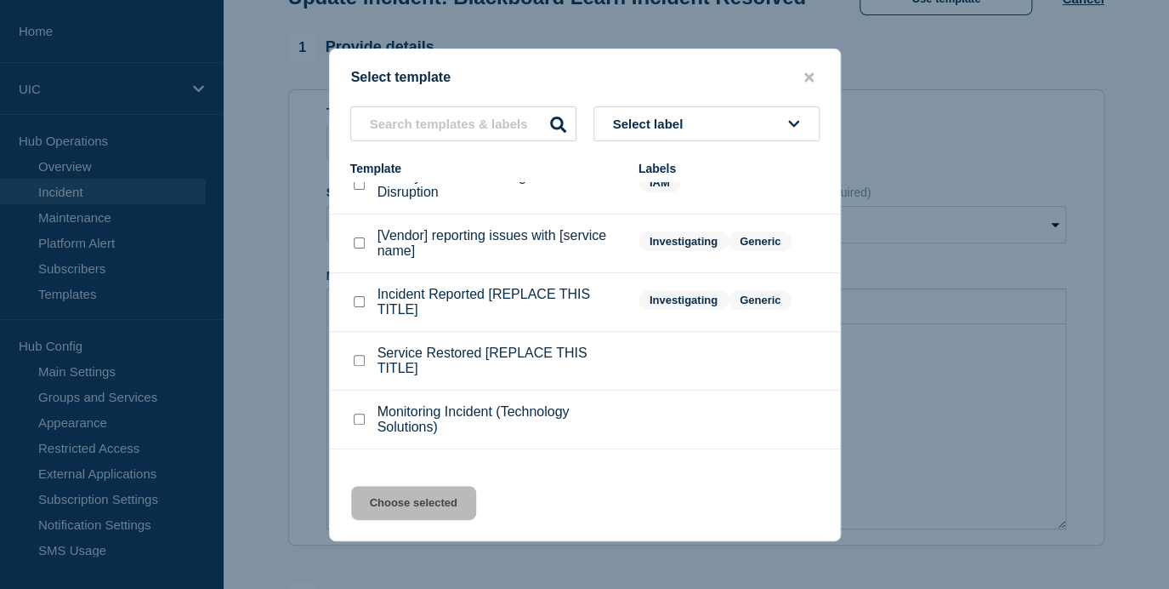
click at [414, 376] on p "Service Restored [REPLACE THIS TITLE]" at bounding box center [500, 360] width 244 height 31
click at [355, 369] on div at bounding box center [358, 360] width 17 height 17
click at [354, 366] on checkbox"] "Service Restored [REPLACE THIS TITLE] checkbox" at bounding box center [359, 360] width 11 height 11
checkbox checkbox"] "true"
click at [389, 492] on button "Choose selected" at bounding box center [413, 503] width 125 height 34
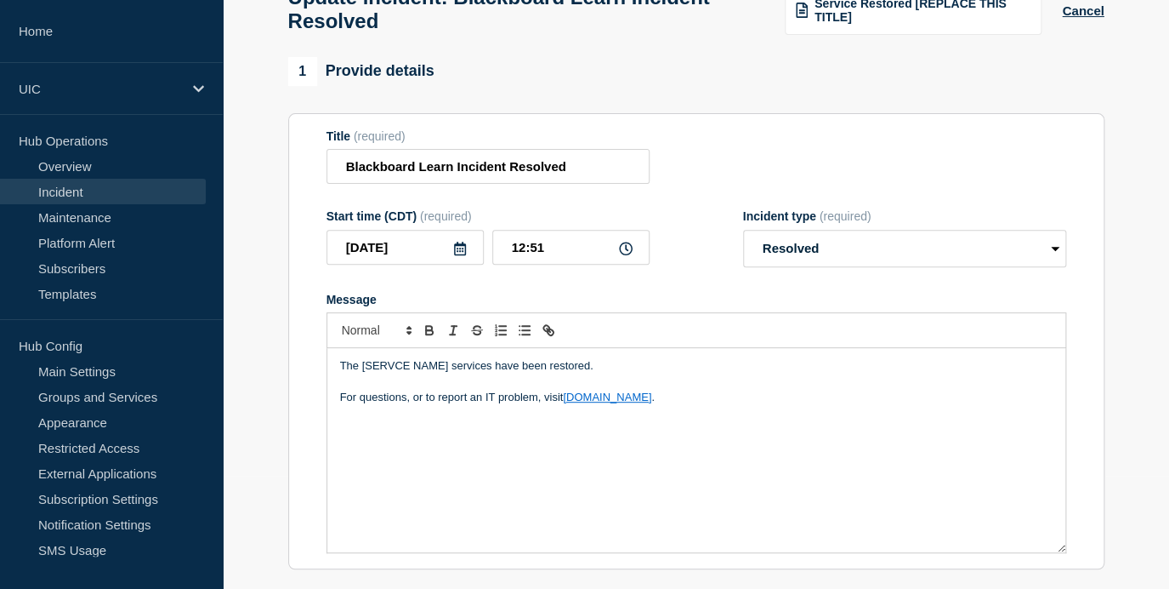
scroll to position [141, 0]
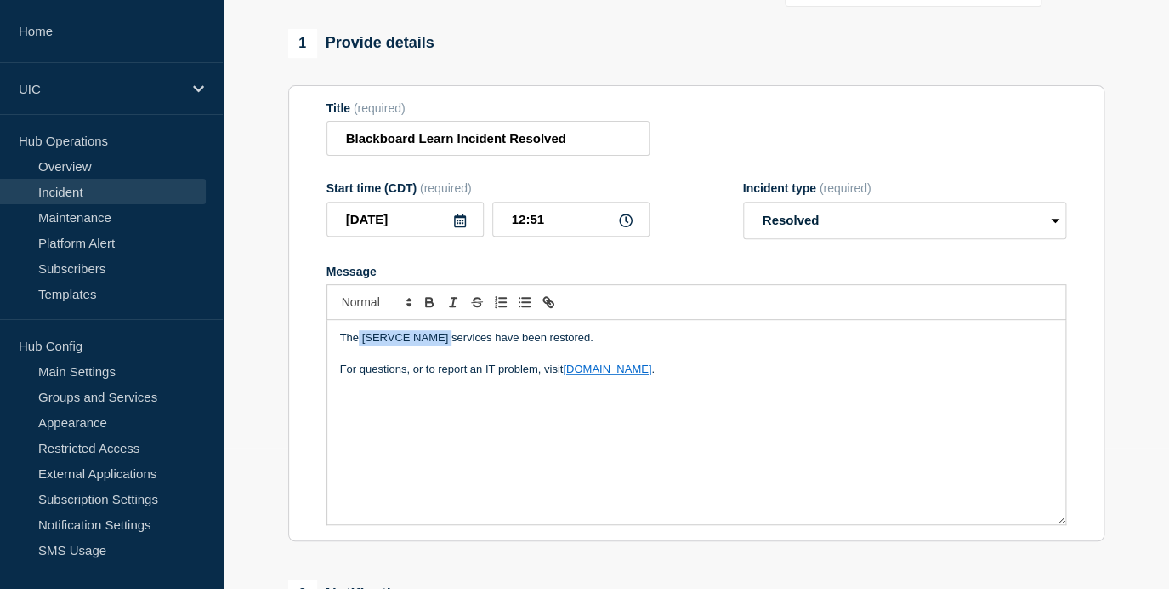
drag, startPoint x: 451, startPoint y: 358, endPoint x: 360, endPoint y: 361, distance: 91.0
click at [360, 345] on p "The [SERVCE NAME] services have been restored." at bounding box center [696, 337] width 713 height 15
click at [356, 345] on p "TheBlackbaord Learn services have been restored." at bounding box center [696, 337] width 713 height 15
click at [413, 377] on p "For questions, or to report an IT problem, visit help.uic.edu ." at bounding box center [696, 368] width 713 height 15
click at [401, 361] on p "Message" at bounding box center [696, 353] width 713 height 15
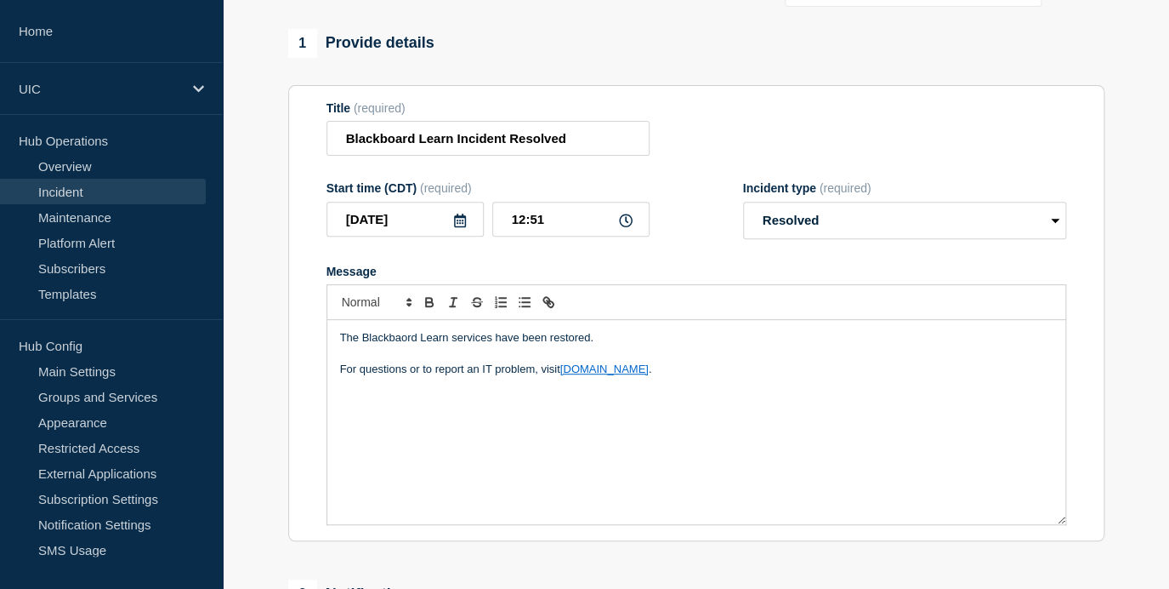
click at [401, 345] on p "The Blackbaord Learn services have been restored." at bounding box center [696, 337] width 713 height 15
click at [452, 156] on input "Blackboard Learn Incident Resolved" at bounding box center [488, 138] width 323 height 35
click at [464, 154] on input "Blackboard Learn Incident Resolved" at bounding box center [488, 138] width 323 height 35
click at [584, 156] on input "Blackboard Learn Service Restored Resolved" at bounding box center [488, 138] width 323 height 35
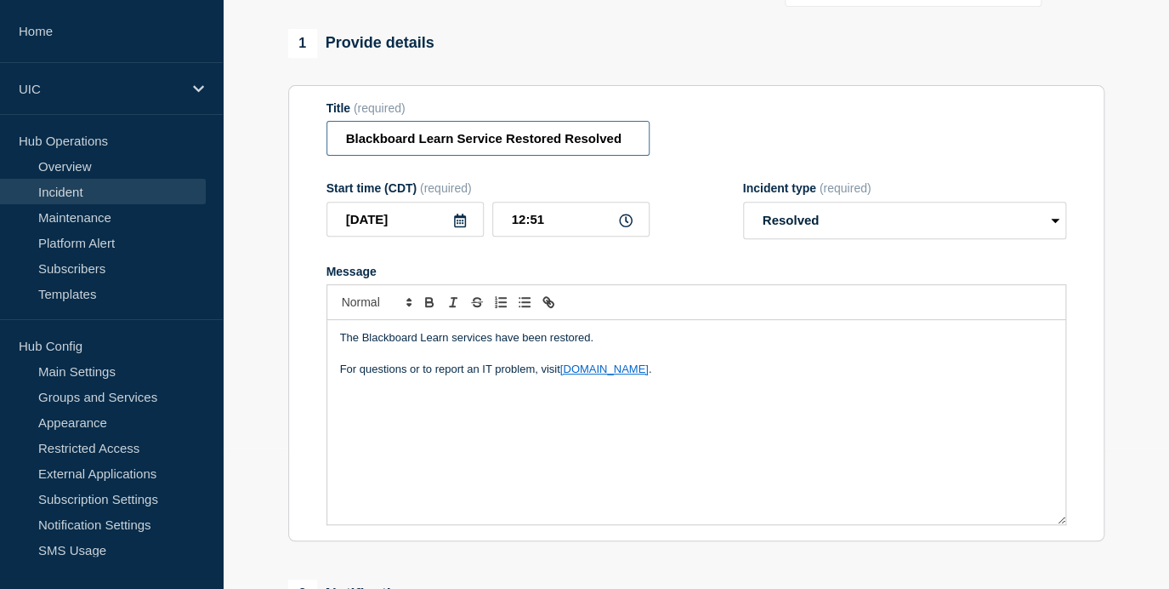
click at [584, 156] on input "Blackboard Learn Service Restored Resolved" at bounding box center [488, 138] width 323 height 35
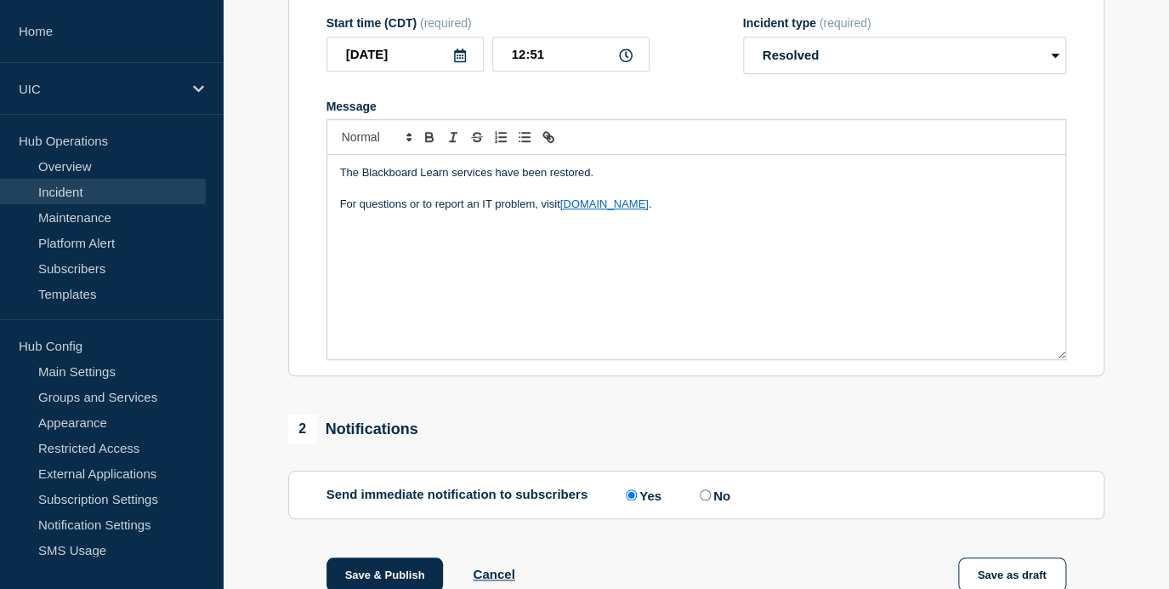
scroll to position [312, 0]
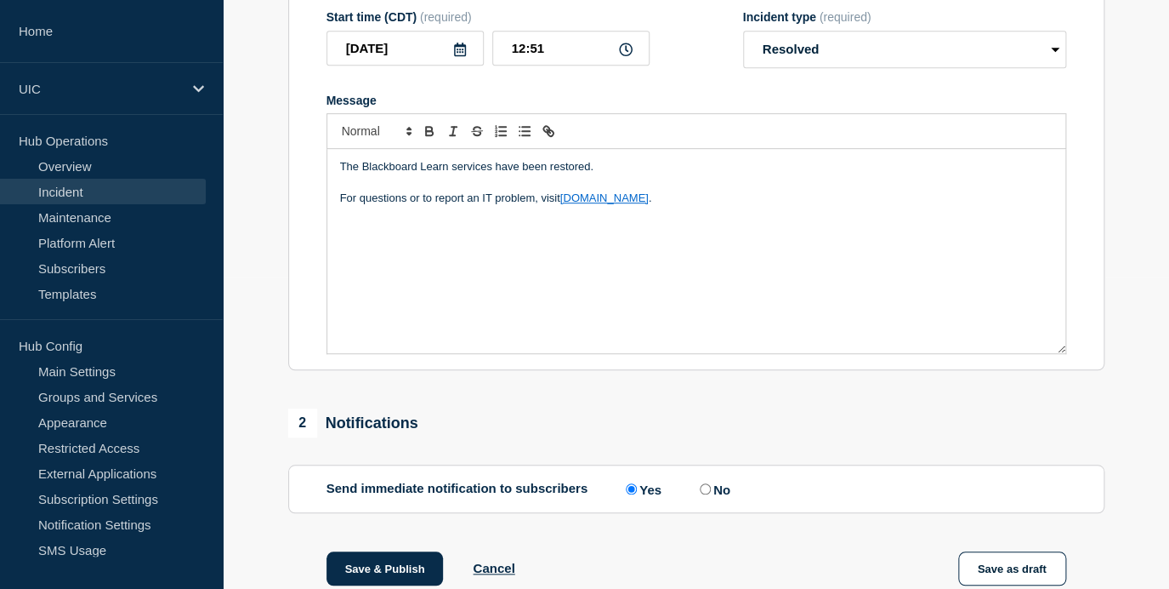
type input "Blackboard Learn Service Restored"
click at [487, 174] on p "The Blackboard Learn services have been restored." at bounding box center [696, 166] width 713 height 15
click at [605, 174] on p "The Blackboard Learn service have been restored." at bounding box center [696, 166] width 713 height 15
click at [464, 173] on div "The Blackboard Learn service have been restored. For questions or to report an …" at bounding box center [696, 251] width 738 height 204
click at [509, 174] on p "The Blackboard Learn service have been restored." at bounding box center [696, 166] width 713 height 15
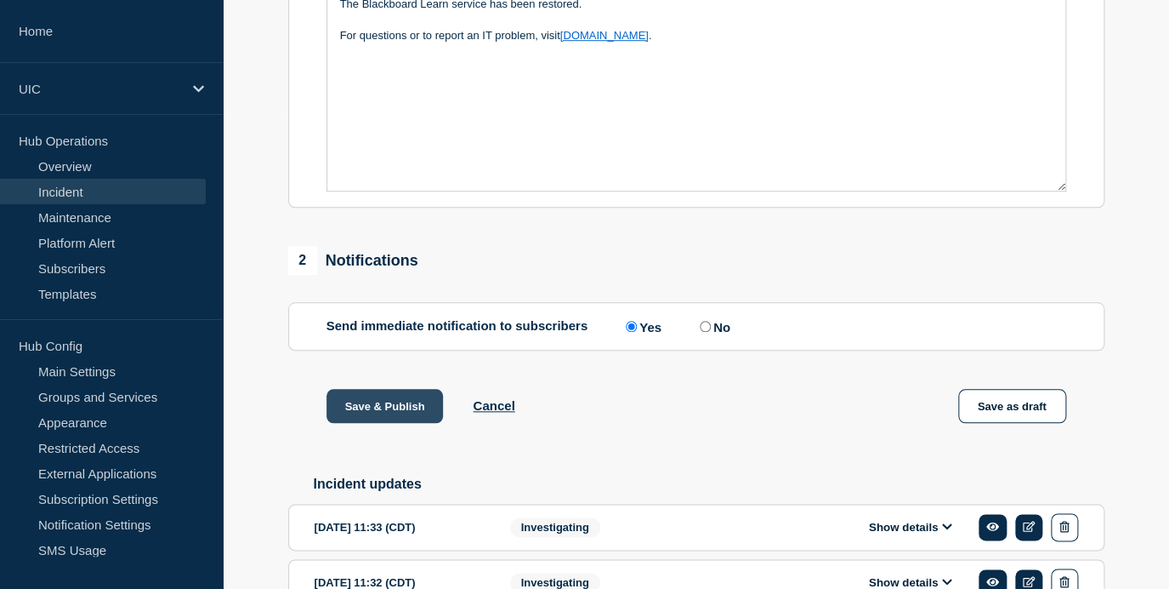
scroll to position [534, 0]
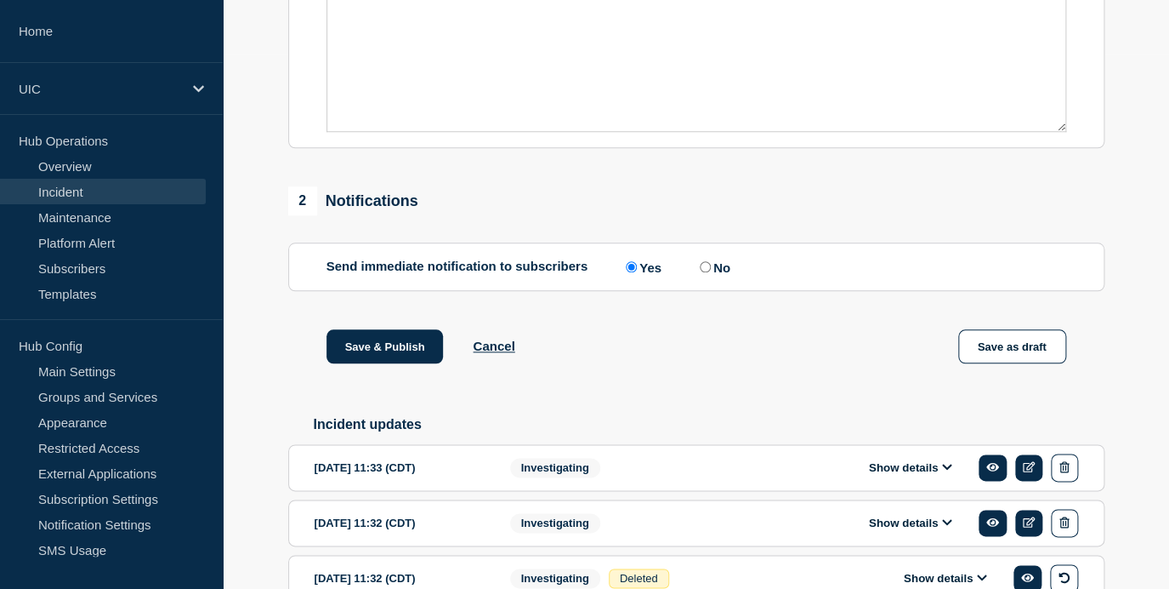
click at [376, 386] on div "Save & Publish Cancel Save as draft" at bounding box center [696, 367] width 817 height 77
click at [375, 363] on button "Save & Publish" at bounding box center [385, 346] width 117 height 34
